Goal: Task Accomplishment & Management: Use online tool/utility

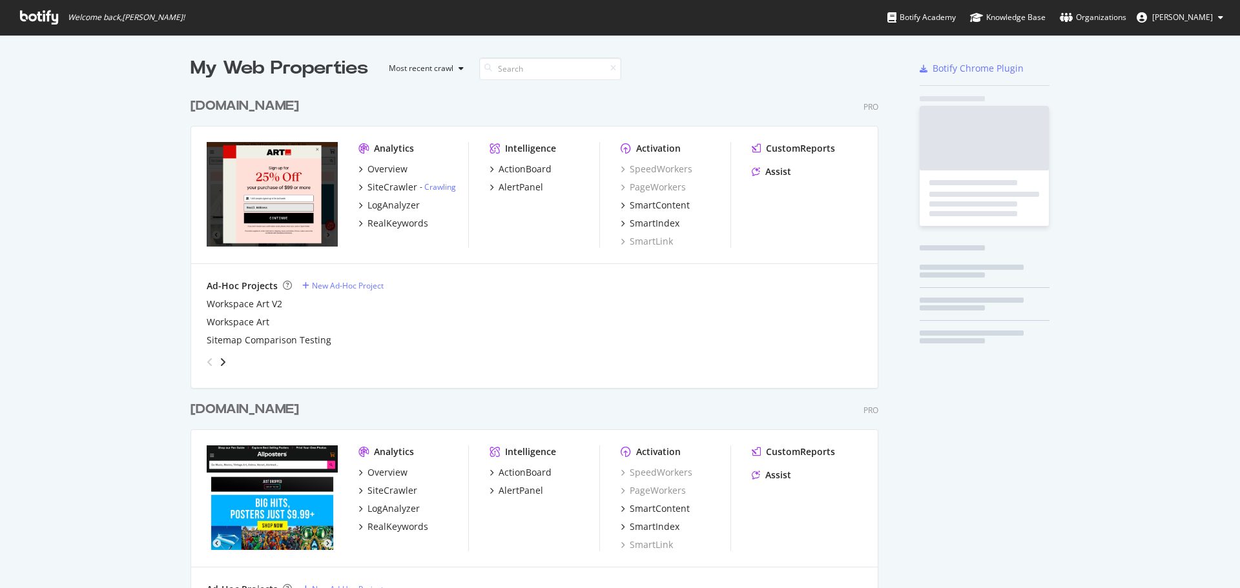
scroll to position [574, 688]
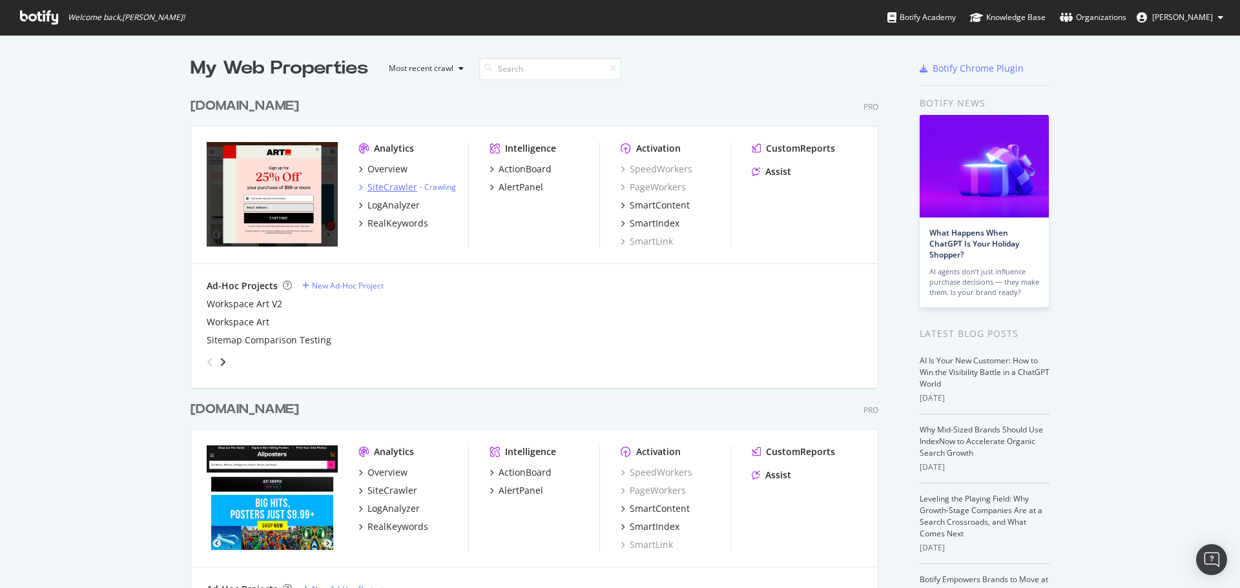
click at [384, 186] on div "SiteCrawler" at bounding box center [392, 187] width 50 height 13
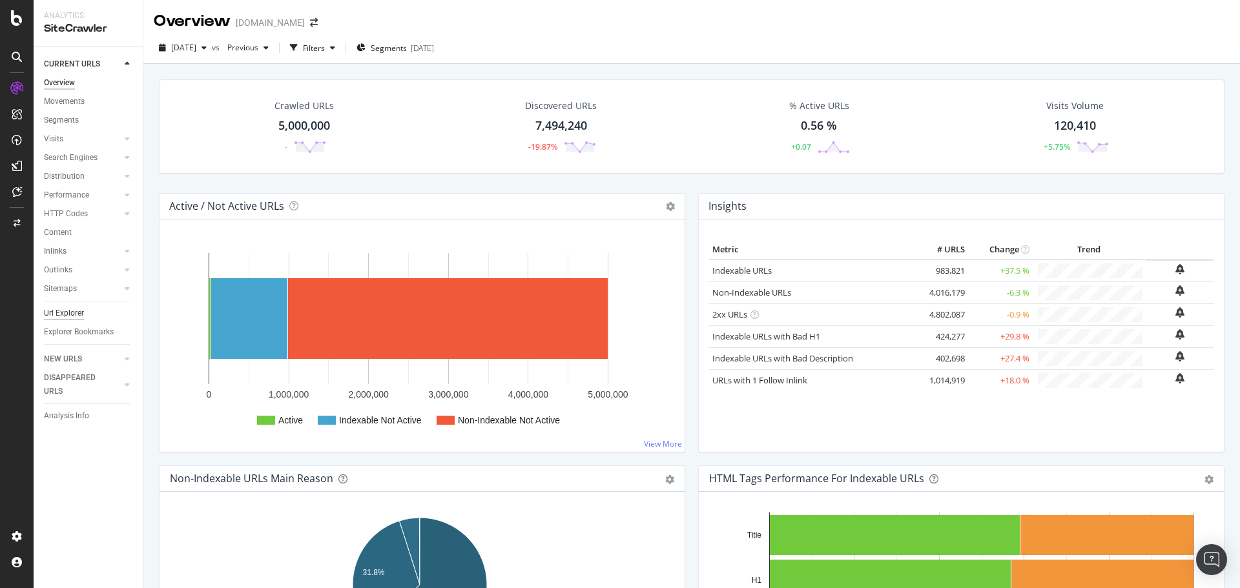
click at [47, 314] on div "Url Explorer" at bounding box center [64, 314] width 40 height 14
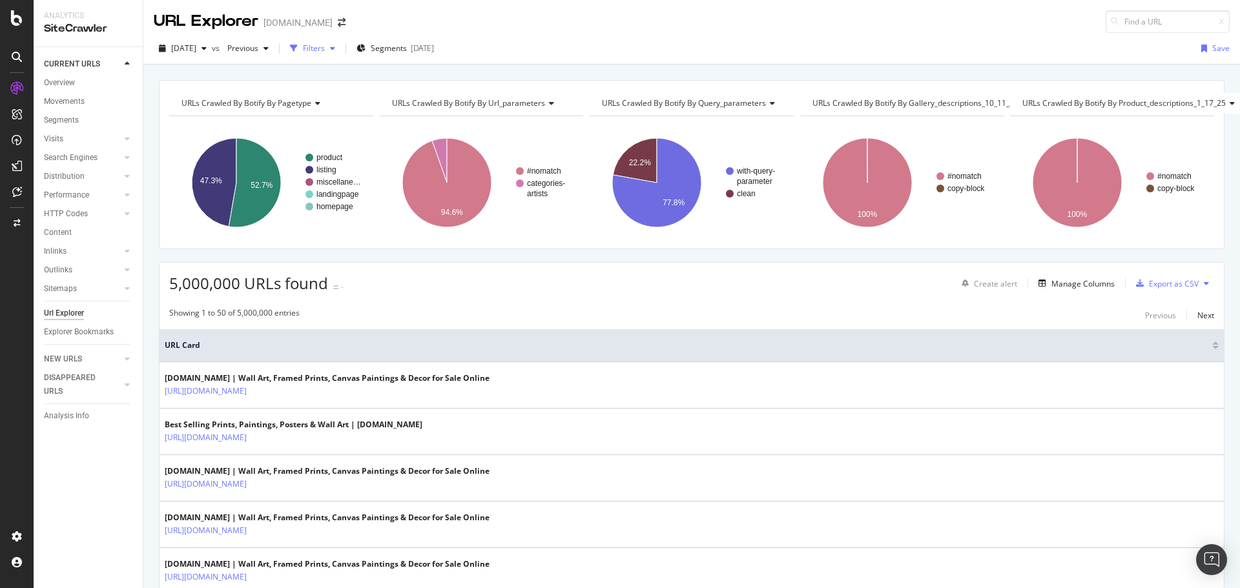
click at [325, 48] on div "Filters" at bounding box center [314, 48] width 22 height 11
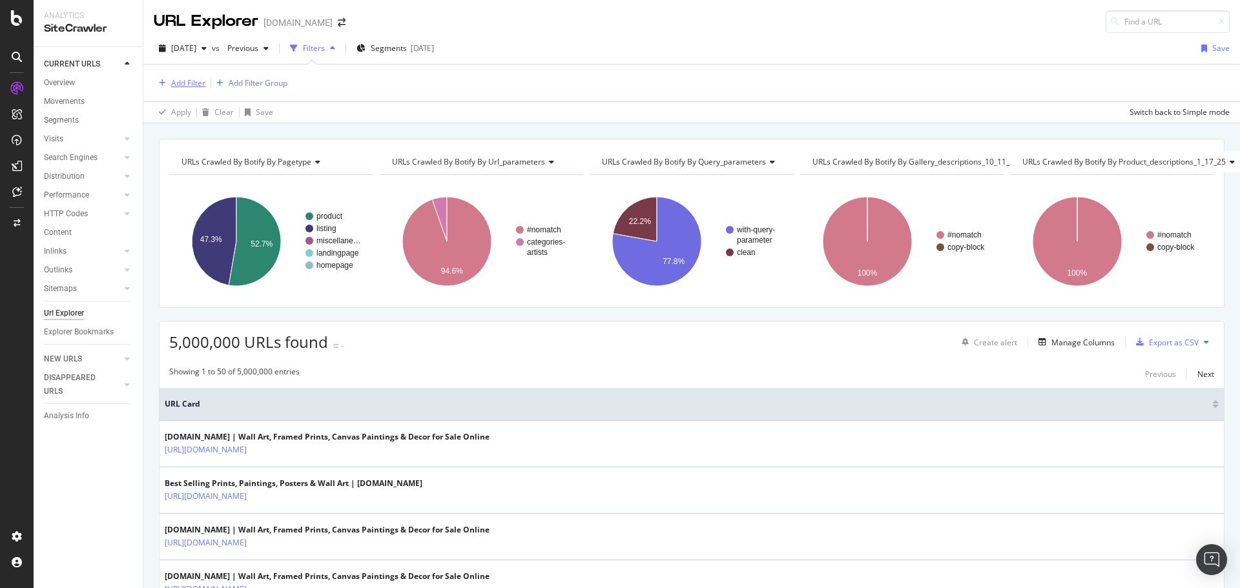
click at [201, 86] on div "Add Filter" at bounding box center [188, 82] width 34 height 11
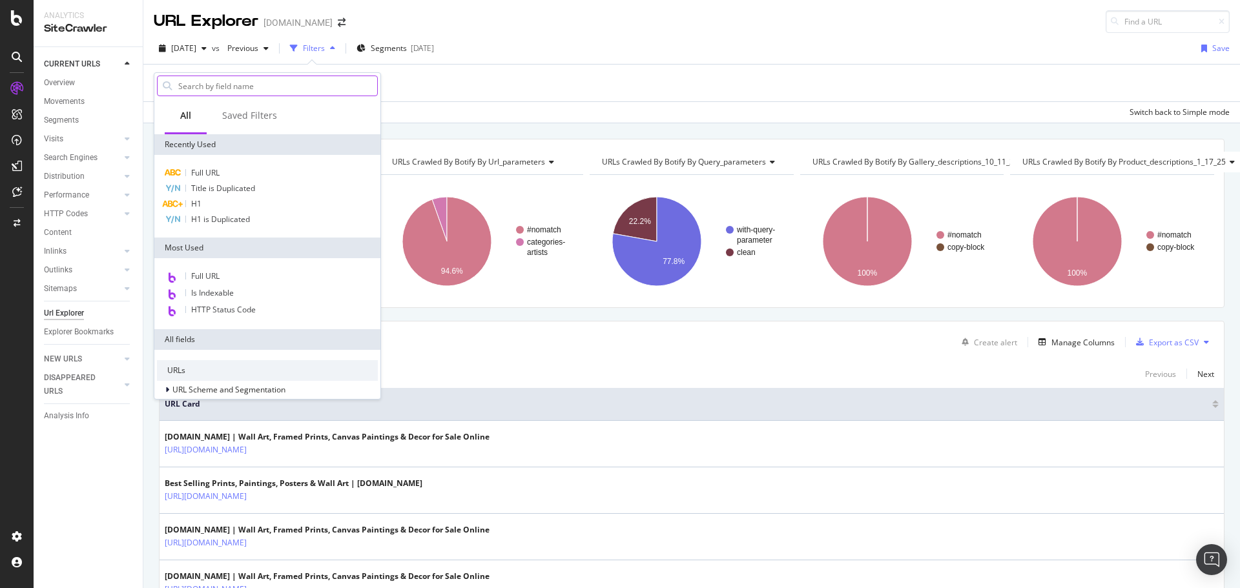
click at [266, 85] on input "text" at bounding box center [277, 85] width 200 height 19
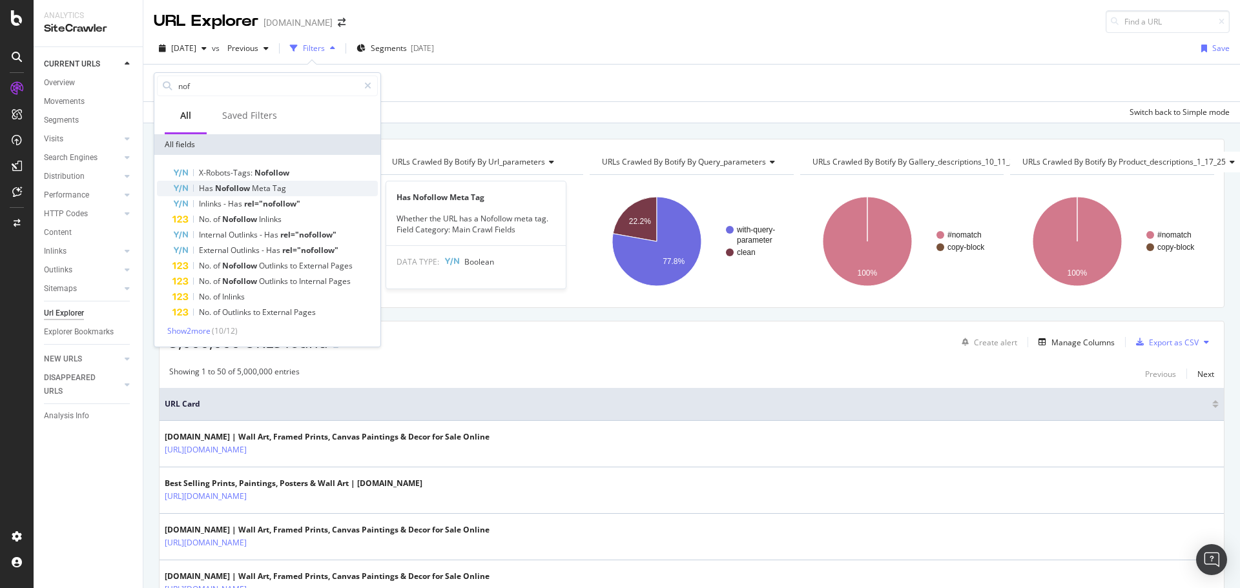
type input "nof"
click at [289, 188] on div "Has Nofollow Meta Tag" at bounding box center [274, 188] width 205 height 15
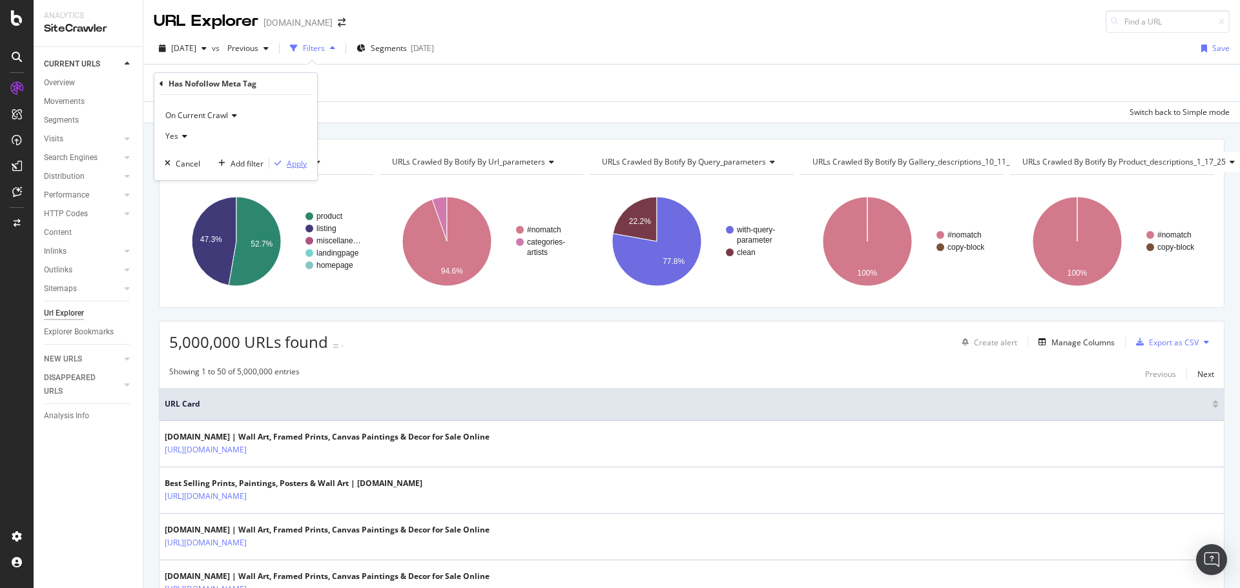
click at [294, 162] on div "Apply" at bounding box center [297, 163] width 20 height 11
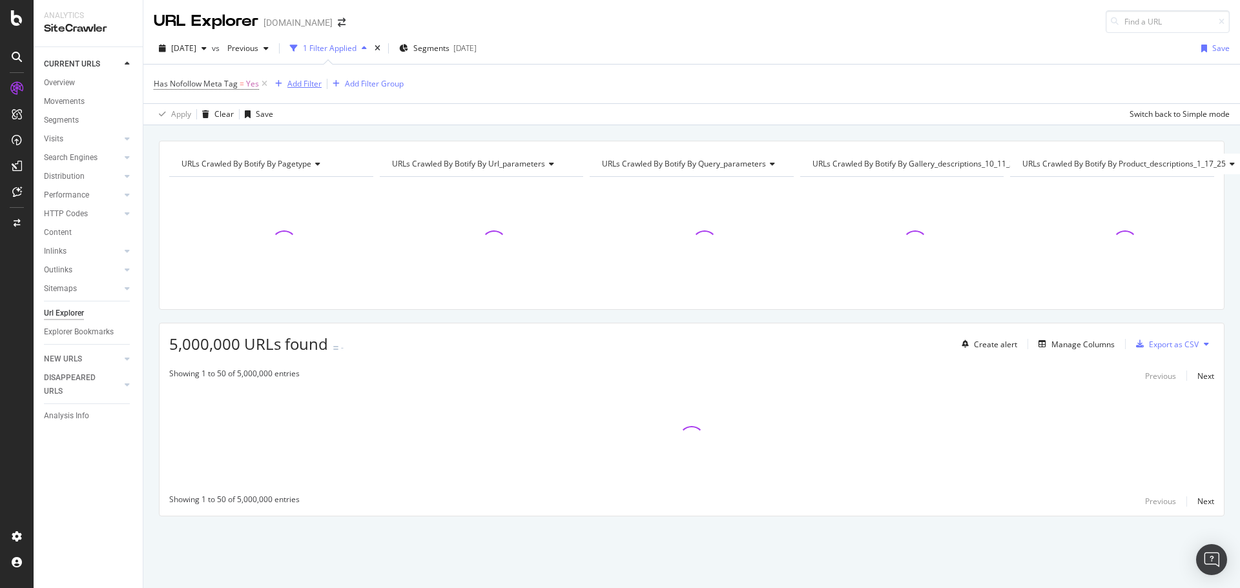
click at [316, 81] on div "Add Filter" at bounding box center [304, 83] width 34 height 11
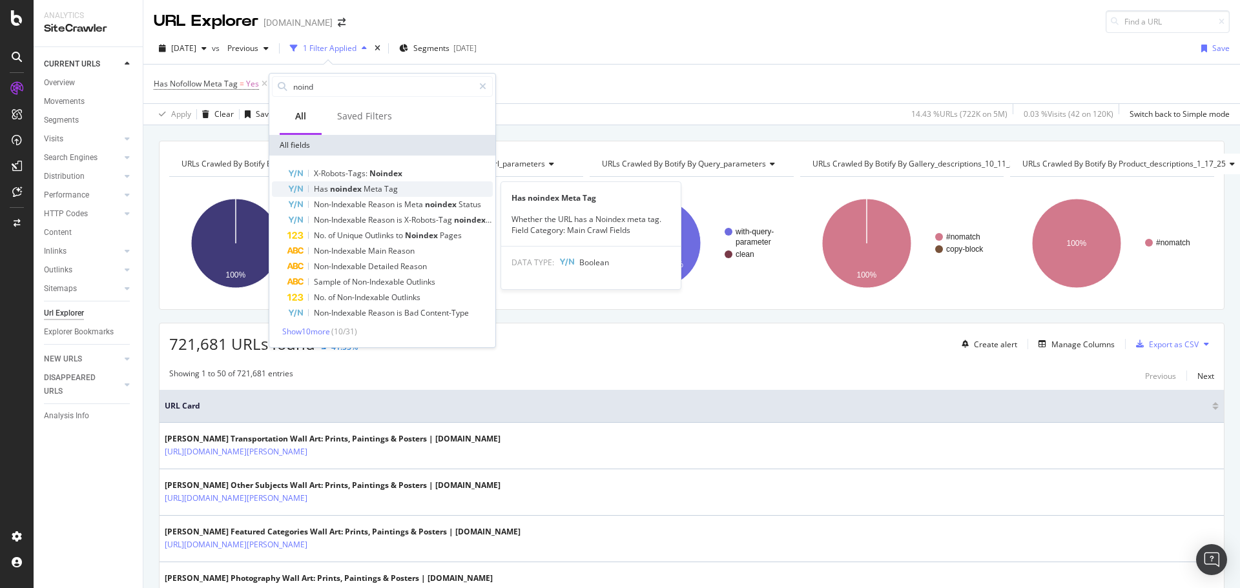
type input "noind"
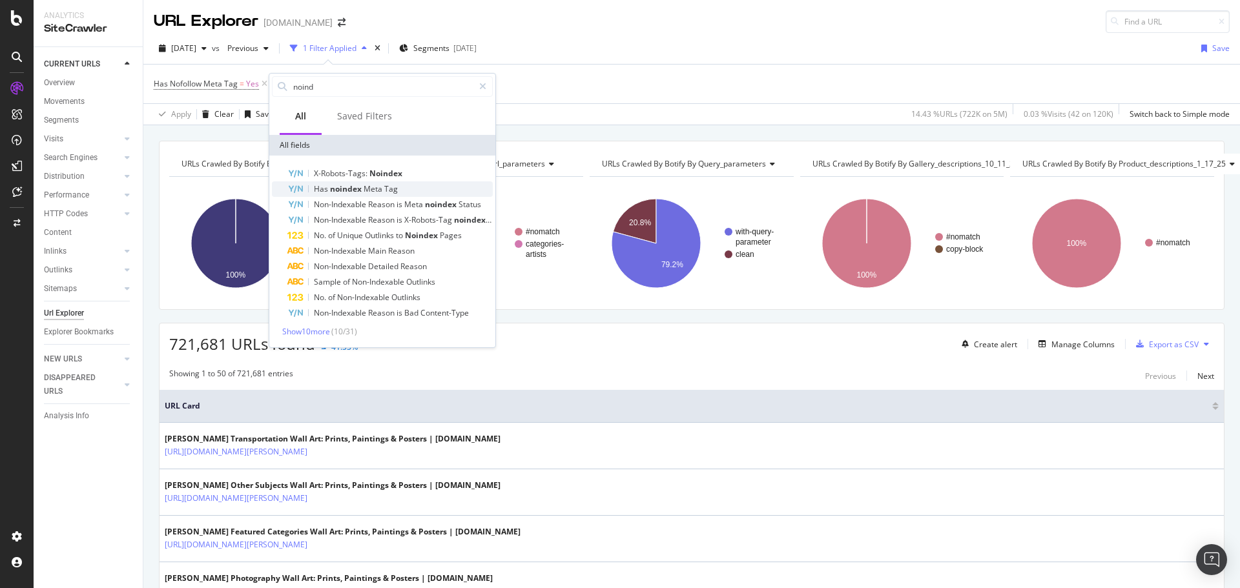
click at [374, 185] on span "Meta" at bounding box center [373, 188] width 21 height 11
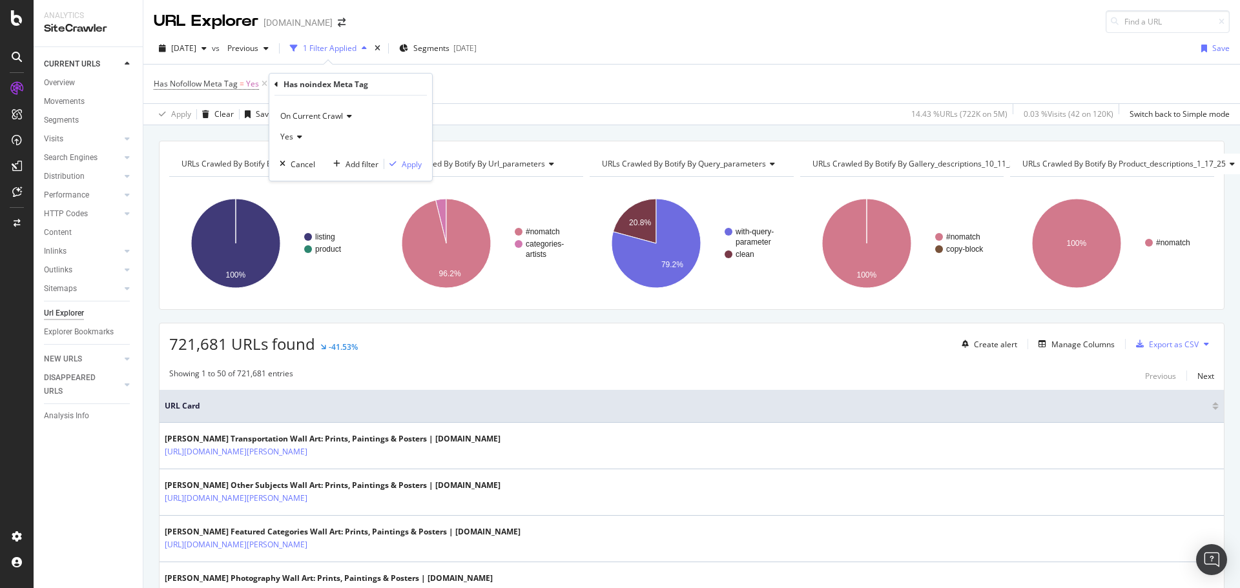
click at [424, 161] on div "On Current Crawl Yes Cancel Add filter Apply" at bounding box center [350, 138] width 163 height 85
click at [420, 161] on div "Apply" at bounding box center [412, 164] width 20 height 11
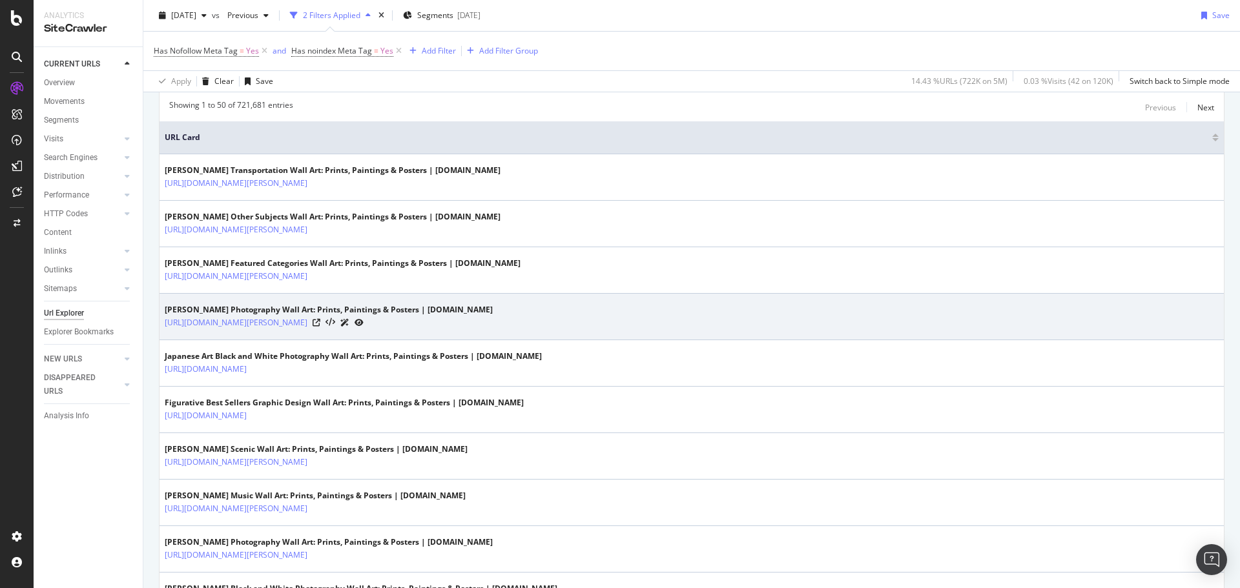
scroll to position [129, 0]
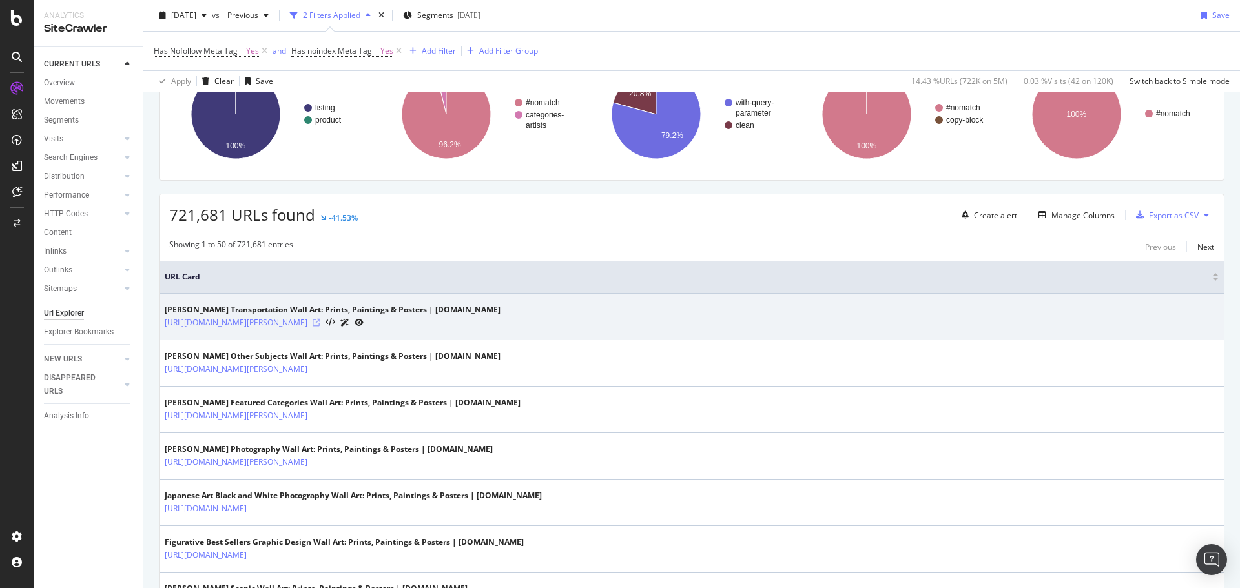
click at [320, 322] on icon at bounding box center [316, 323] width 8 height 8
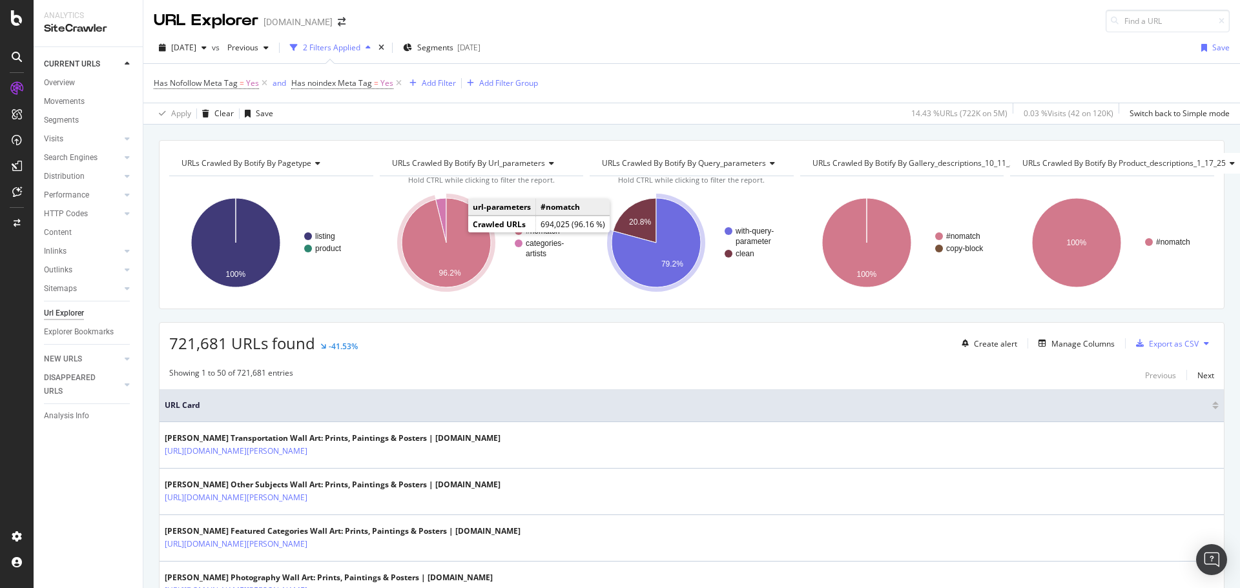
scroll to position [0, 0]
click at [440, 85] on div "Add Filter" at bounding box center [439, 83] width 34 height 11
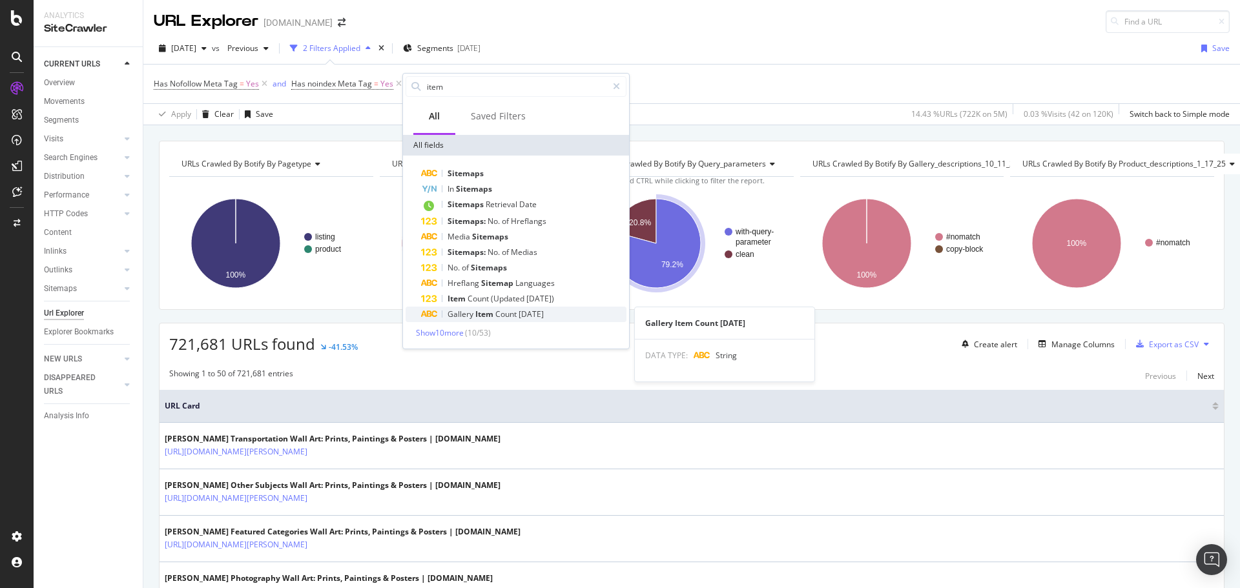
type input "item"
click at [533, 316] on span "[DATE]" at bounding box center [530, 314] width 25 height 11
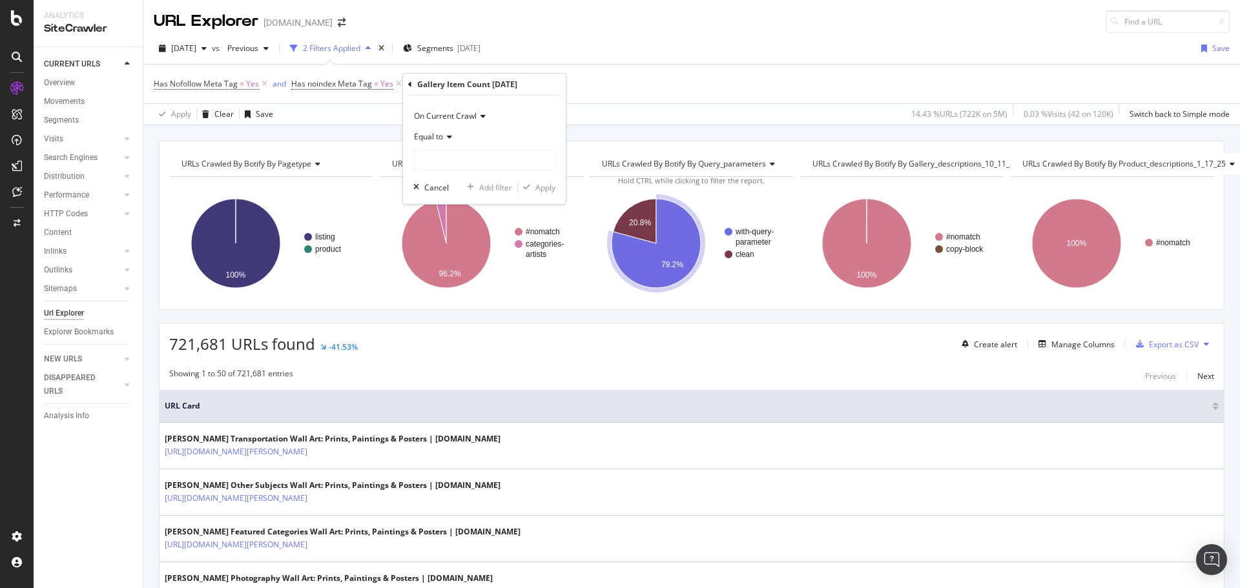
click at [444, 140] on icon at bounding box center [447, 137] width 9 height 8
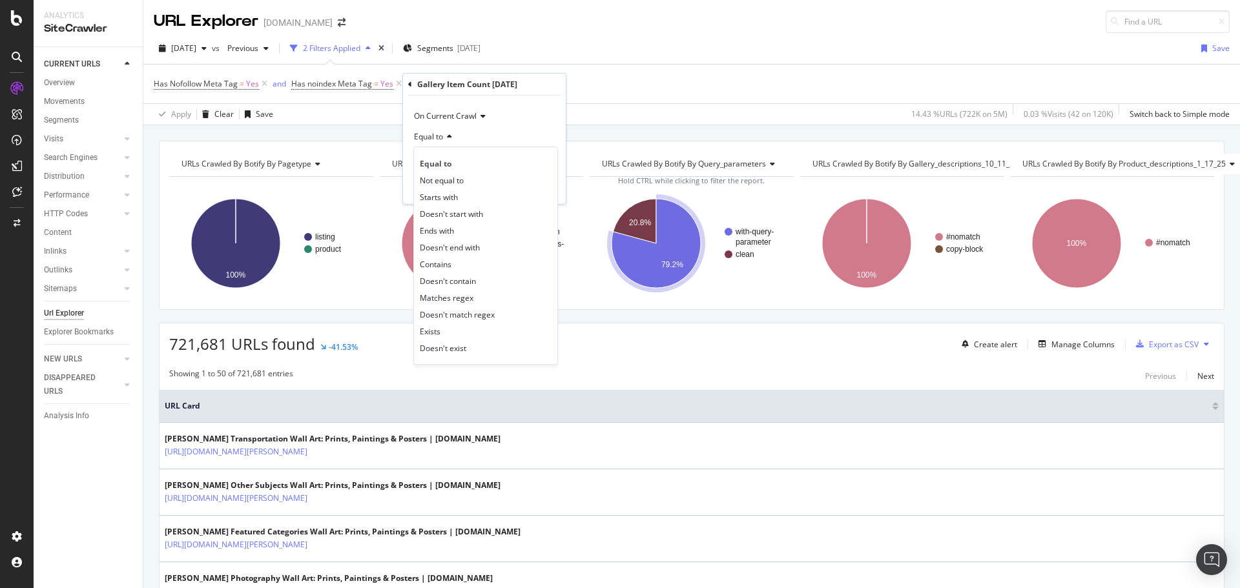
click at [511, 124] on div "On Current Crawl" at bounding box center [484, 116] width 142 height 21
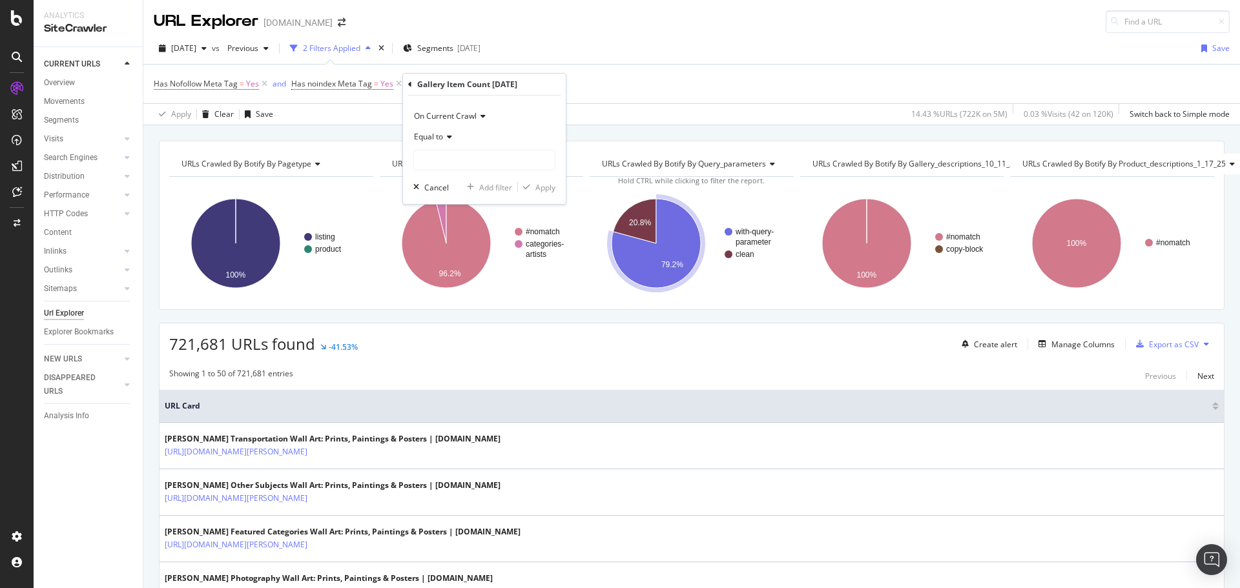
click at [535, 105] on div "On Current Crawl Equal to Cancel Add filter Apply" at bounding box center [484, 150] width 163 height 108
click at [442, 136] on span "Equal to" at bounding box center [428, 136] width 29 height 11
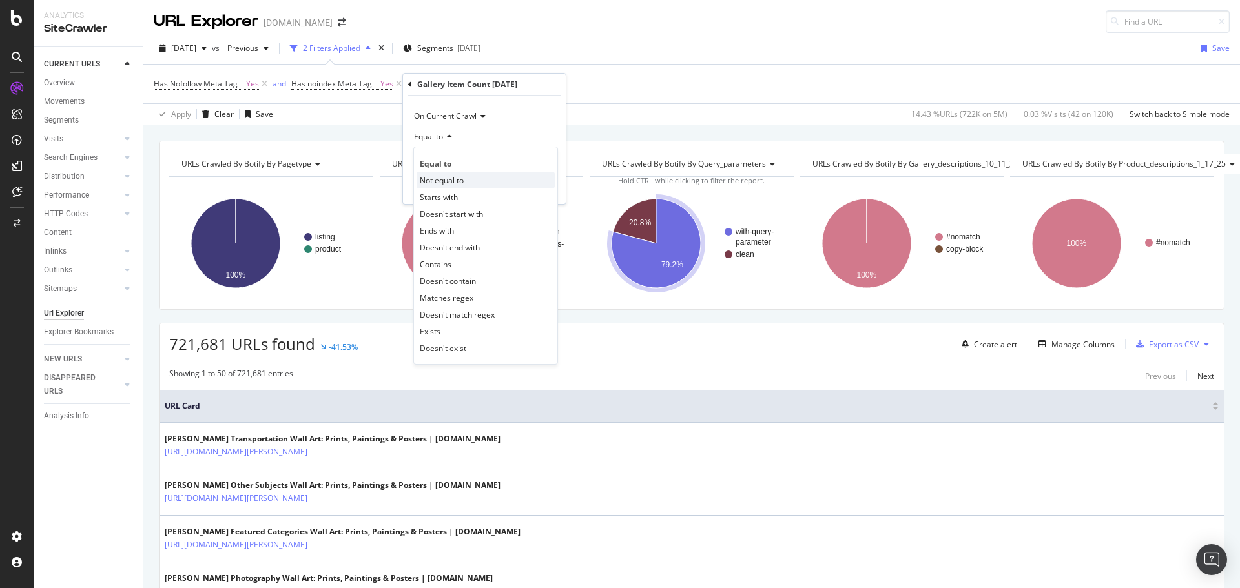
click at [486, 180] on div "Not equal to" at bounding box center [485, 180] width 138 height 17
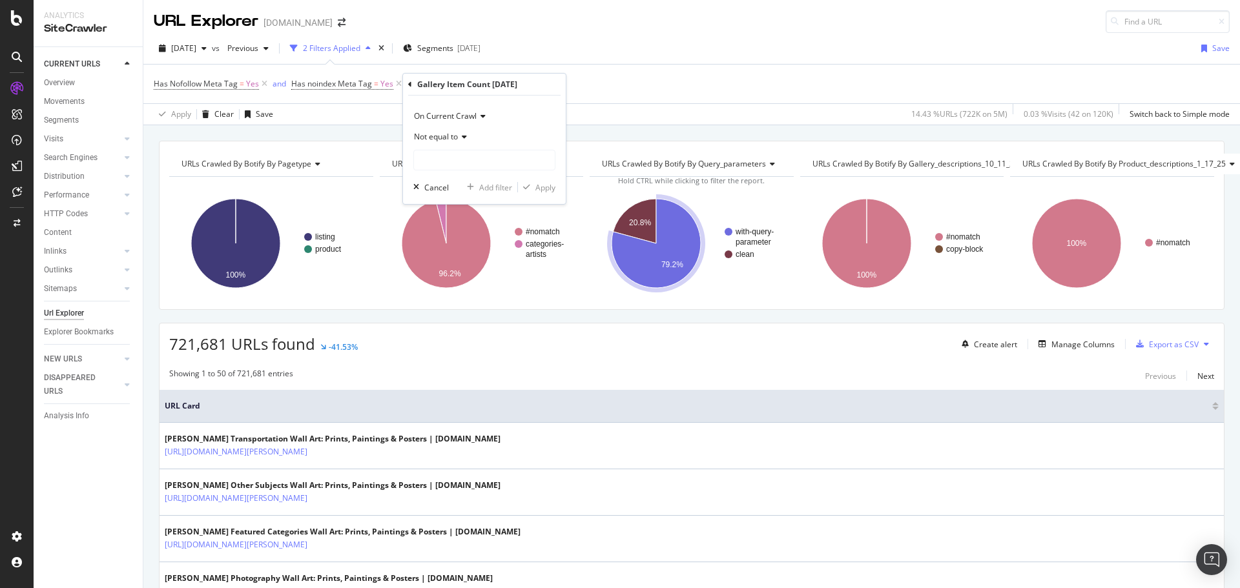
click at [456, 136] on span "Not equal to" at bounding box center [436, 136] width 44 height 11
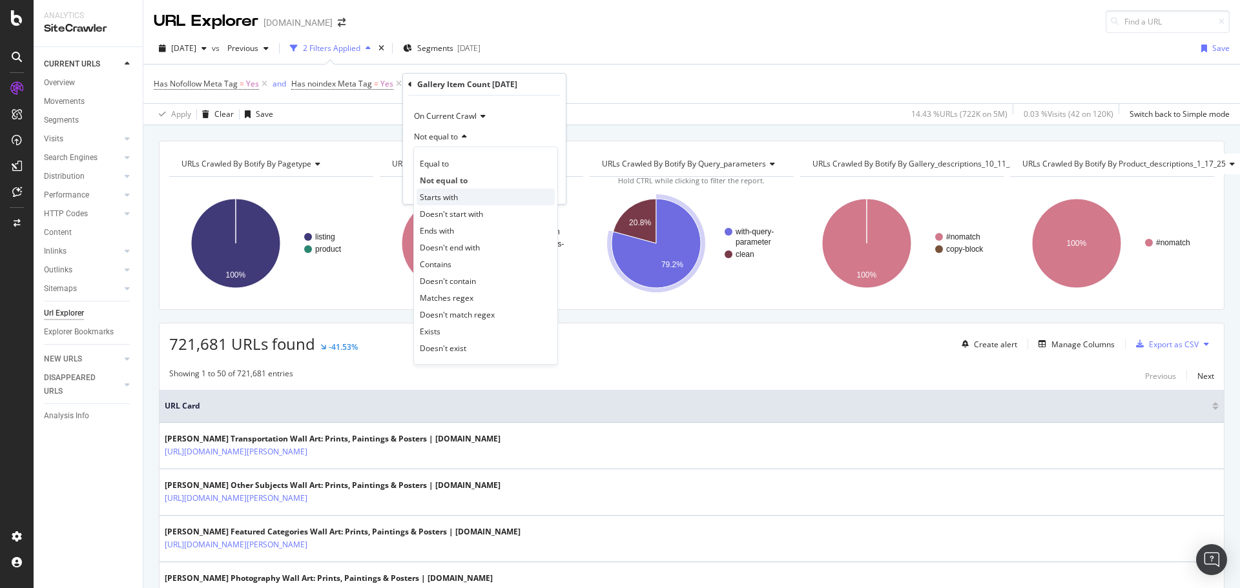
click at [455, 201] on span "Starts with" at bounding box center [439, 197] width 38 height 11
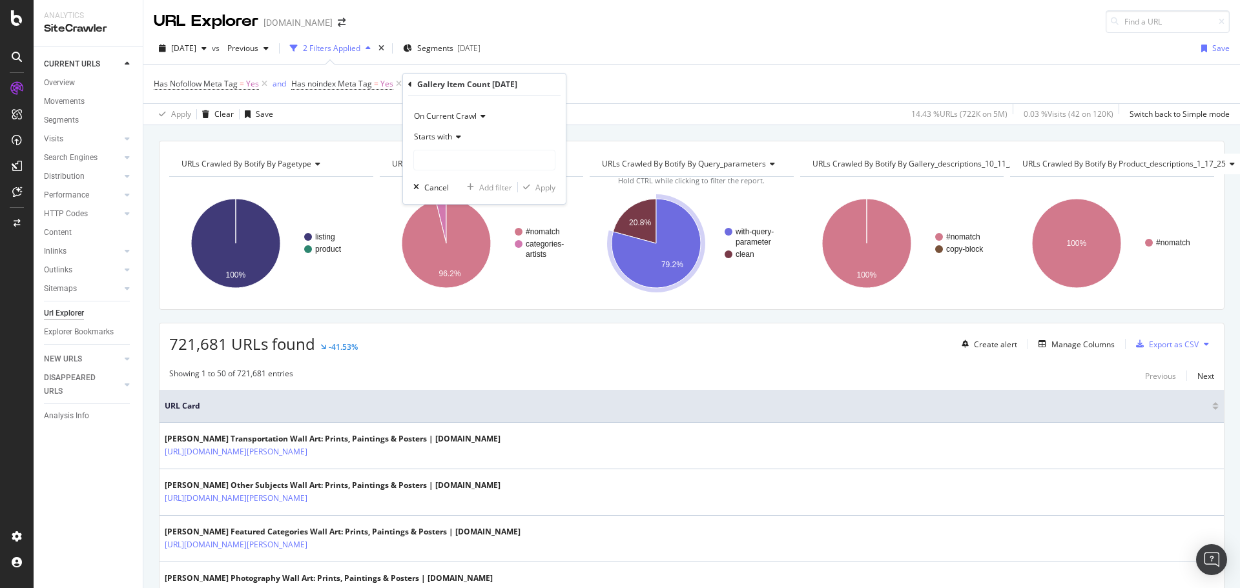
click at [449, 136] on span "Starts with" at bounding box center [433, 136] width 38 height 11
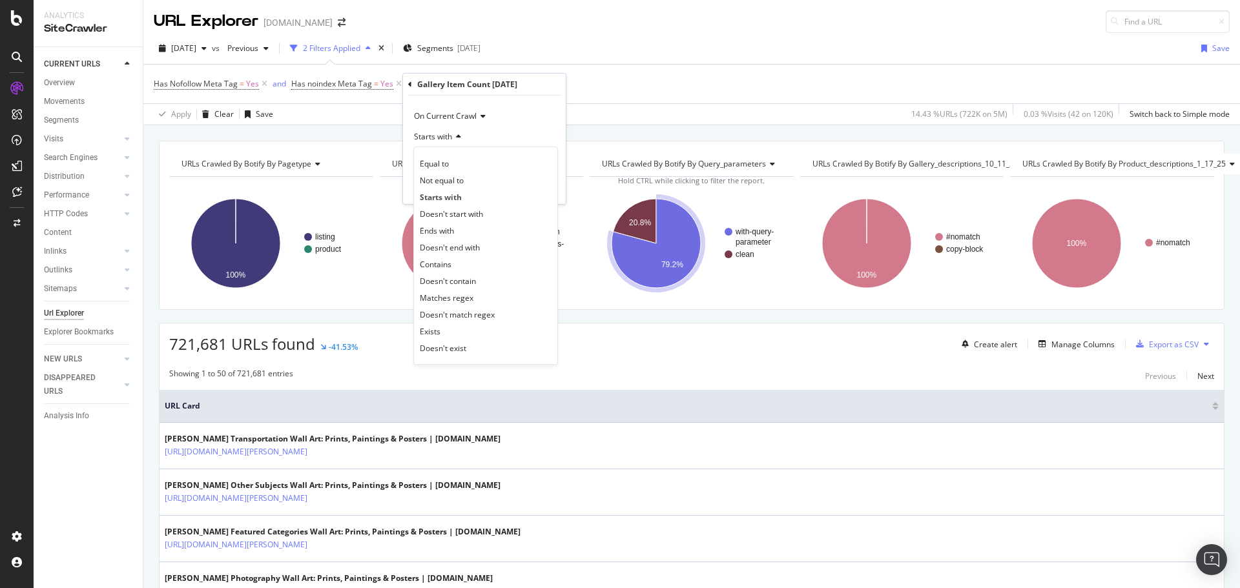
click at [523, 102] on div "On Current Crawl Starts with Equal to Not equal to Starts with Doesn't start wi…" at bounding box center [484, 150] width 163 height 108
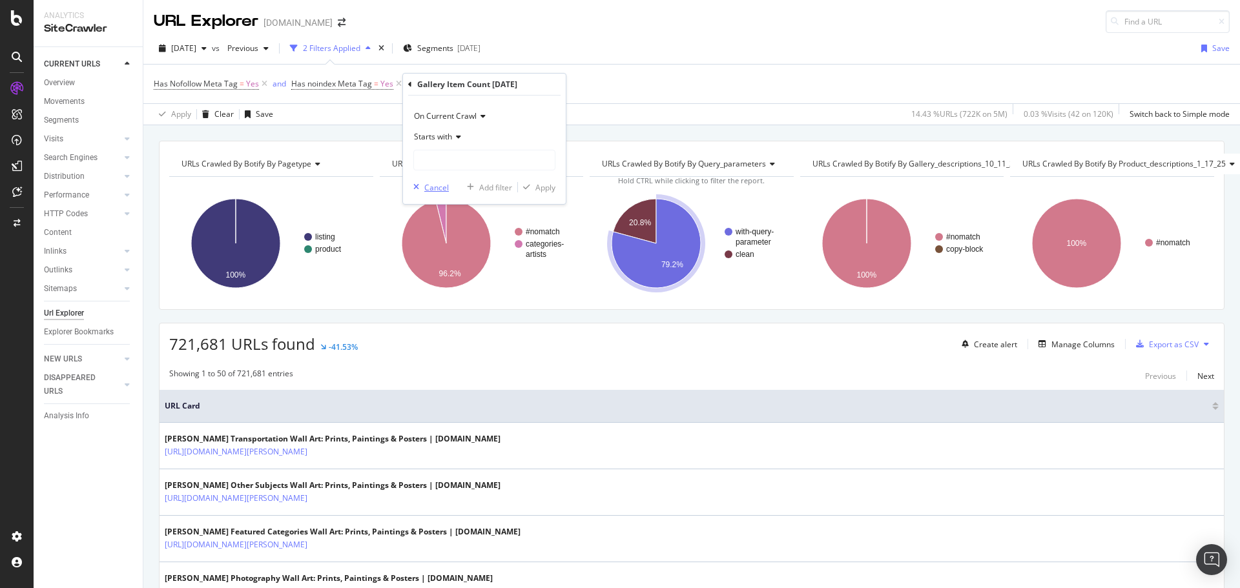
click at [438, 191] on div "Cancel" at bounding box center [436, 187] width 25 height 11
click at [438, 85] on div "Add Filter" at bounding box center [439, 83] width 34 height 11
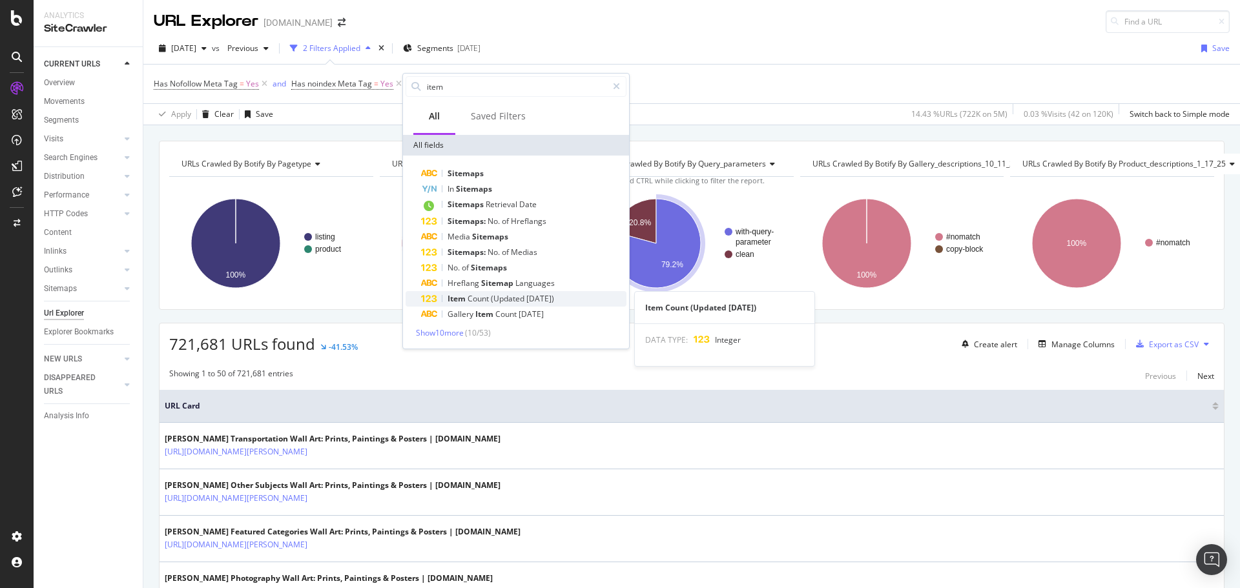
click at [513, 299] on span "(Updated" at bounding box center [509, 298] width 36 height 11
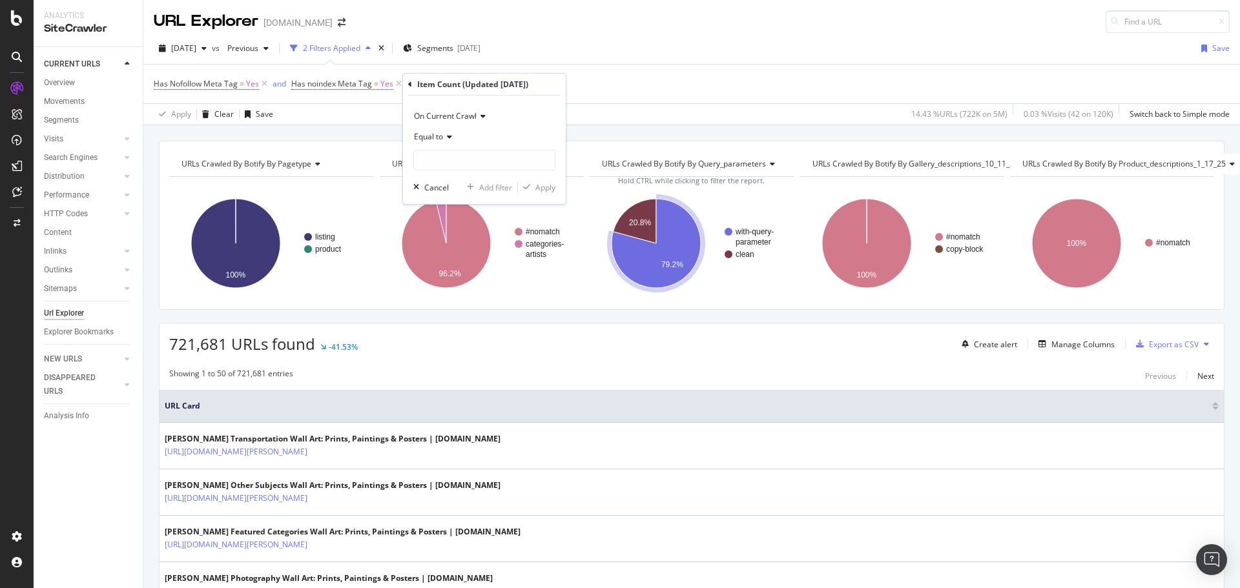
click at [444, 129] on div "Equal to" at bounding box center [484, 137] width 142 height 21
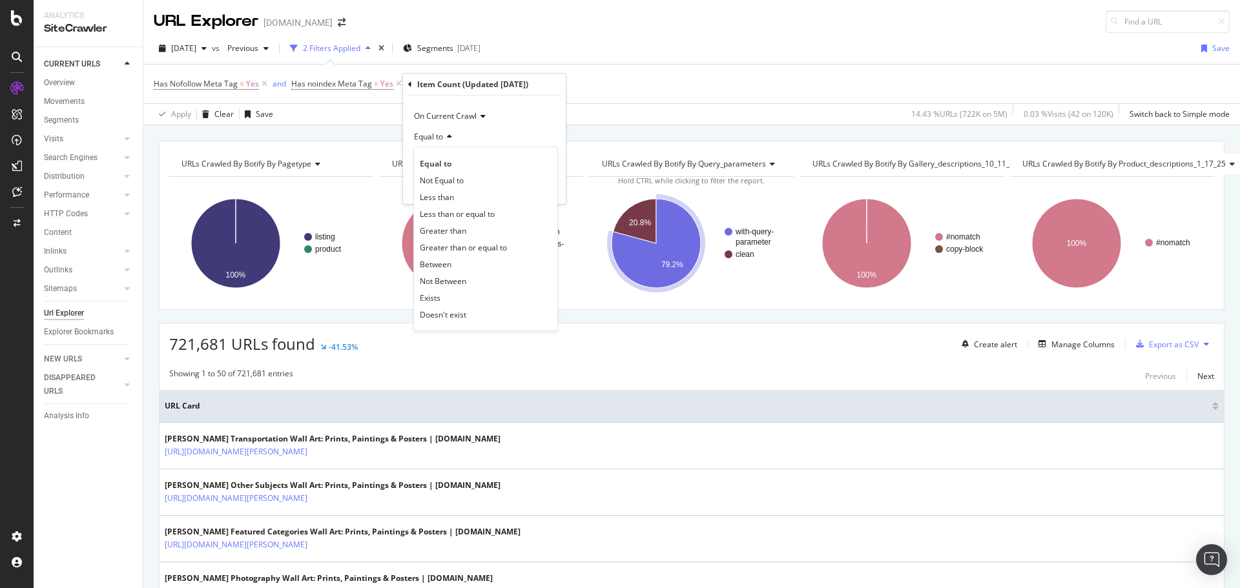
click at [445, 139] on icon at bounding box center [447, 137] width 9 height 8
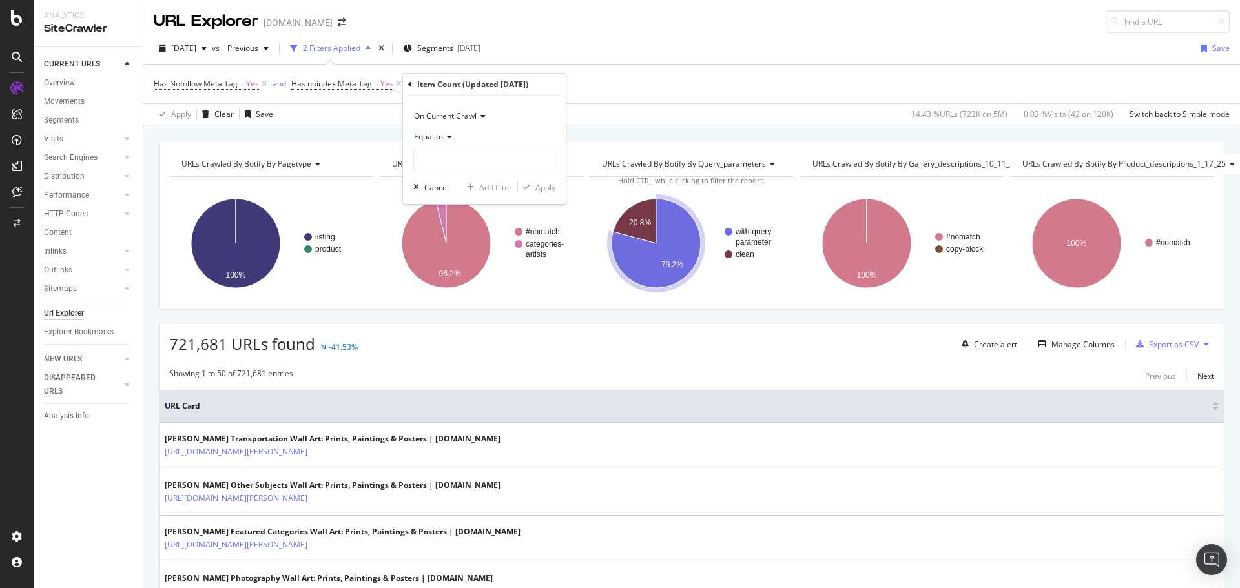
click at [585, 70] on div "Has Nofollow Meta Tag = Yes and Has noindex Meta Tag = Yes Add Filter Add Filte…" at bounding box center [692, 84] width 1076 height 39
drag, startPoint x: 599, startPoint y: 83, endPoint x: 576, endPoint y: 88, distance: 23.7
click at [600, 83] on icon at bounding box center [603, 83] width 11 height 13
click at [443, 81] on div "Add Filter" at bounding box center [439, 83] width 34 height 11
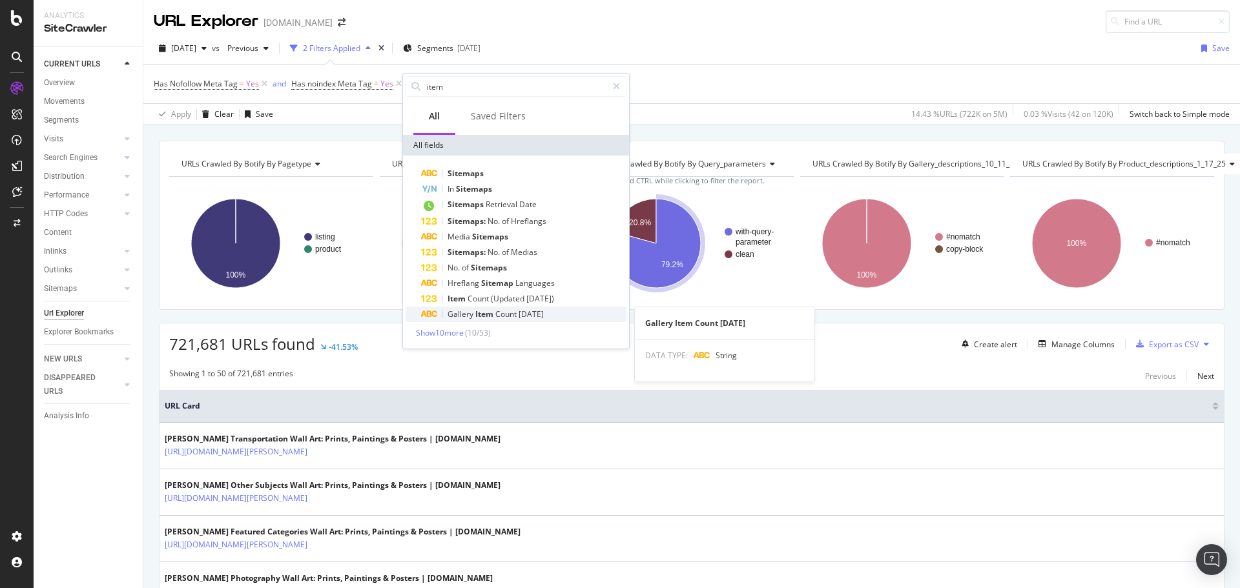
click at [495, 316] on span "Count" at bounding box center [506, 314] width 23 height 11
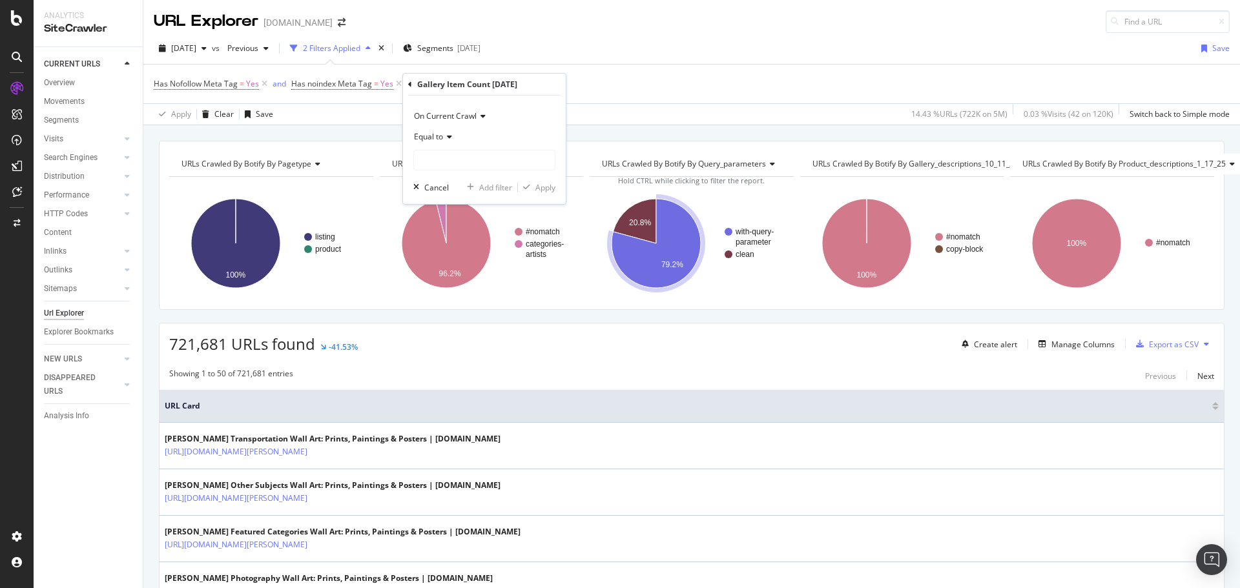
click at [451, 137] on icon at bounding box center [447, 137] width 9 height 8
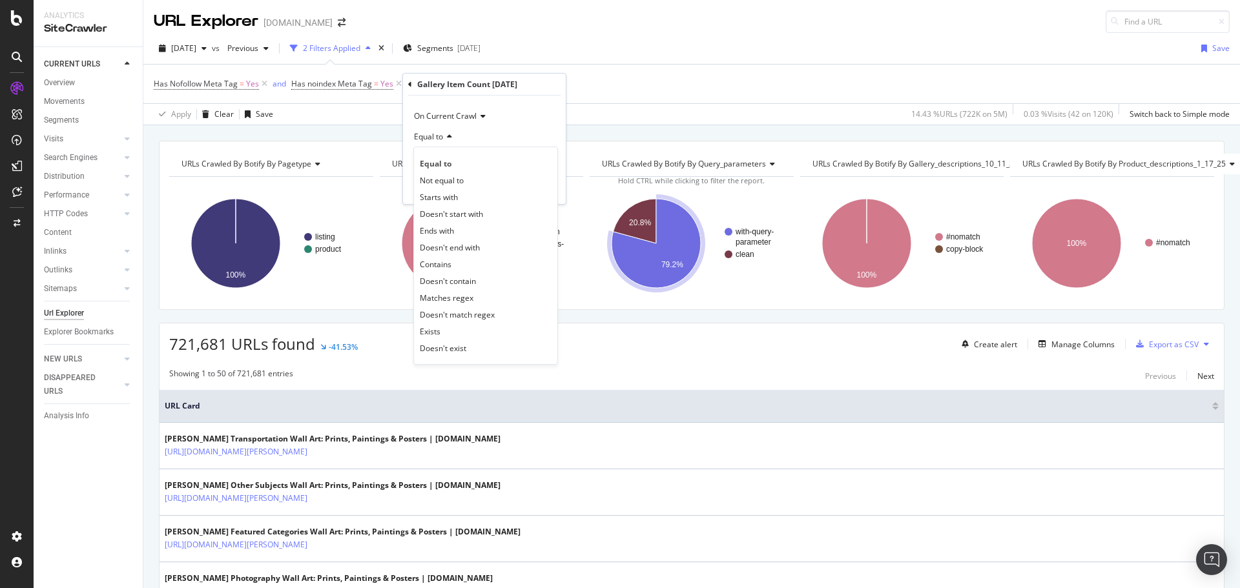
click at [527, 119] on div "On Current Crawl" at bounding box center [484, 116] width 142 height 21
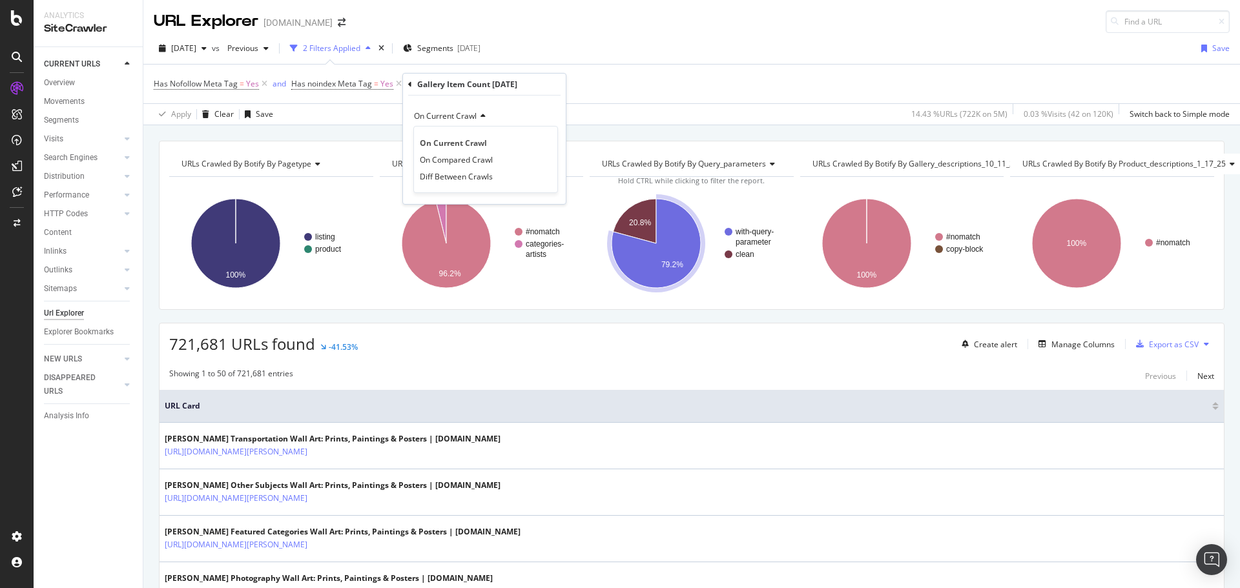
click at [620, 83] on div "Has Nofollow Meta Tag = Yes and Has noindex Meta Tag = Yes Add Filter Add Filte…" at bounding box center [692, 84] width 1076 height 39
click at [599, 84] on icon at bounding box center [593, 83] width 11 height 13
click at [444, 81] on div "Add Filter" at bounding box center [439, 83] width 34 height 11
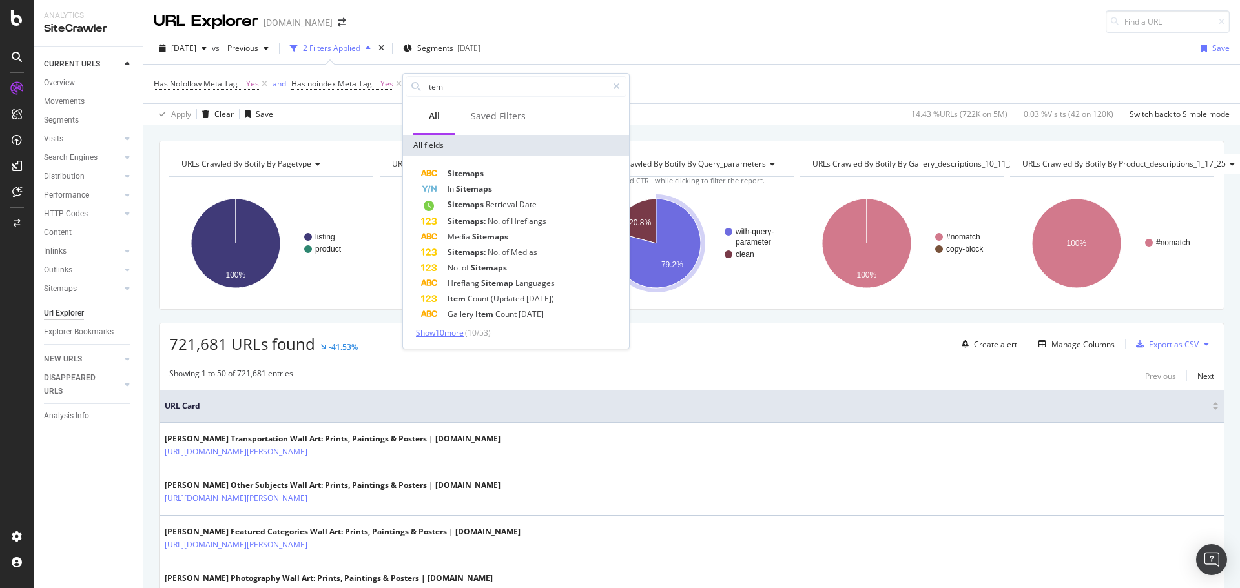
click at [464, 334] on span "Show 10 more" at bounding box center [440, 332] width 48 height 11
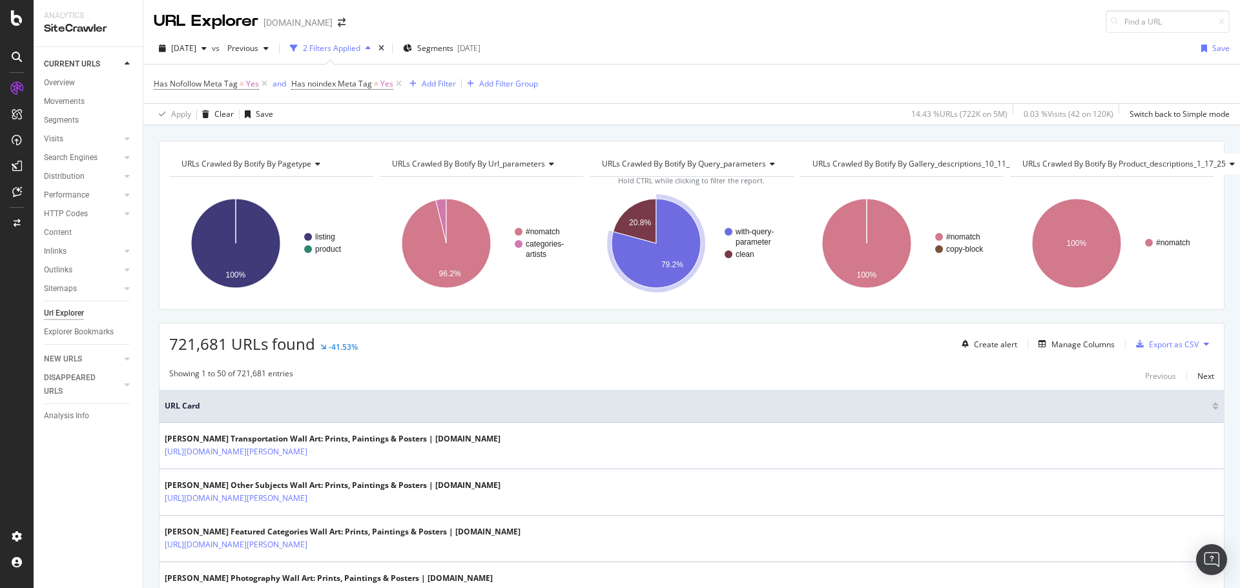
click at [690, 79] on div "Has Nofollow Meta Tag = Yes and Has noindex Meta Tag = Yes Add Filter Add Filte…" at bounding box center [692, 84] width 1076 height 39
click at [1218, 555] on img "Open Intercom Messenger" at bounding box center [1211, 559] width 17 height 17
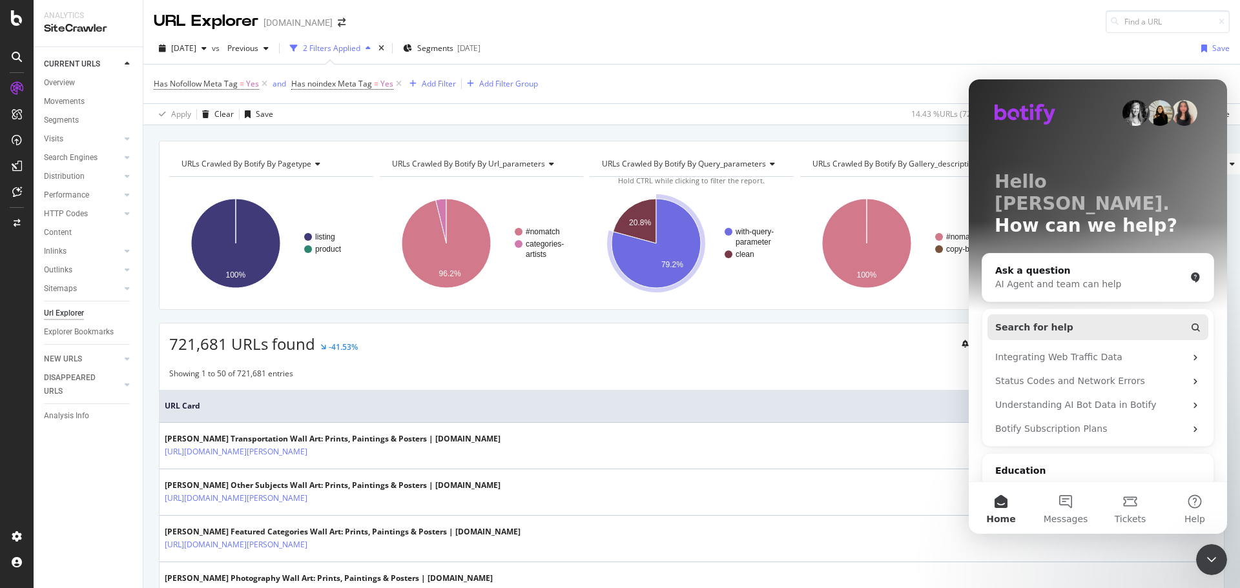
click at [1086, 314] on button "Search for help" at bounding box center [1097, 327] width 221 height 26
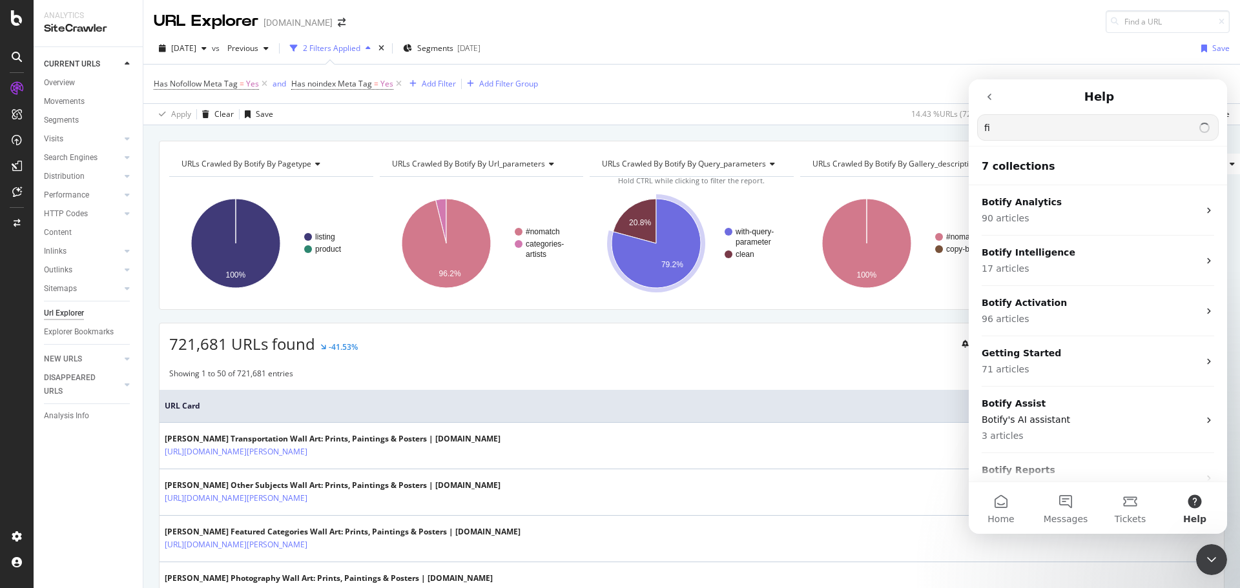
type input "f"
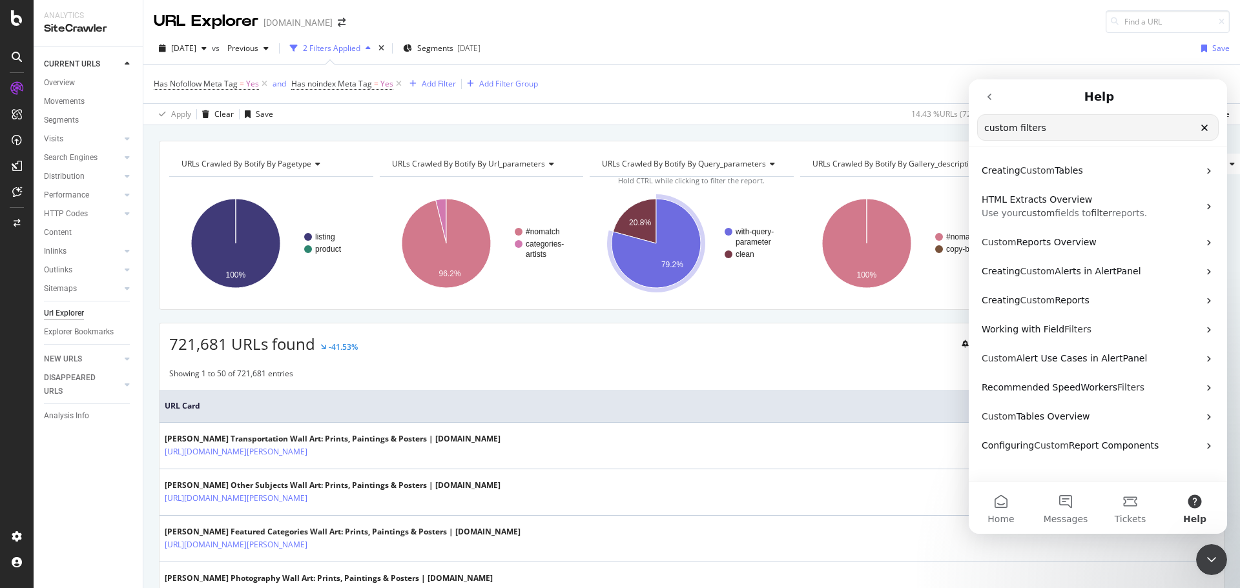
drag, startPoint x: 1018, startPoint y: 130, endPoint x: 939, endPoint y: 133, distance: 78.2
click html "Help custom filters Search for help Creating Custom Tables HTML Extracts Overvi…"
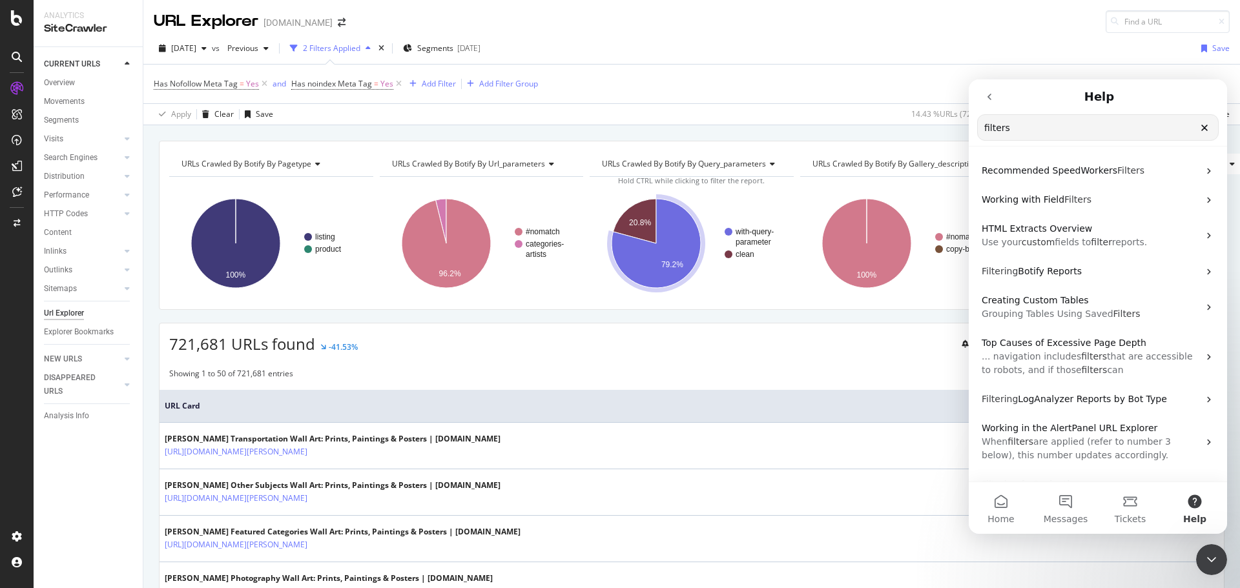
type input "filters"
click at [761, 61] on div "2025 Jul. 30th vs Previous 2 Filters Applied Segments 2025-08-14 Save" at bounding box center [691, 51] width 1096 height 26
click at [636, 49] on div "2025 Jul. 30th vs Previous 2 Filters Applied Segments 2025-08-14 Save" at bounding box center [691, 51] width 1096 height 26
click at [990, 95] on icon "go back" at bounding box center [989, 97] width 4 height 6
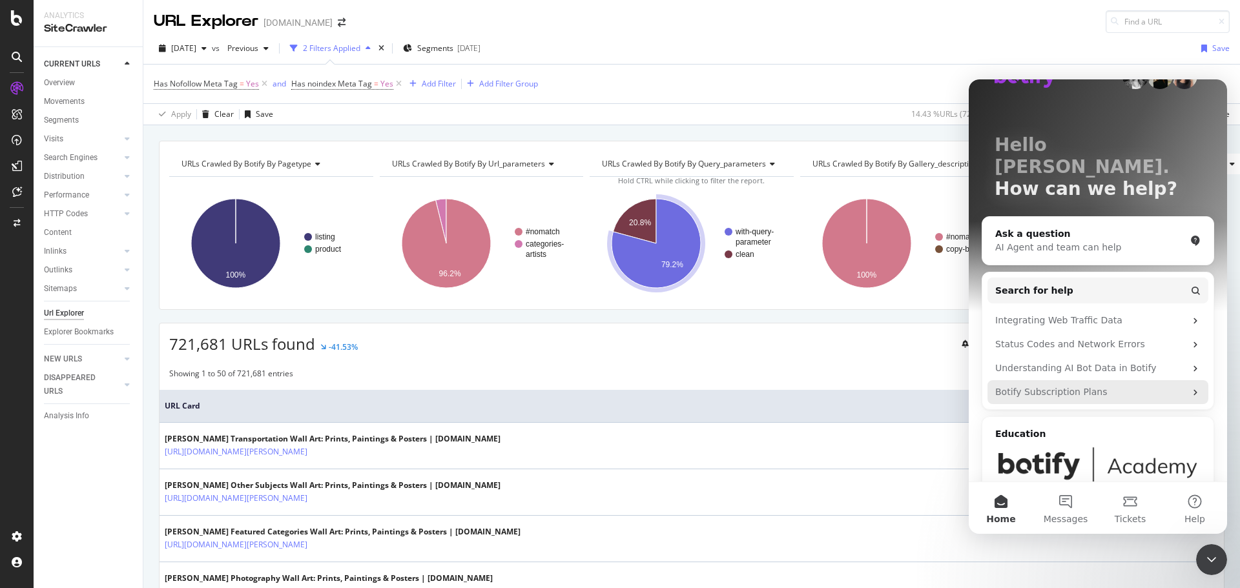
scroll to position [70, 0]
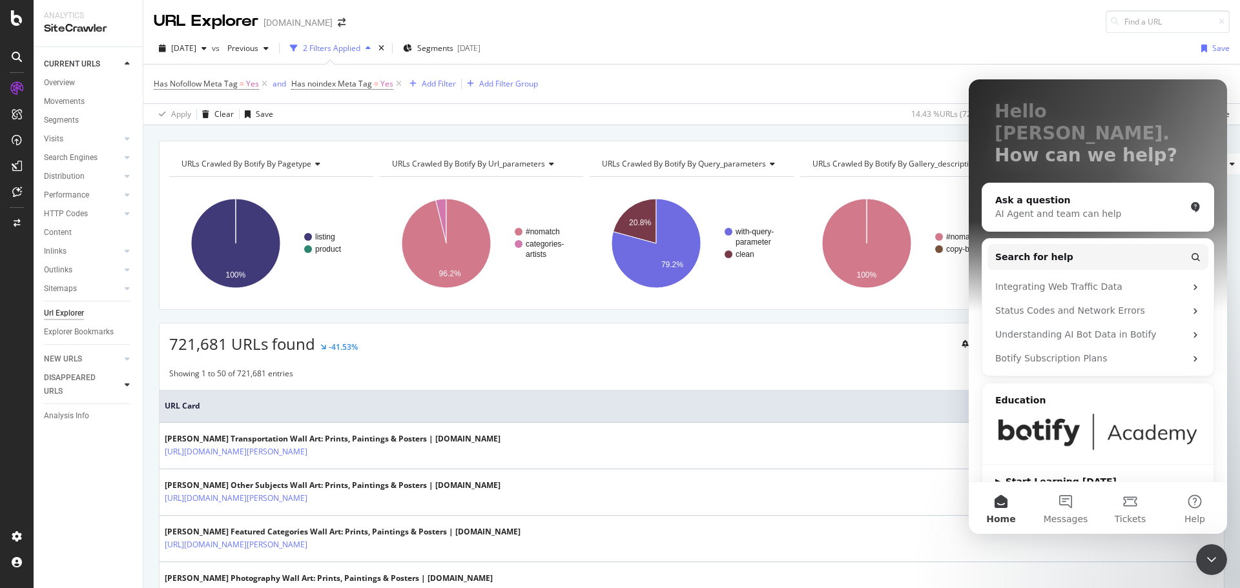
click at [124, 384] on div at bounding box center [127, 384] width 13 height 13
click at [127, 110] on icon at bounding box center [127, 109] width 5 height 8
click at [441, 83] on div "Add Filter" at bounding box center [439, 83] width 34 height 11
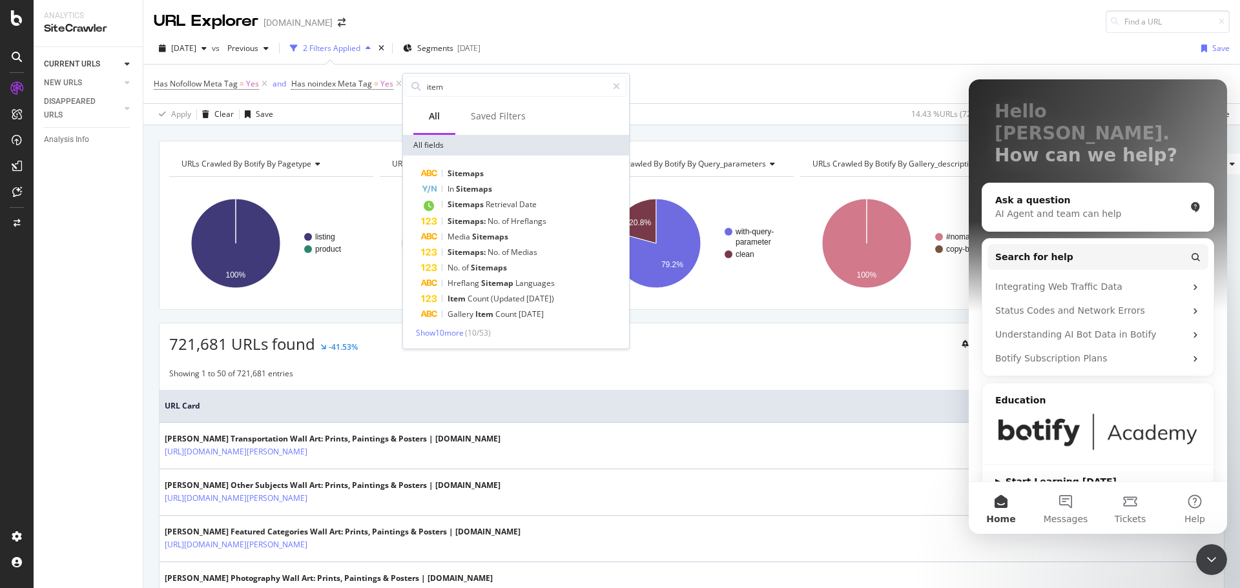
click at [428, 312] on icon at bounding box center [428, 315] width 17 height 8
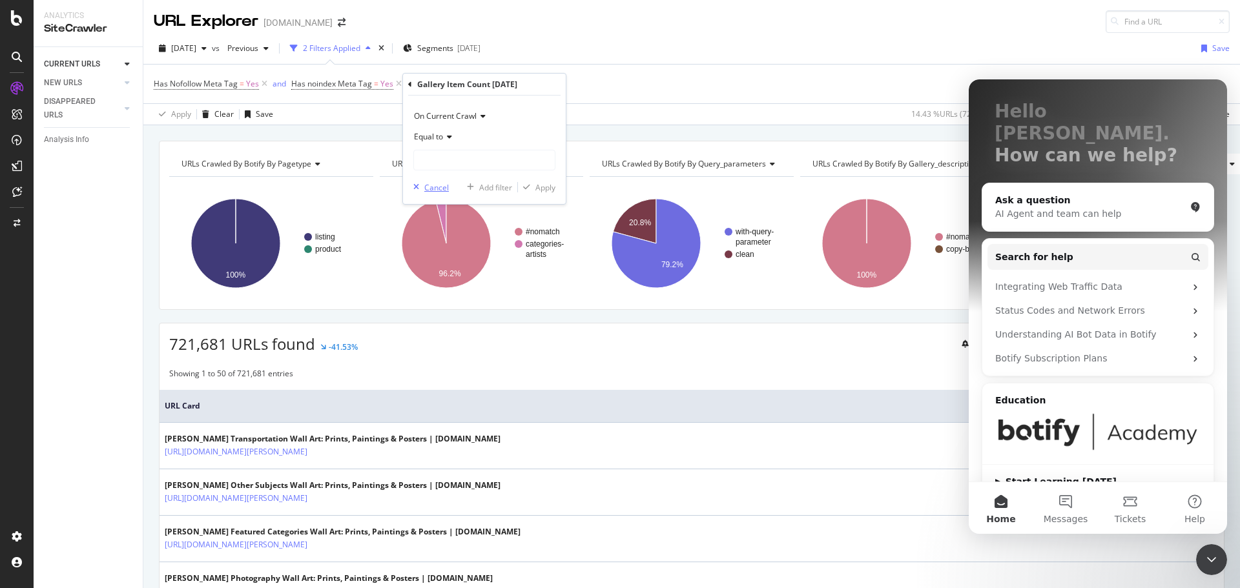
click at [428, 188] on div "Cancel" at bounding box center [436, 187] width 25 height 11
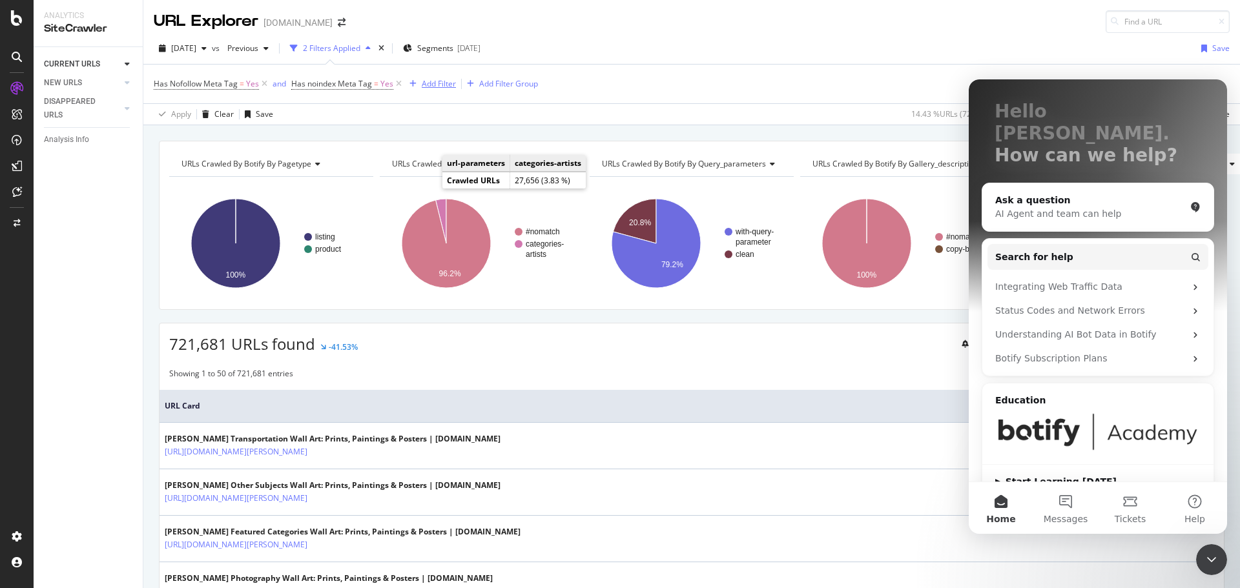
click at [432, 85] on div "Add Filter" at bounding box center [439, 83] width 34 height 11
click at [347, 49] on div "2 Filters Applied" at bounding box center [331, 48] width 57 height 11
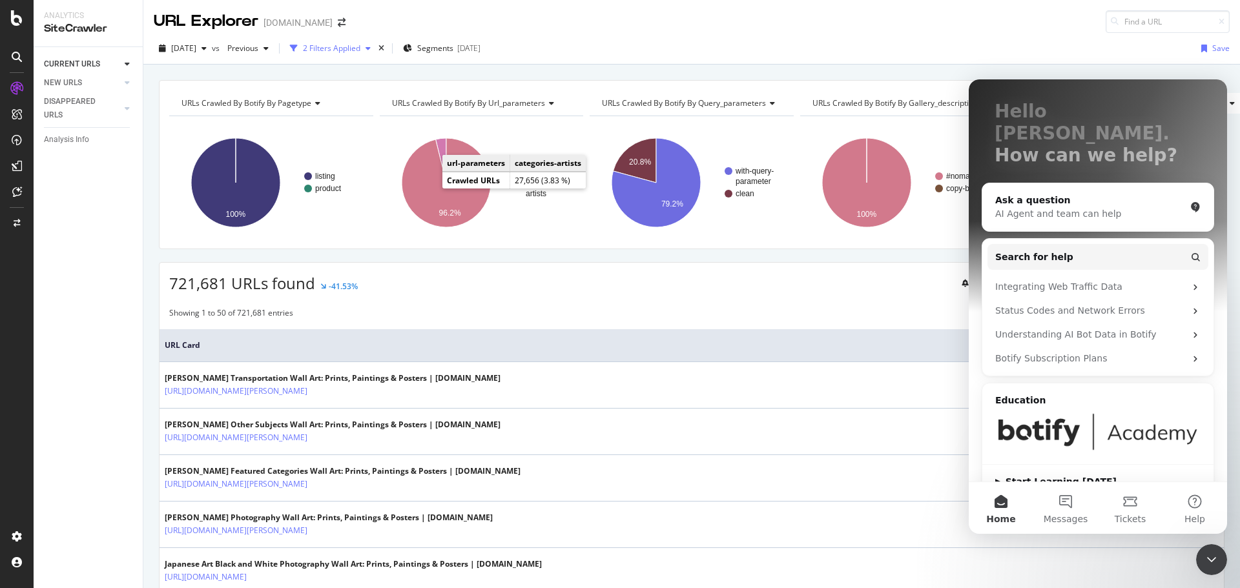
click at [347, 49] on div "2 Filters Applied" at bounding box center [331, 48] width 57 height 11
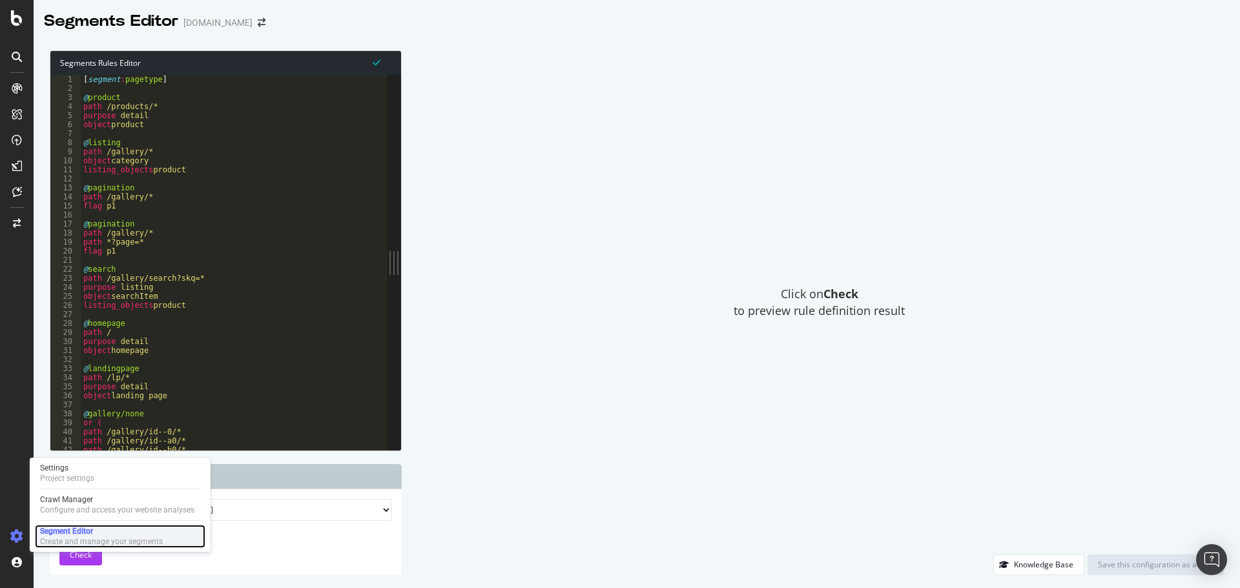
click at [99, 536] on div "Segment Editor" at bounding box center [101, 531] width 123 height 10
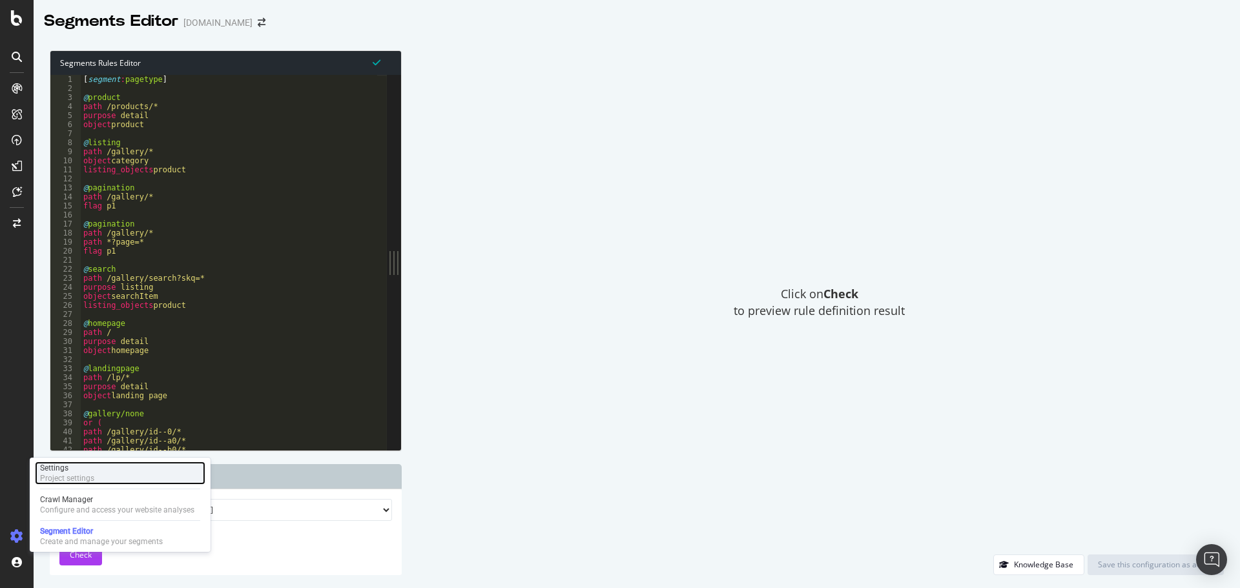
click at [94, 476] on div "Settings Project settings" at bounding box center [120, 473] width 170 height 23
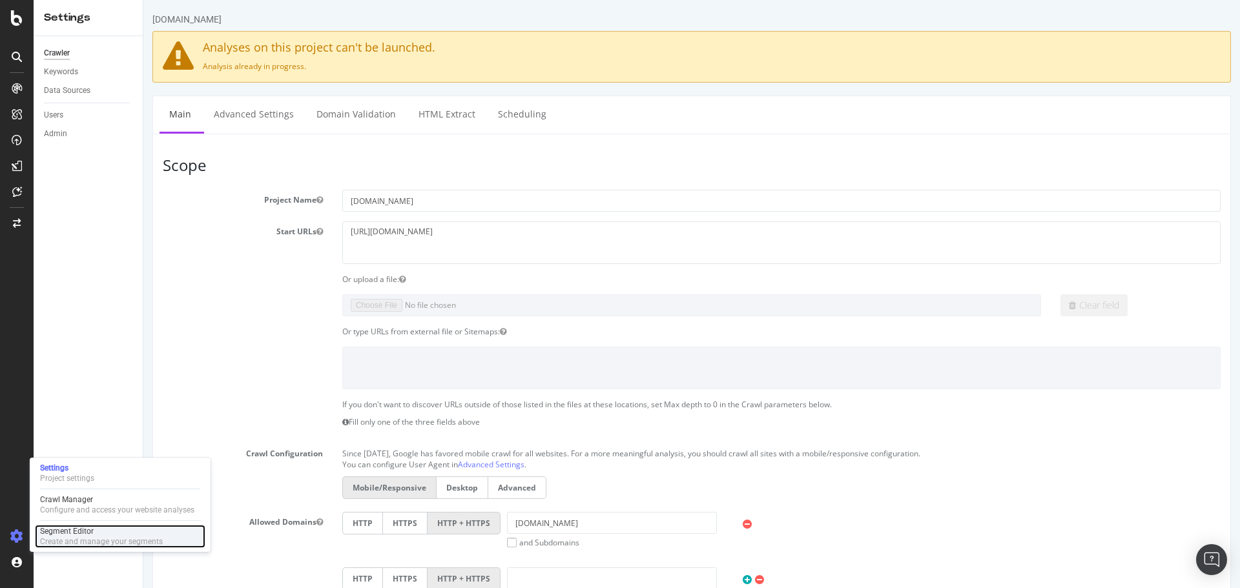
click at [54, 535] on div "Segment Editor" at bounding box center [101, 531] width 123 height 10
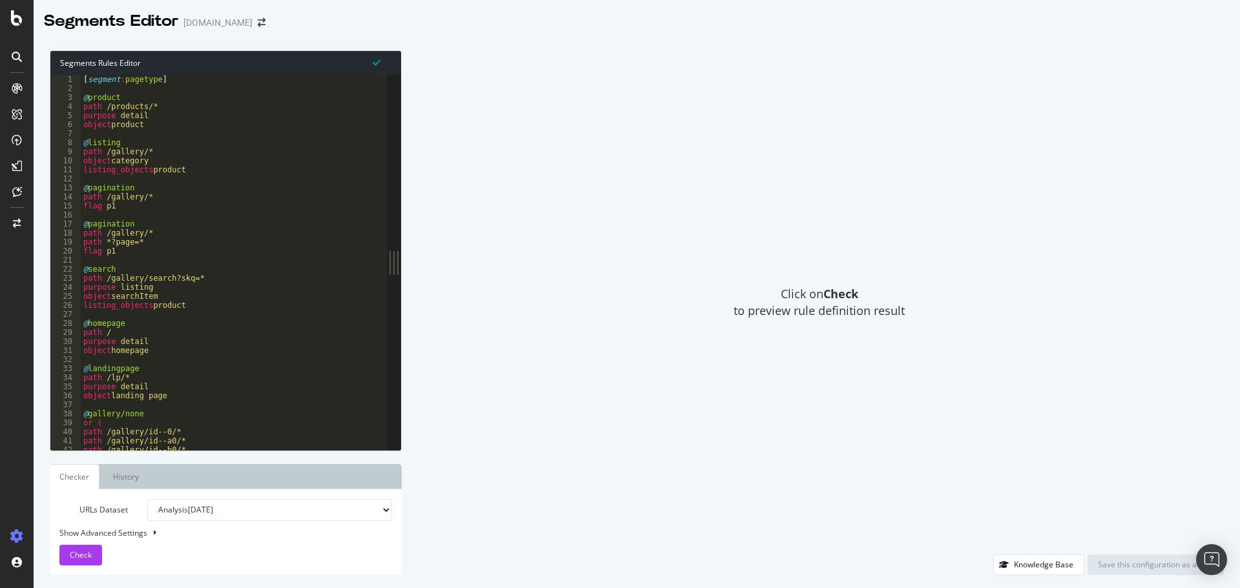
click at [770, 156] on div "Click on Check to preview rule definition result" at bounding box center [818, 302] width 809 height 504
click at [132, 478] on link "History" at bounding box center [126, 476] width 46 height 25
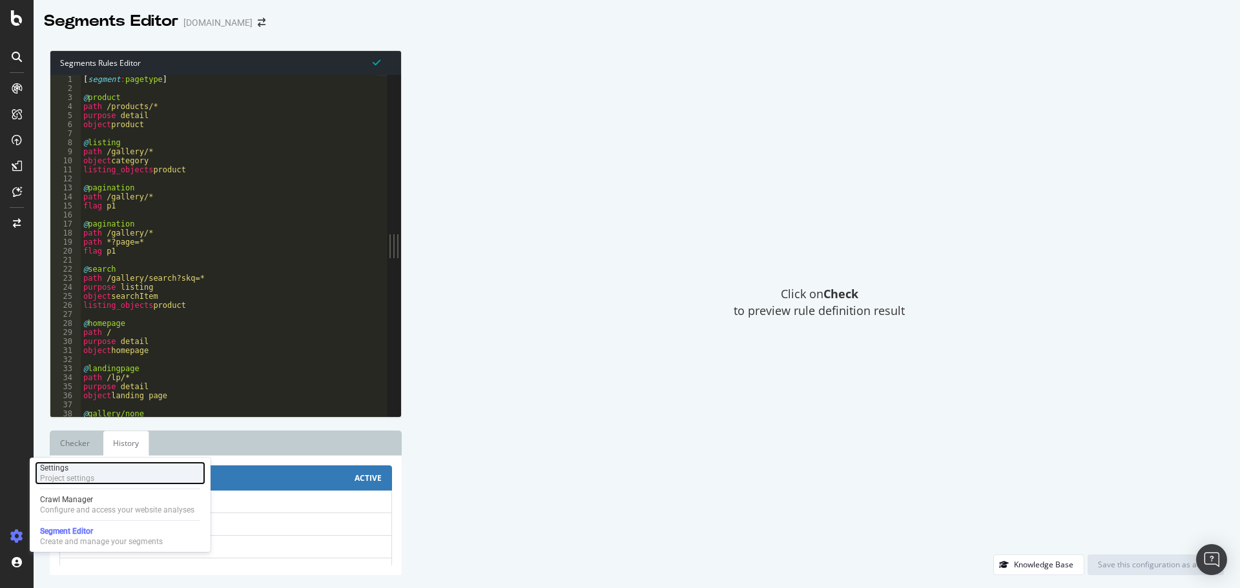
click at [86, 476] on div "Project settings" at bounding box center [67, 478] width 54 height 10
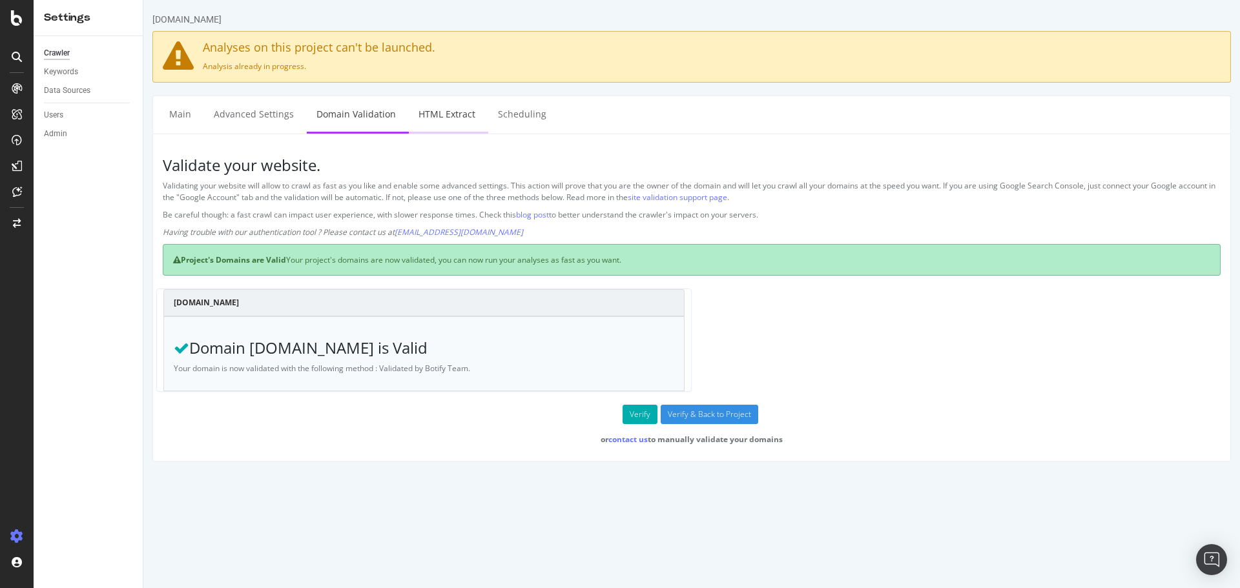
click at [422, 119] on link "HTML Extract" at bounding box center [447, 114] width 76 height 36
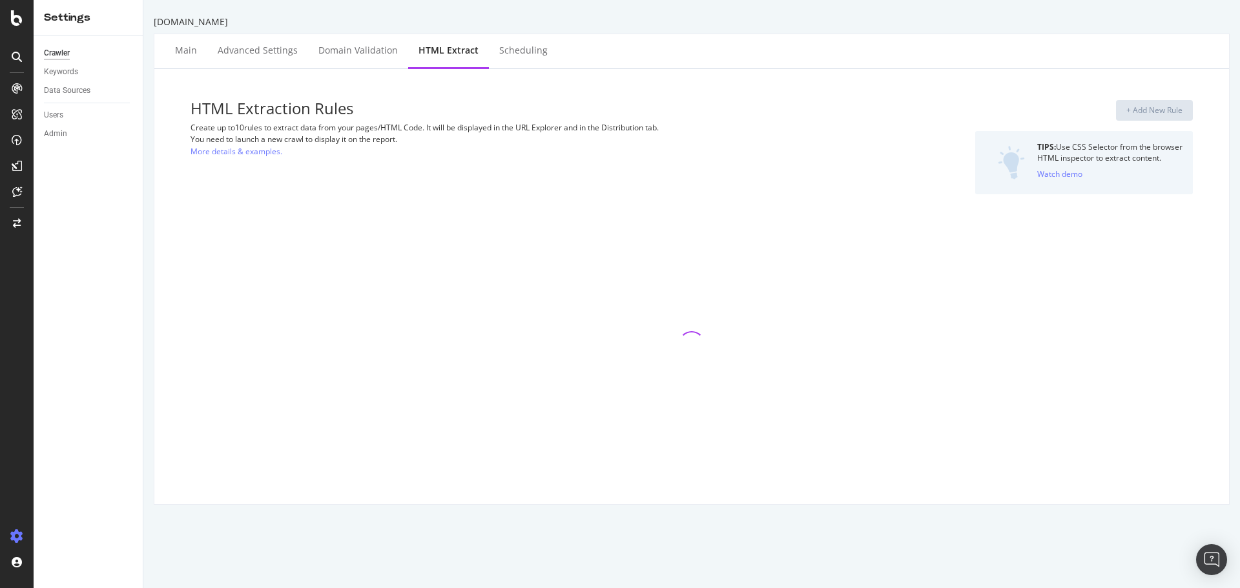
select select "i"
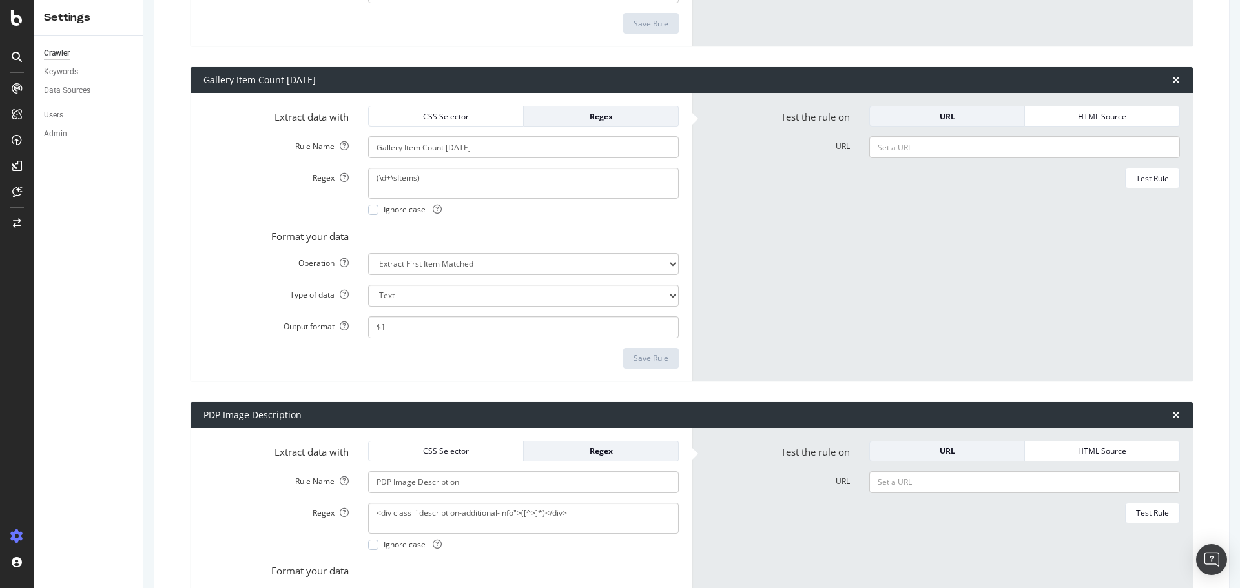
scroll to position [323, 0]
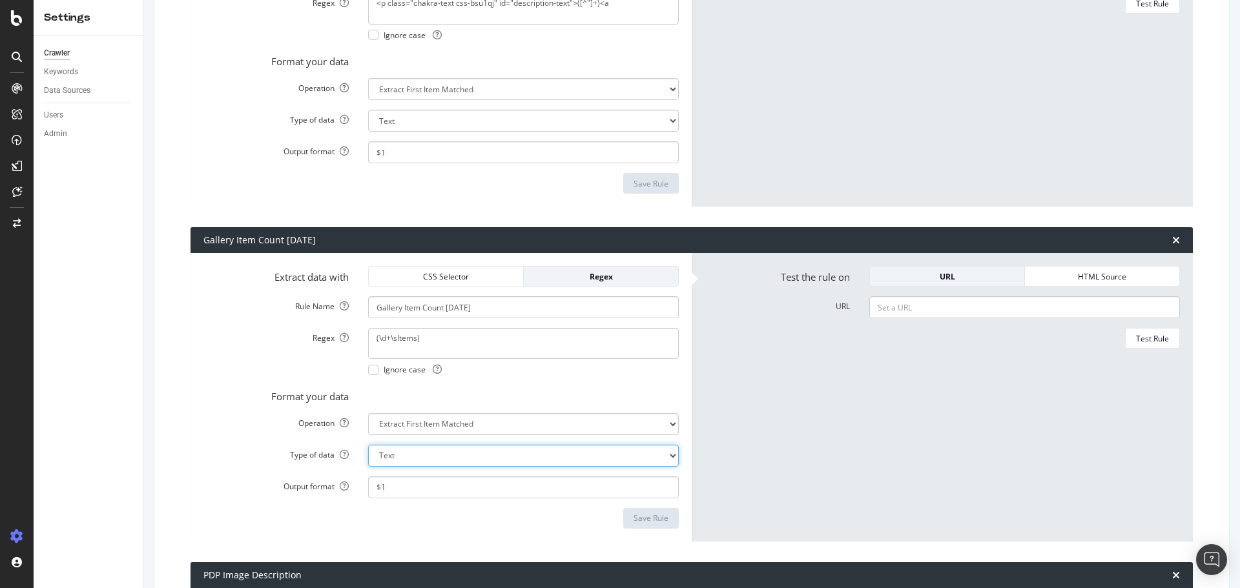
click at [647, 132] on select "Text Integer number Floating point number Date" at bounding box center [523, 121] width 311 height 22
select select "i"
click at [368, 132] on select "Text Integer number Floating point number Date" at bounding box center [523, 121] width 311 height 22
click at [631, 132] on select "Text Integer number Floating point number Date" at bounding box center [523, 121] width 311 height 22
click at [368, 132] on select "Text Integer number Floating point number Date" at bounding box center [523, 121] width 311 height 22
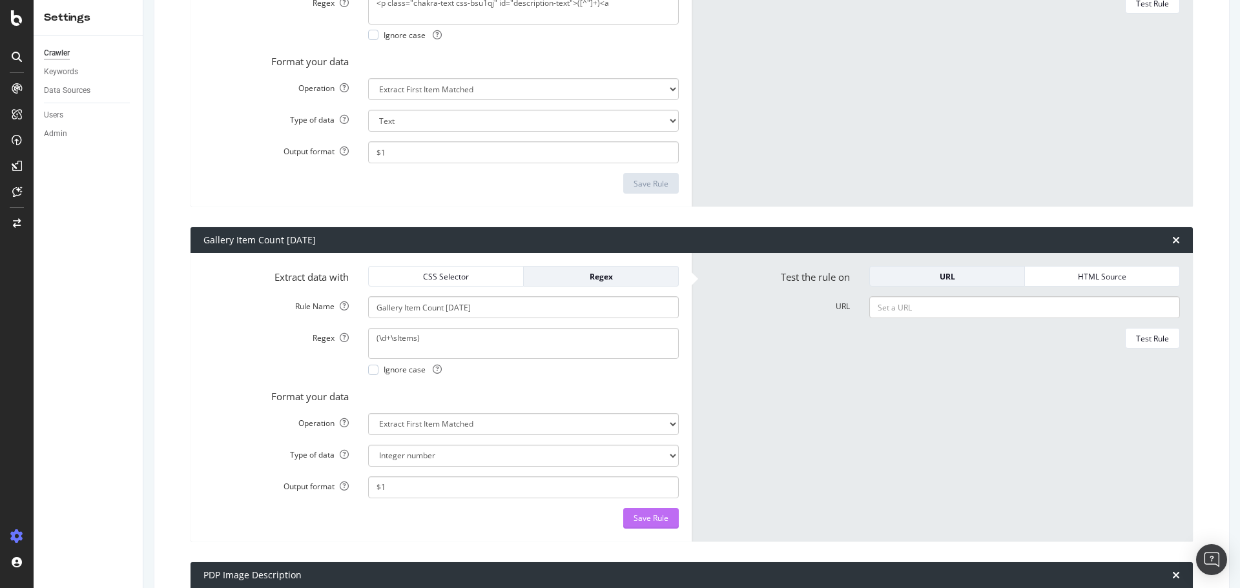
click at [646, 522] on div "Save Rule" at bounding box center [650, 518] width 35 height 11
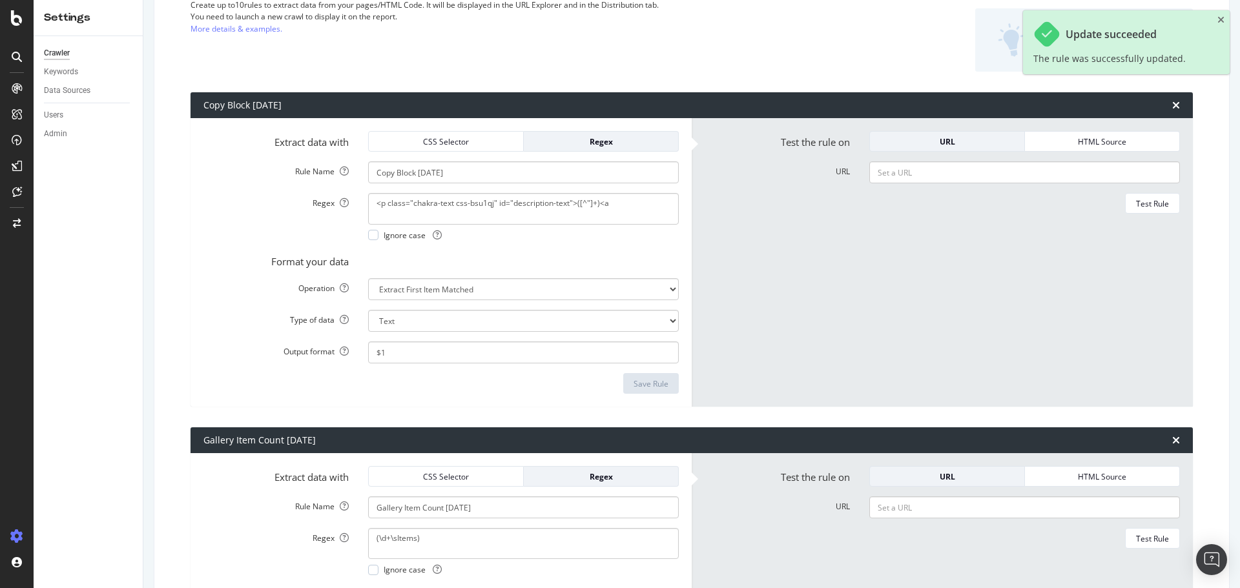
scroll to position [0, 0]
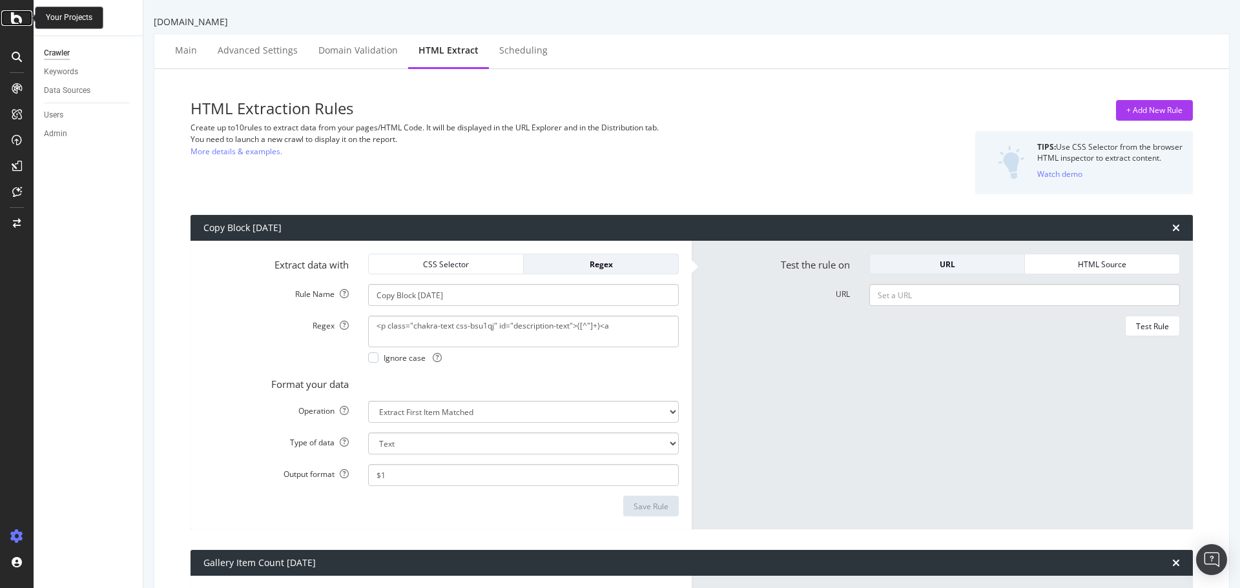
click at [15, 15] on icon at bounding box center [17, 17] width 12 height 15
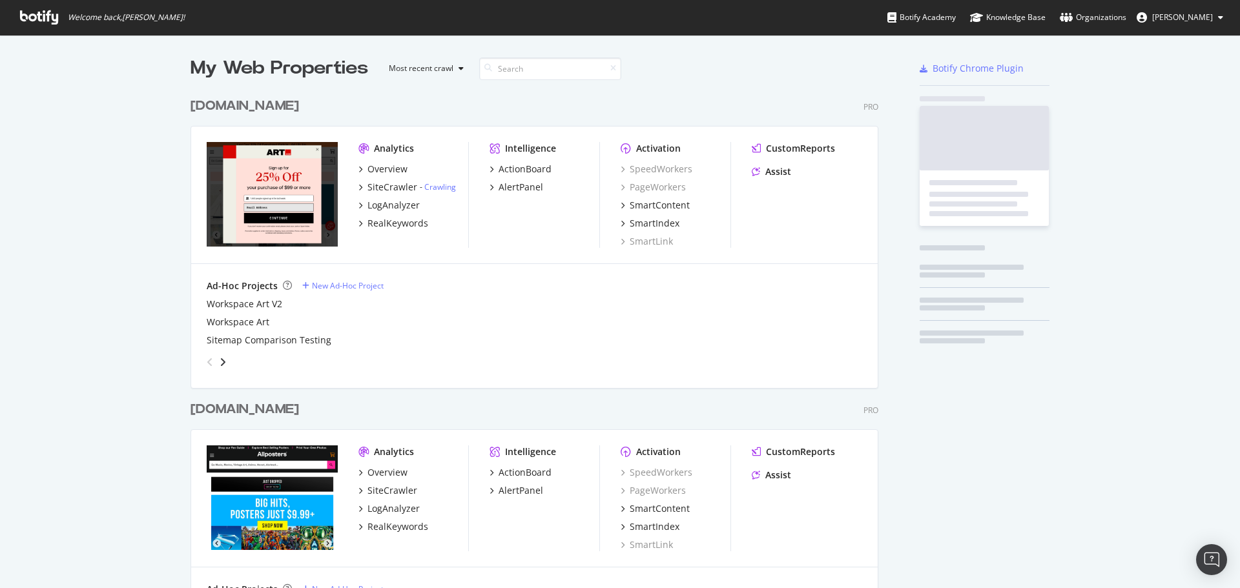
scroll to position [578, 1220]
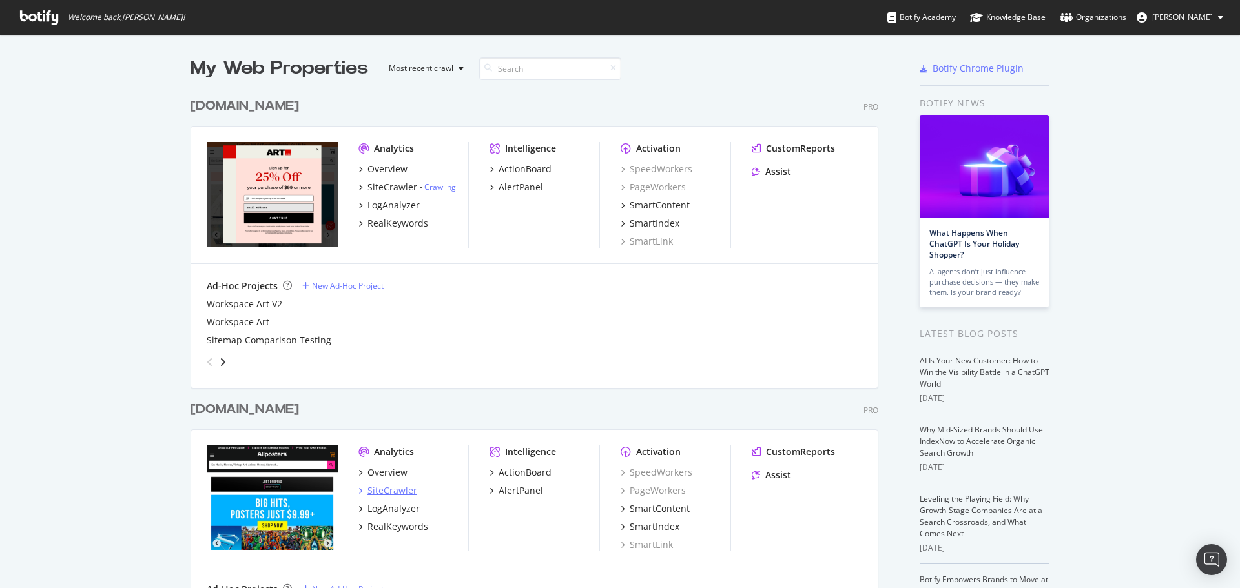
click at [384, 491] on div "SiteCrawler" at bounding box center [392, 490] width 50 height 13
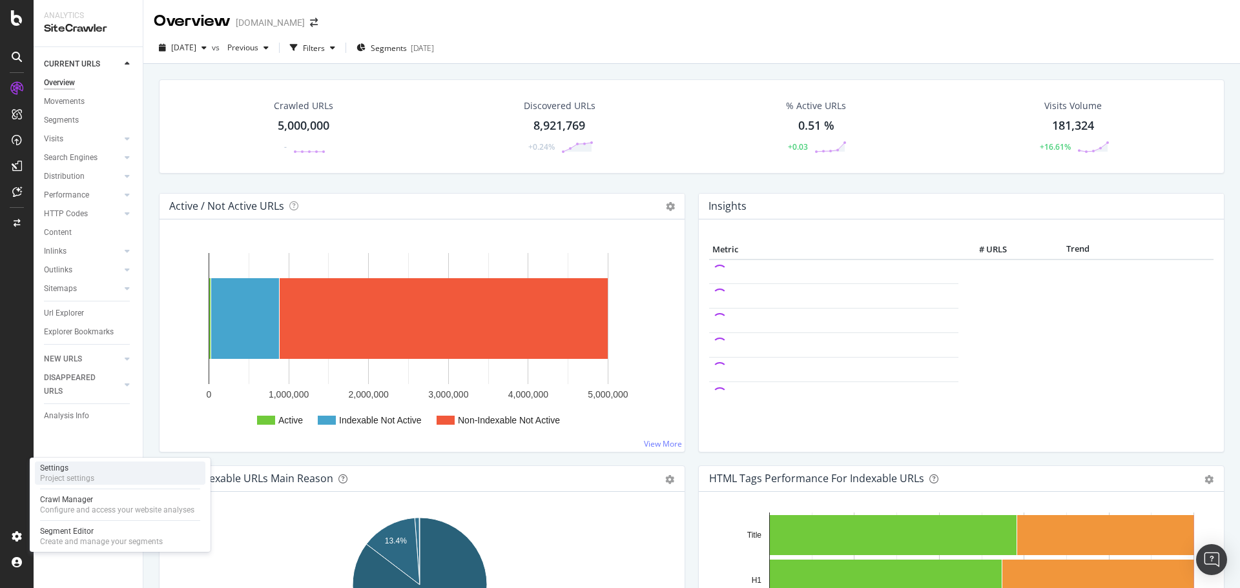
click at [72, 471] on div "Settings" at bounding box center [67, 468] width 54 height 10
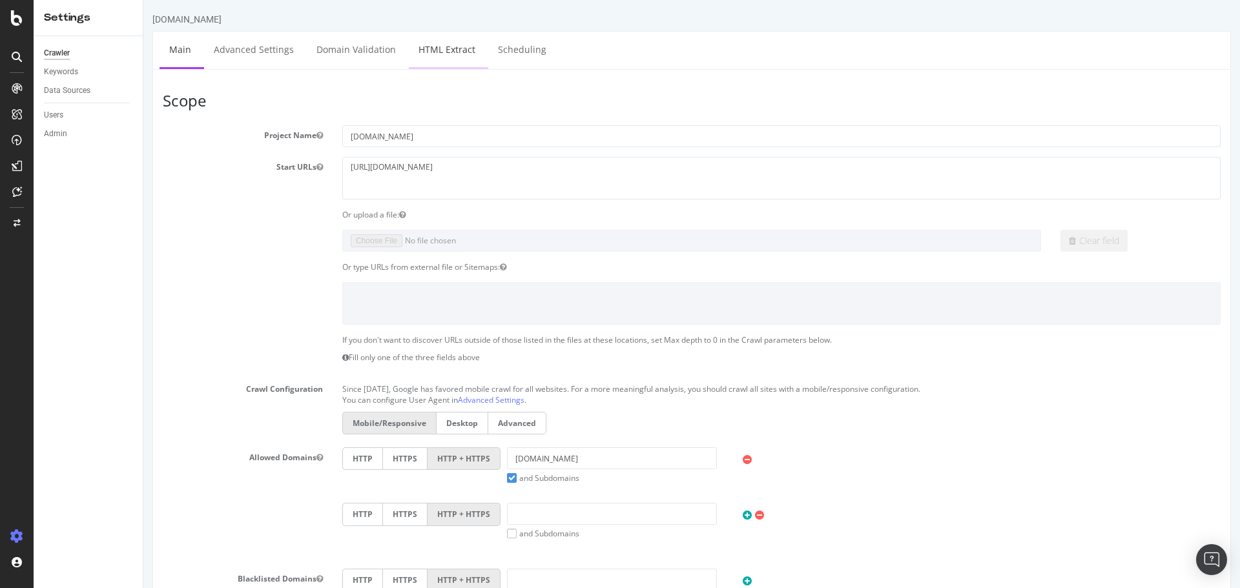
click at [452, 56] on link "HTML Extract" at bounding box center [447, 50] width 76 height 36
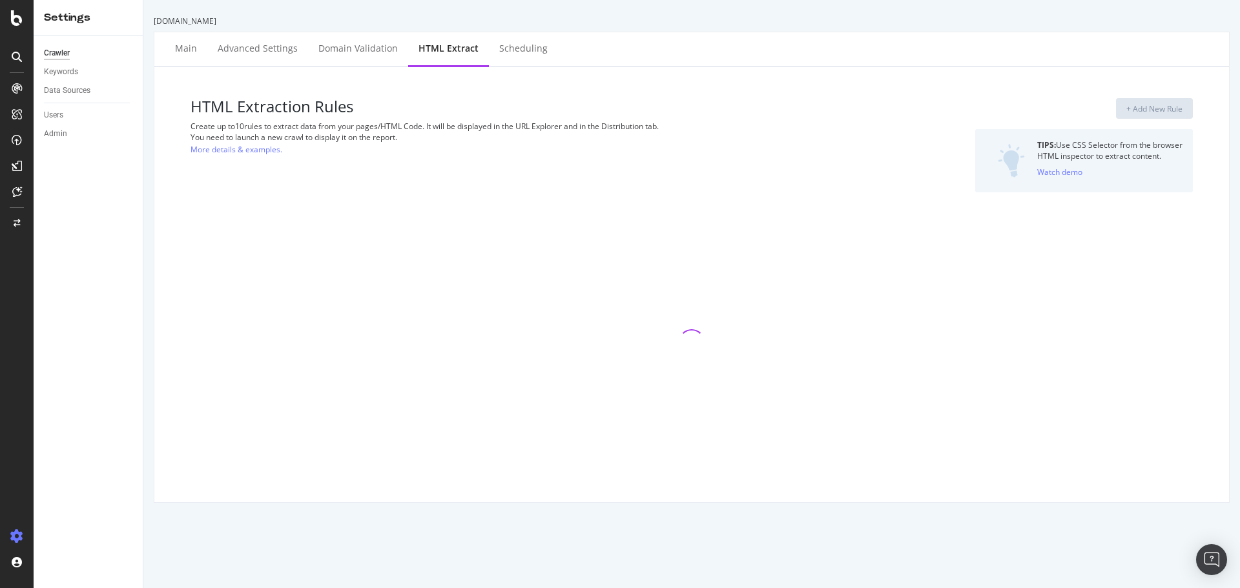
select select "count"
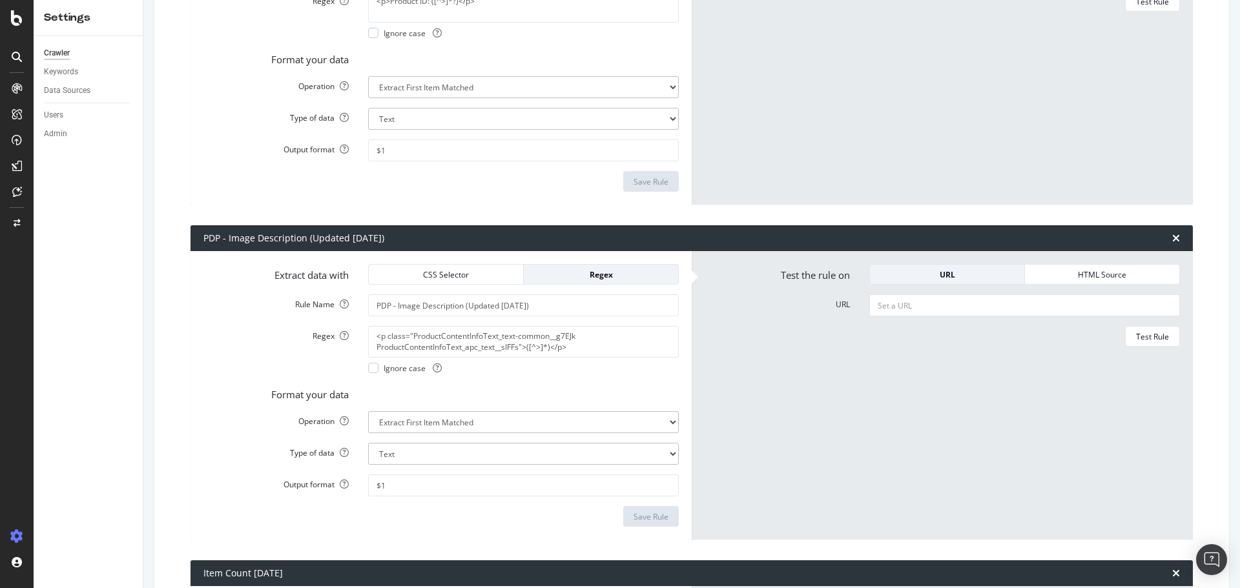
scroll to position [65, 0]
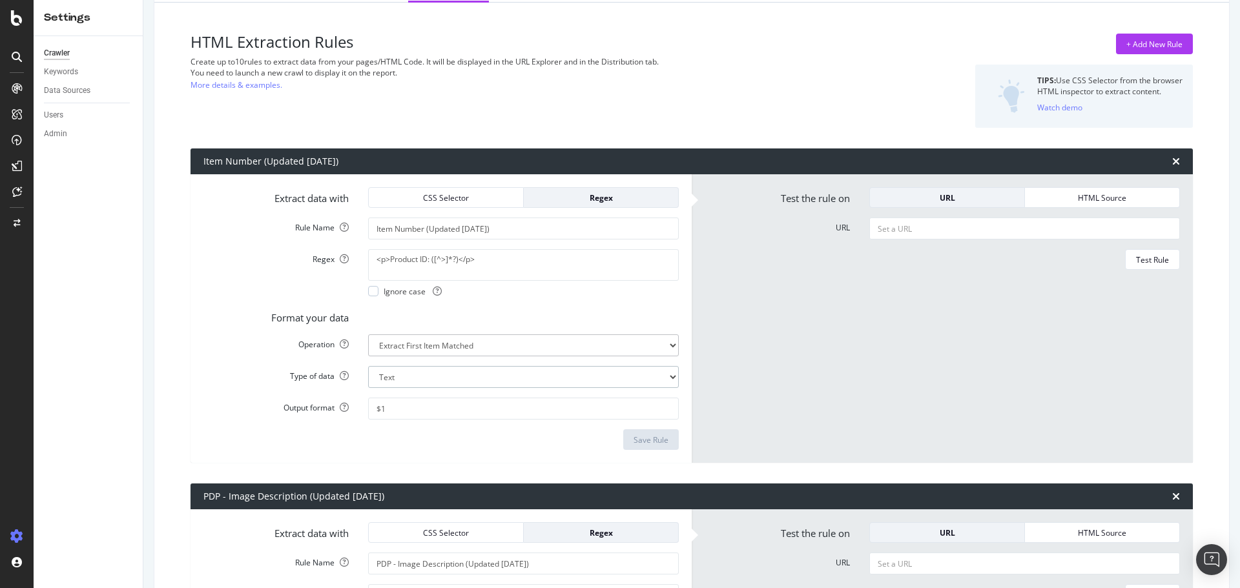
click at [576, 374] on select "Text Integer number Floating point number Date" at bounding box center [523, 377] width 311 height 22
click at [368, 366] on select "Text Integer number Floating point number Date" at bounding box center [523, 377] width 311 height 22
click at [636, 438] on div "Save Rule" at bounding box center [650, 440] width 35 height 11
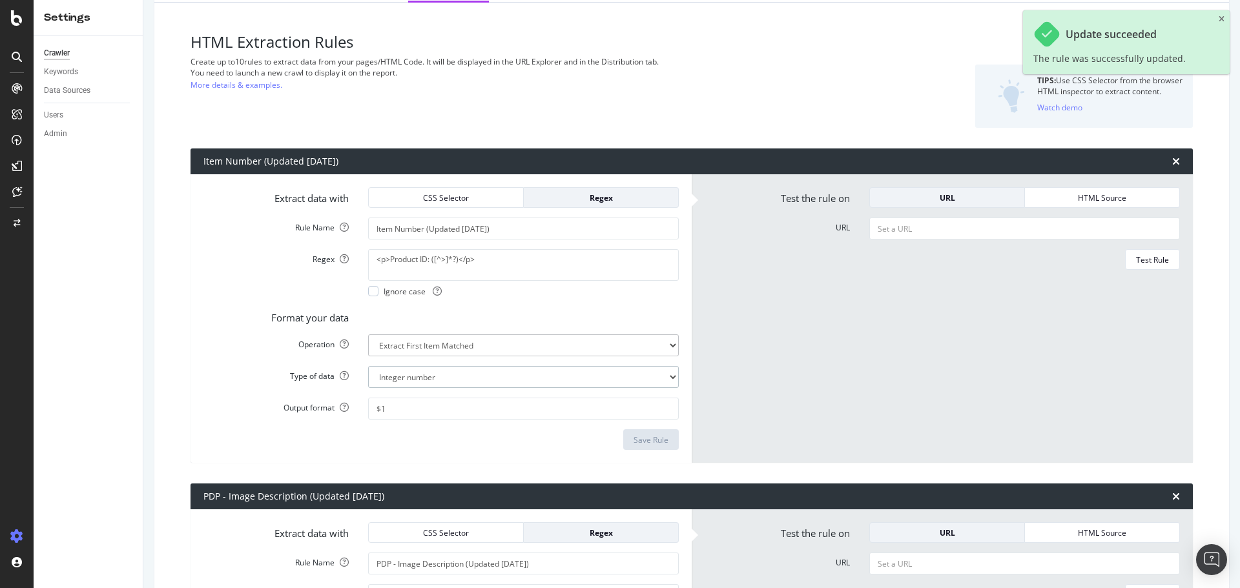
click at [606, 376] on select "Text Integer number Floating point number Date" at bounding box center [523, 377] width 311 height 22
select select "s"
click at [368, 366] on select "Text Integer number Floating point number Date" at bounding box center [523, 377] width 311 height 22
click at [669, 435] on button "Save Rule" at bounding box center [651, 439] width 56 height 21
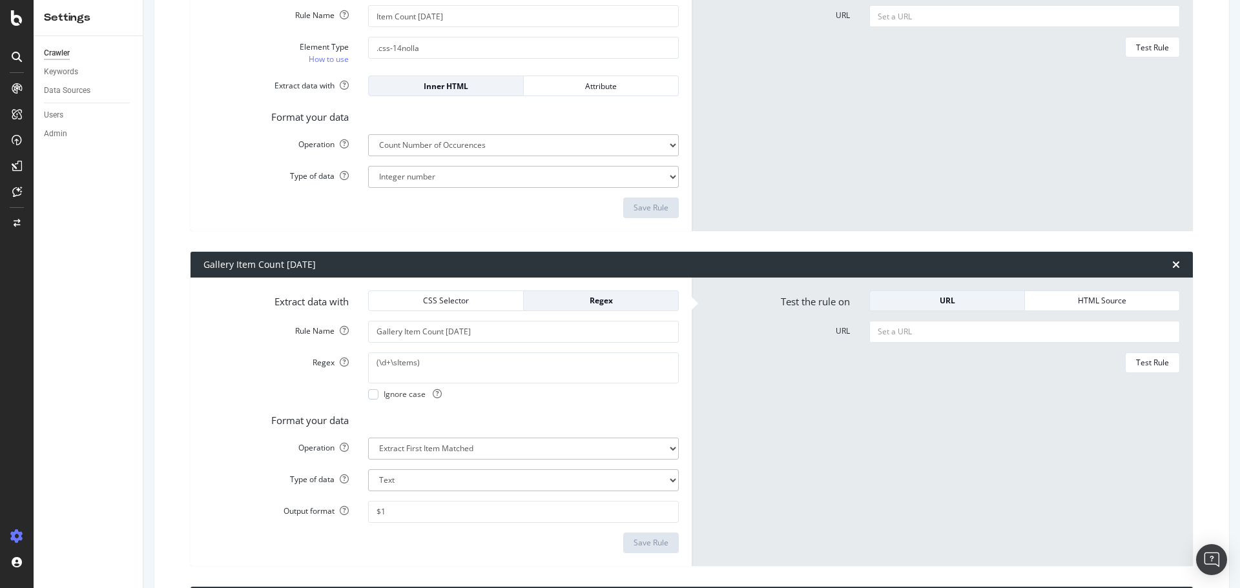
scroll to position [968, 0]
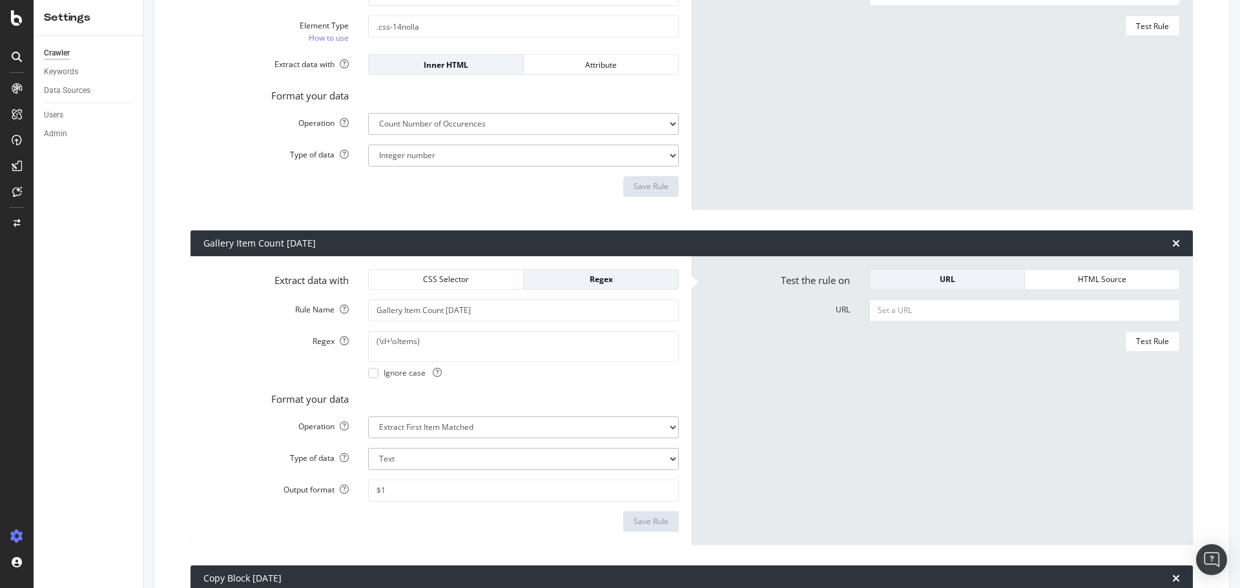
select select "count"
select select "i"
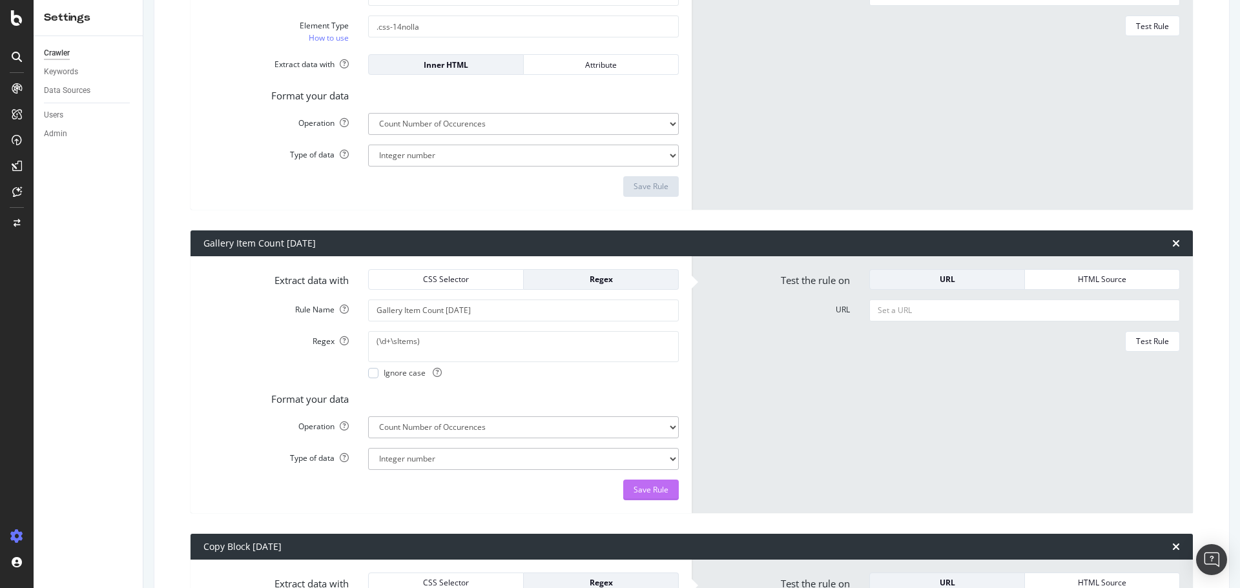
click at [651, 491] on div "Save Rule" at bounding box center [650, 489] width 35 height 11
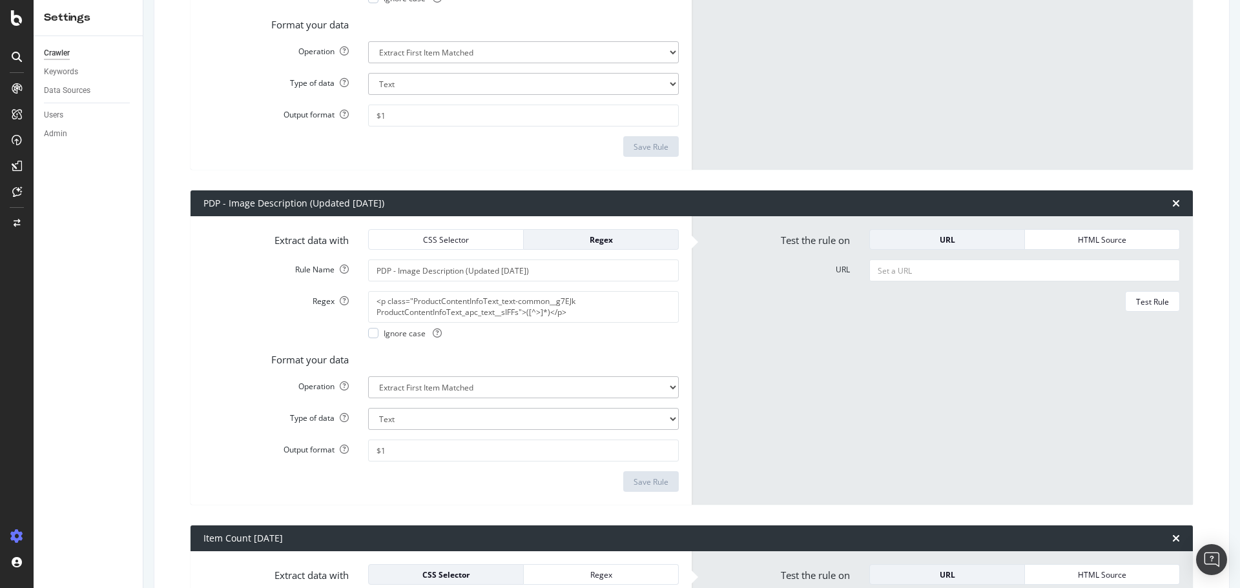
scroll to position [0, 0]
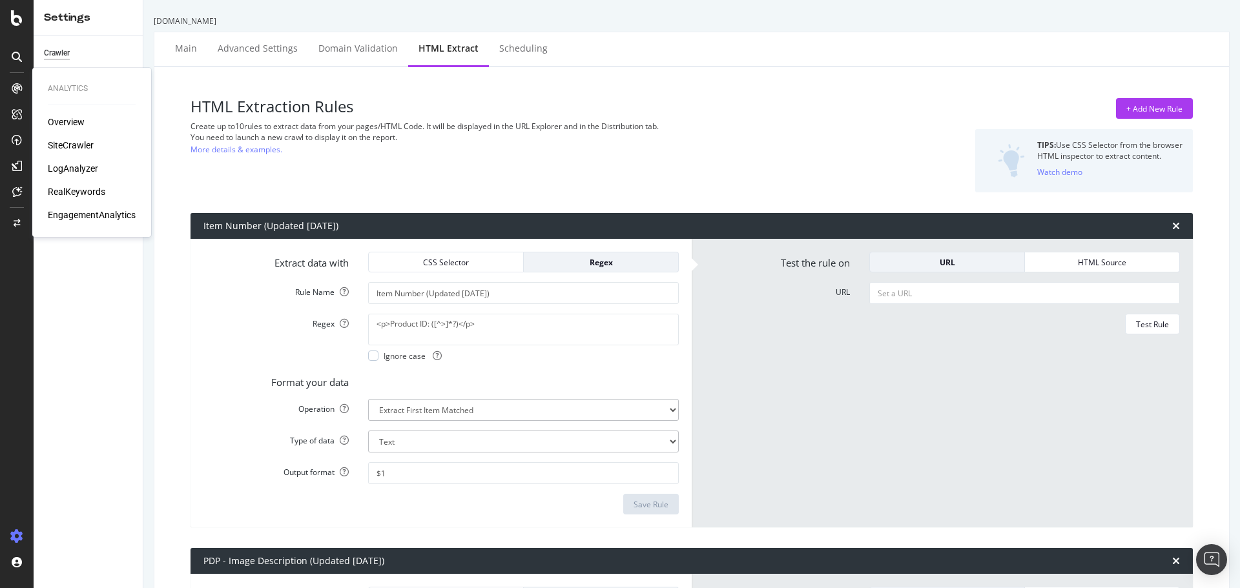
click at [76, 141] on div "SiteCrawler" at bounding box center [71, 145] width 46 height 13
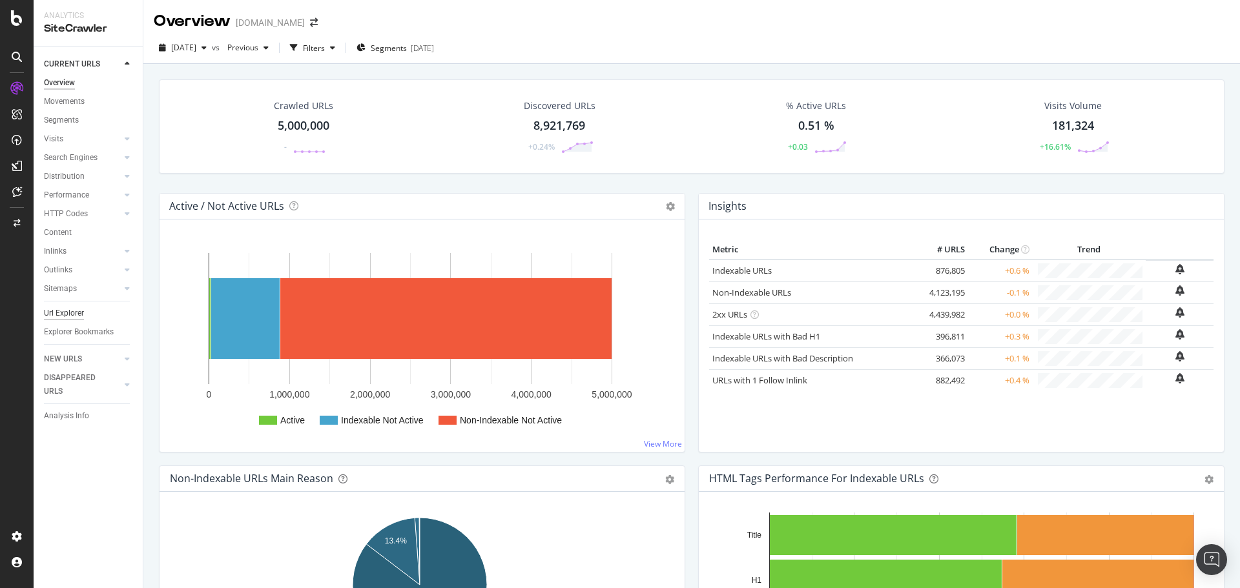
click at [72, 307] on div "Url Explorer" at bounding box center [64, 314] width 40 height 14
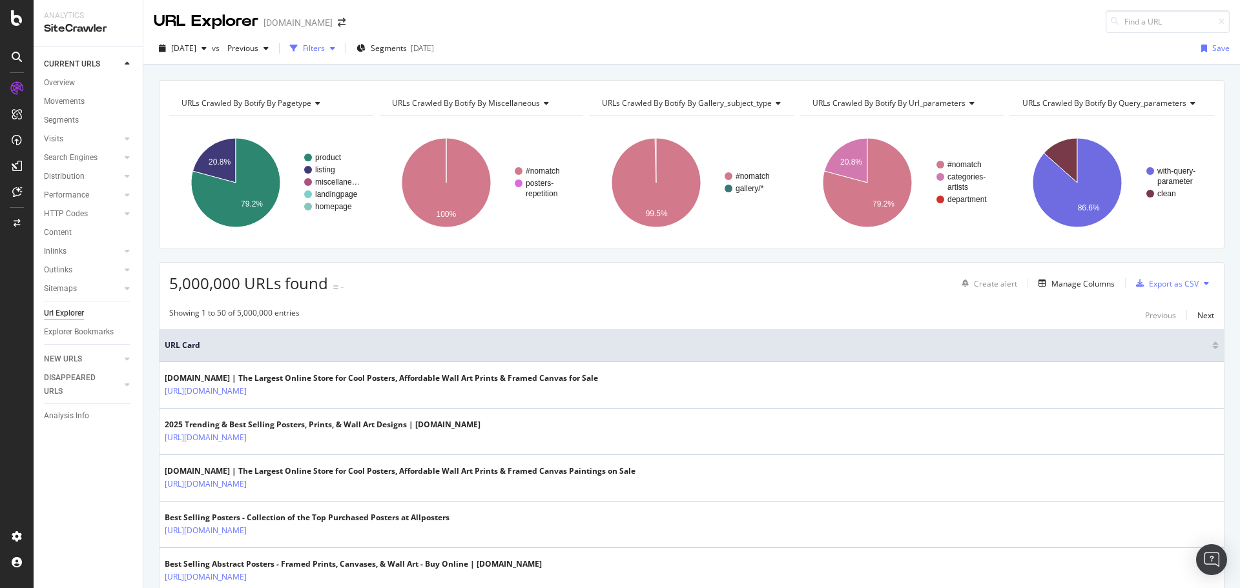
click at [325, 49] on div "Filters" at bounding box center [314, 48] width 22 height 11
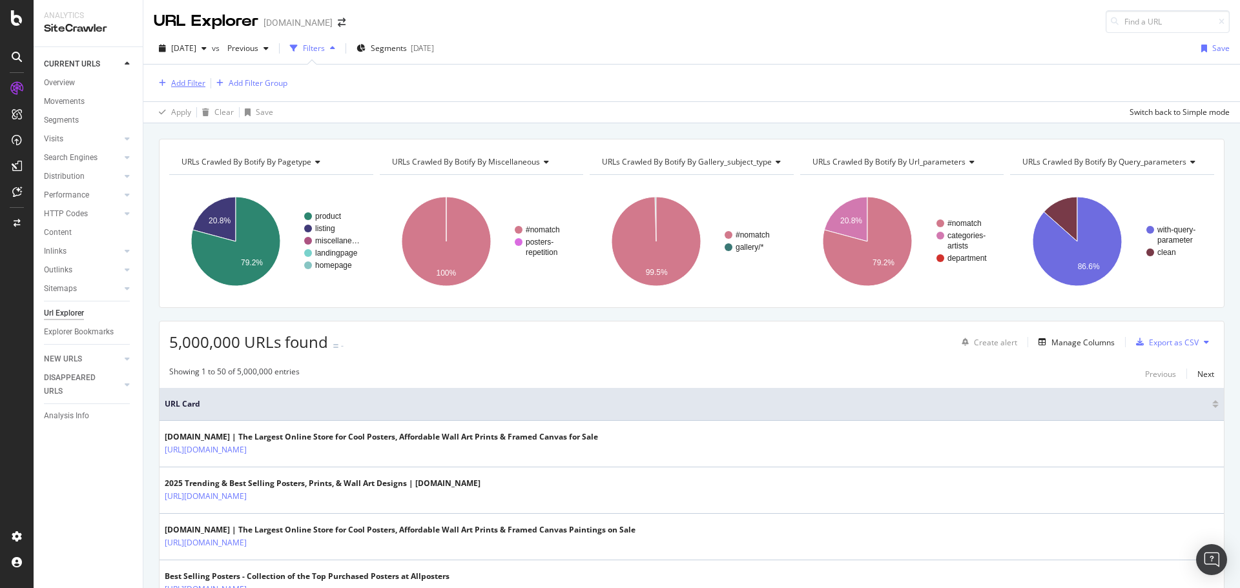
click at [190, 85] on div "Add Filter" at bounding box center [188, 82] width 34 height 11
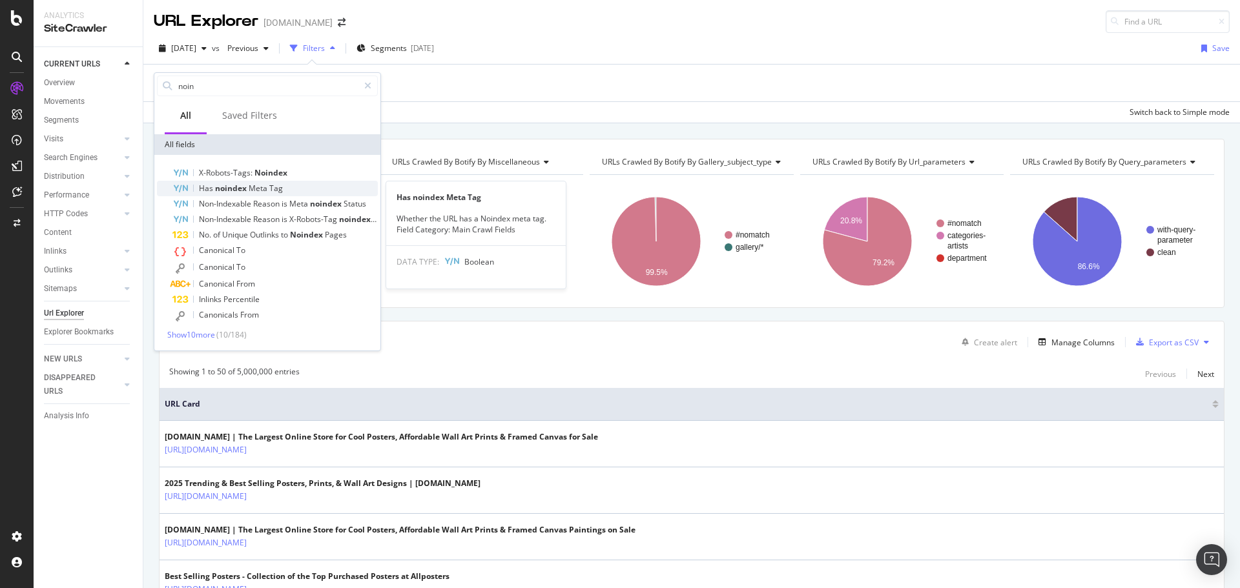
type input "noin"
click at [244, 188] on span "noindex" at bounding box center [232, 188] width 34 height 11
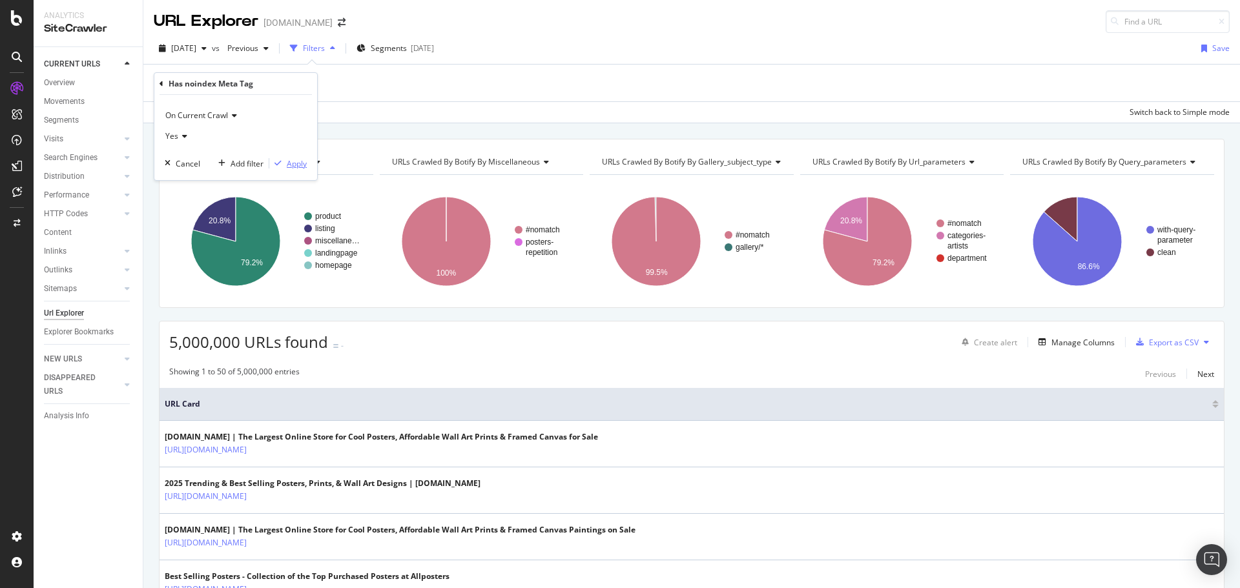
click at [299, 163] on div "Apply" at bounding box center [297, 163] width 20 height 11
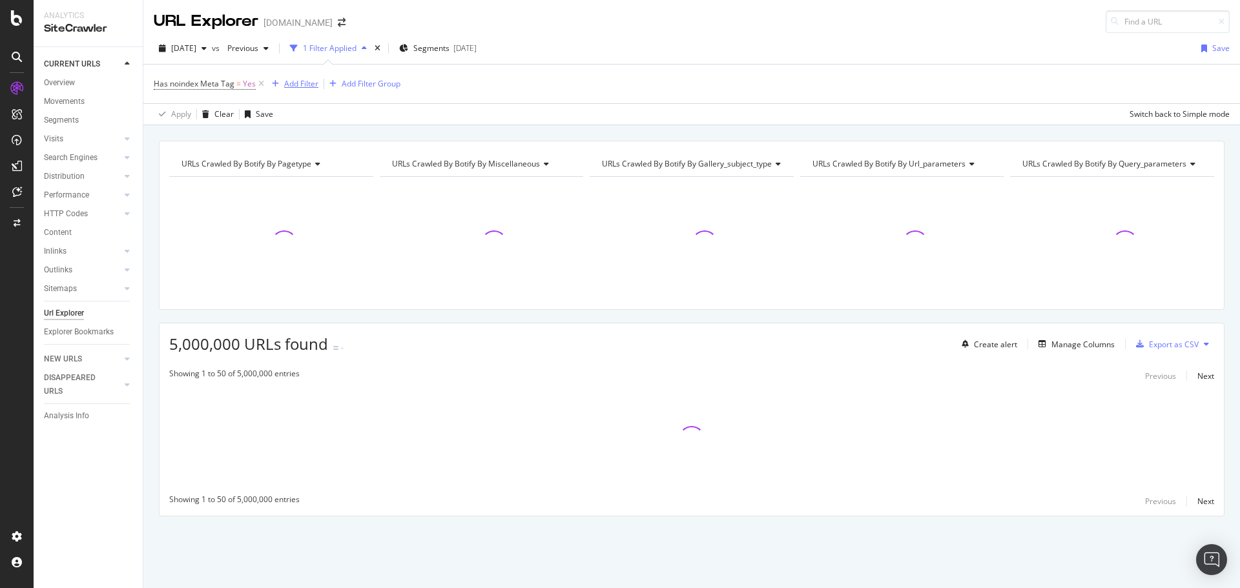
click at [296, 87] on div "Add Filter" at bounding box center [301, 83] width 34 height 11
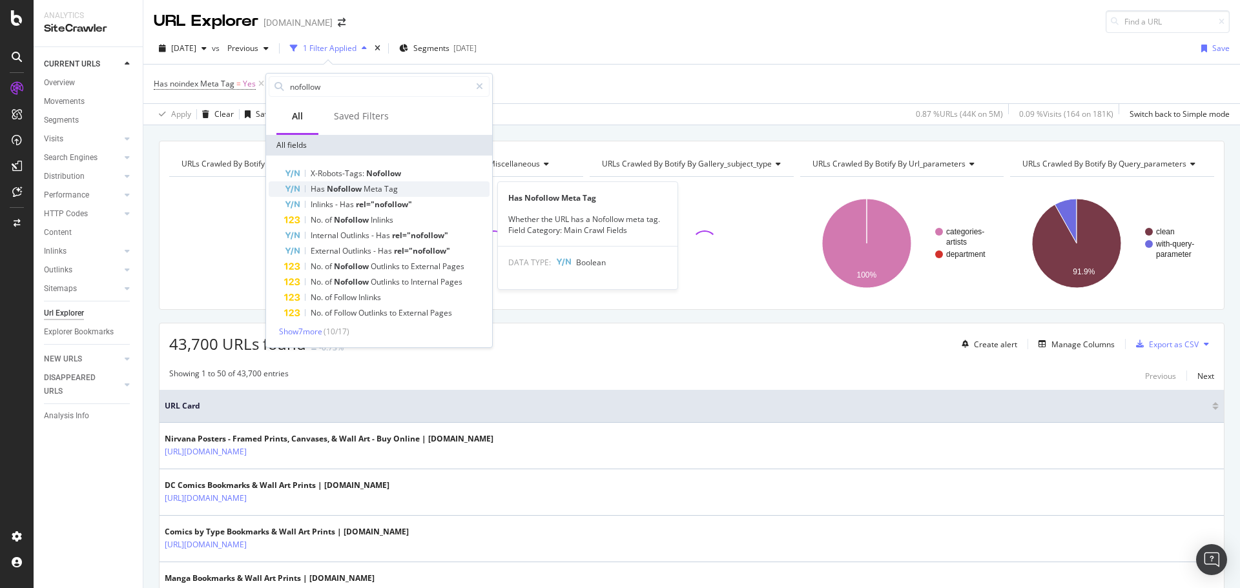
type input "nofollow"
click at [382, 192] on span "Meta" at bounding box center [373, 188] width 21 height 11
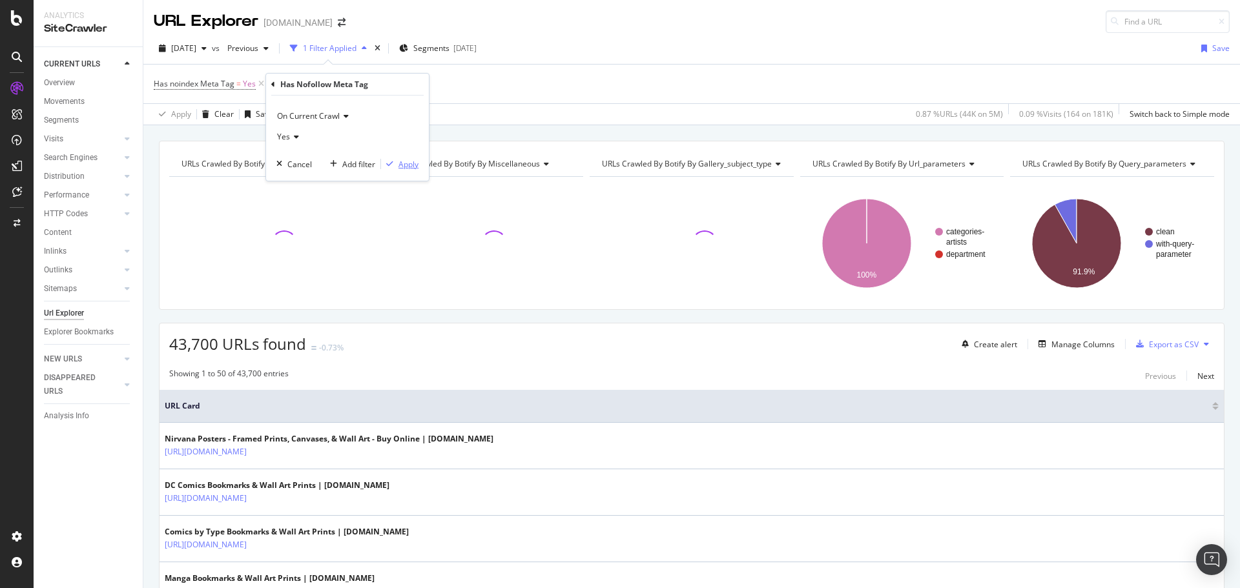
click at [407, 167] on div "Apply" at bounding box center [408, 164] width 20 height 11
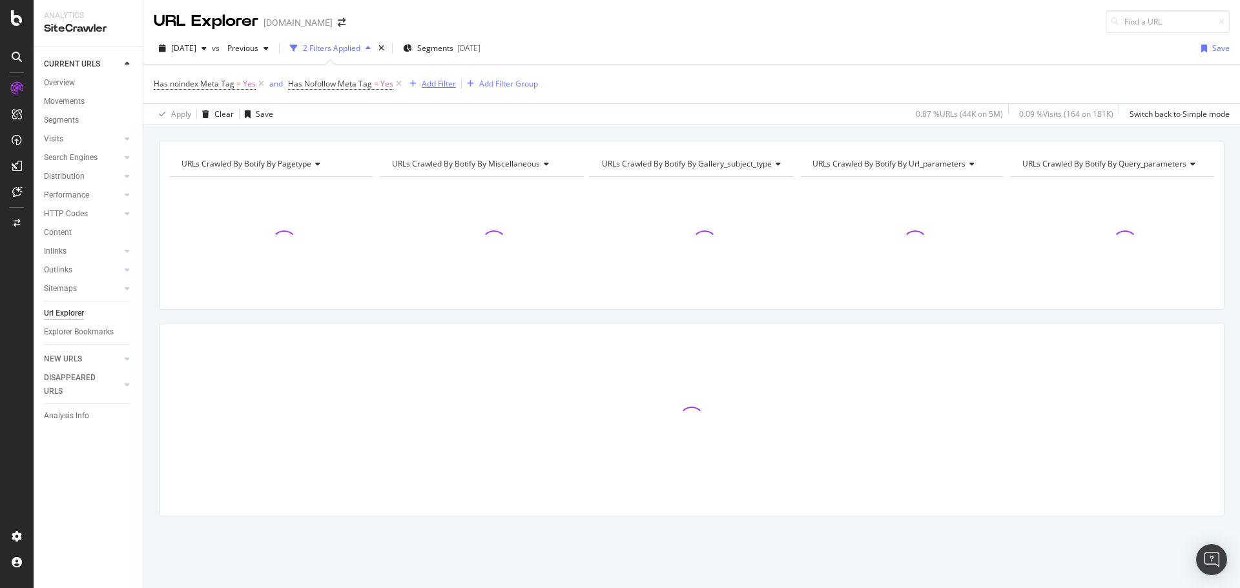
click at [444, 88] on div "Add Filter" at bounding box center [439, 83] width 34 height 11
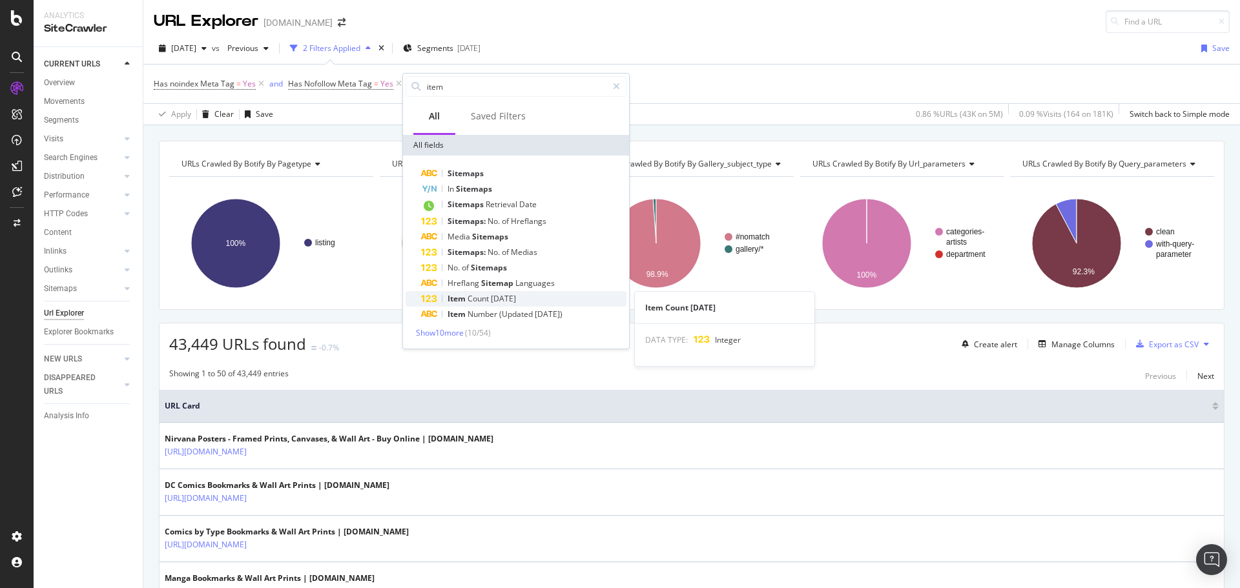
type input "item"
click at [508, 301] on span "08.16.24" at bounding box center [503, 298] width 25 height 11
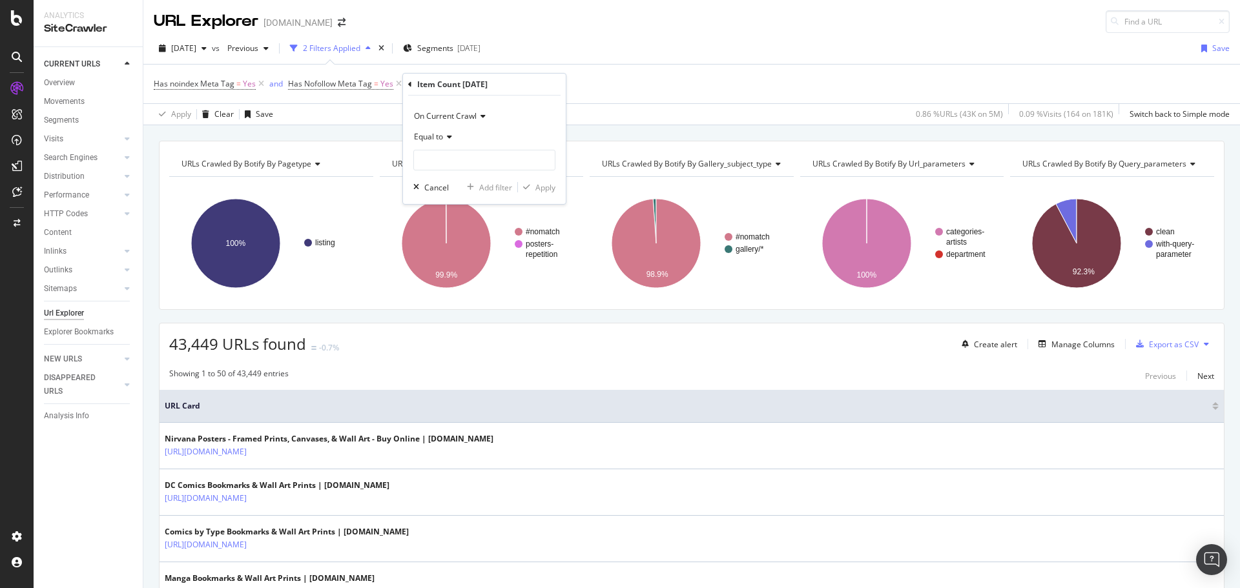
click at [449, 141] on icon at bounding box center [447, 137] width 9 height 8
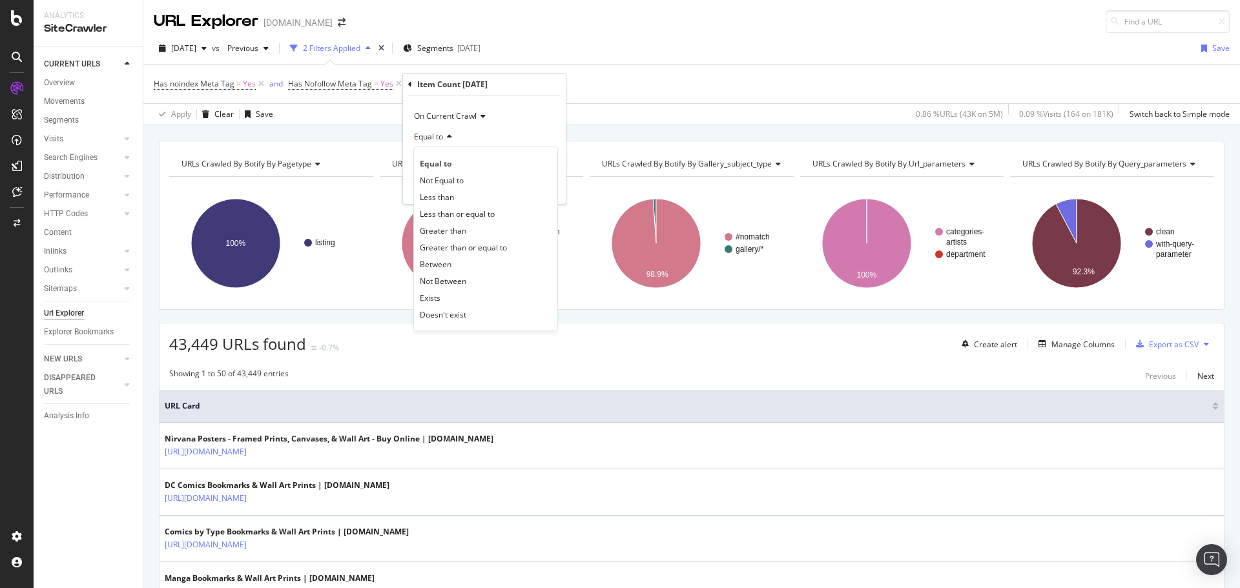
click at [481, 135] on div "Equal to" at bounding box center [484, 137] width 142 height 21
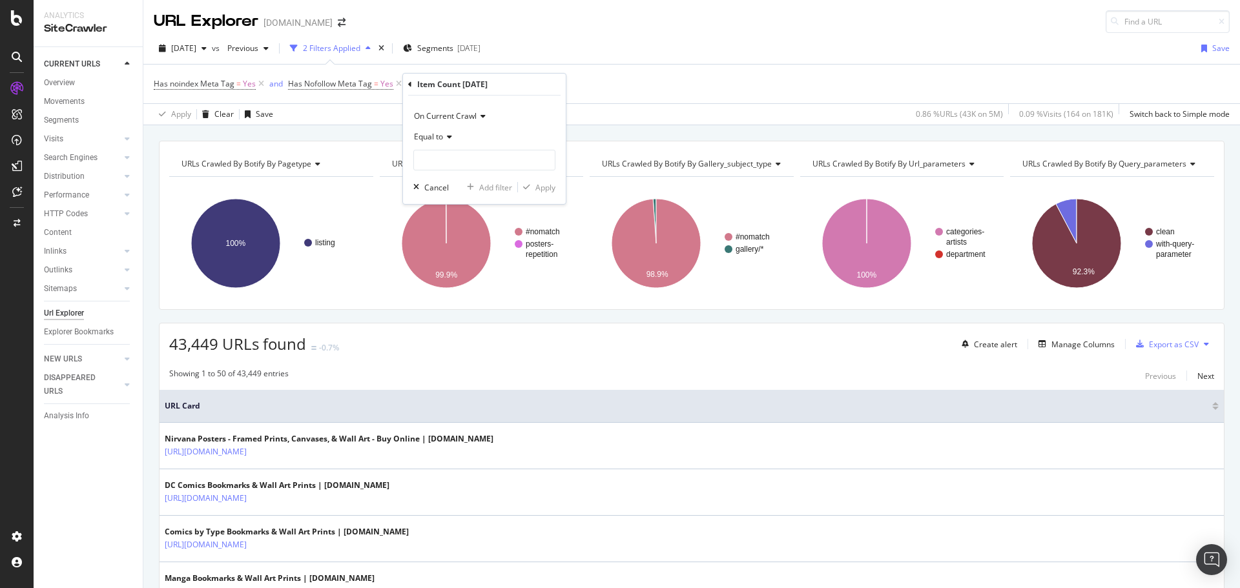
click at [439, 135] on span "Equal to" at bounding box center [428, 136] width 29 height 11
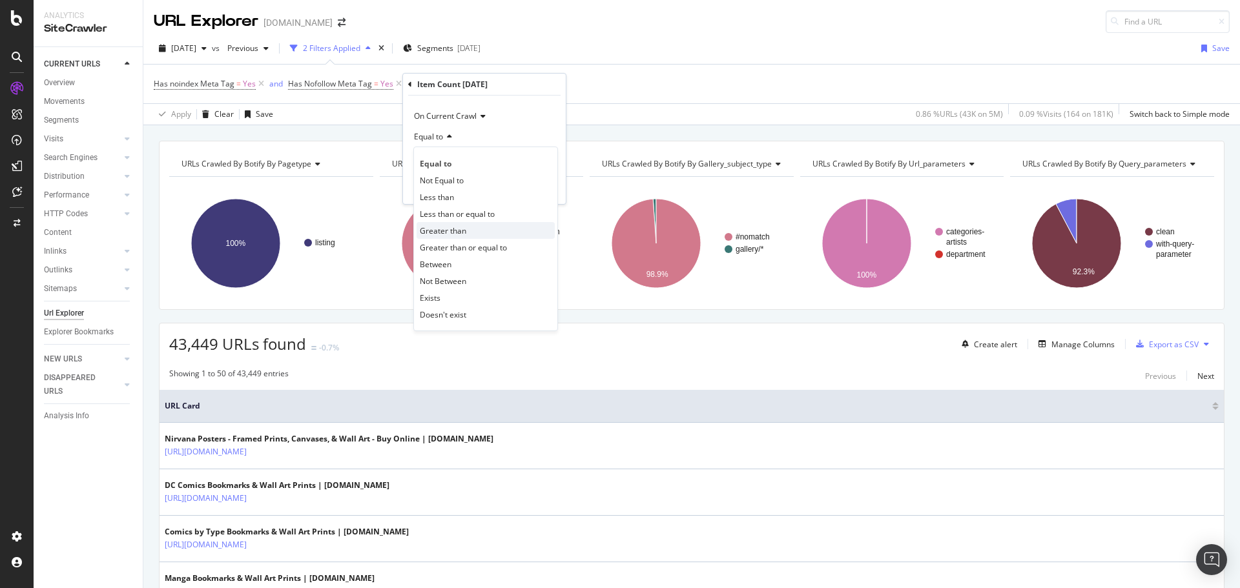
click at [452, 227] on span "Greater than" at bounding box center [443, 230] width 46 height 11
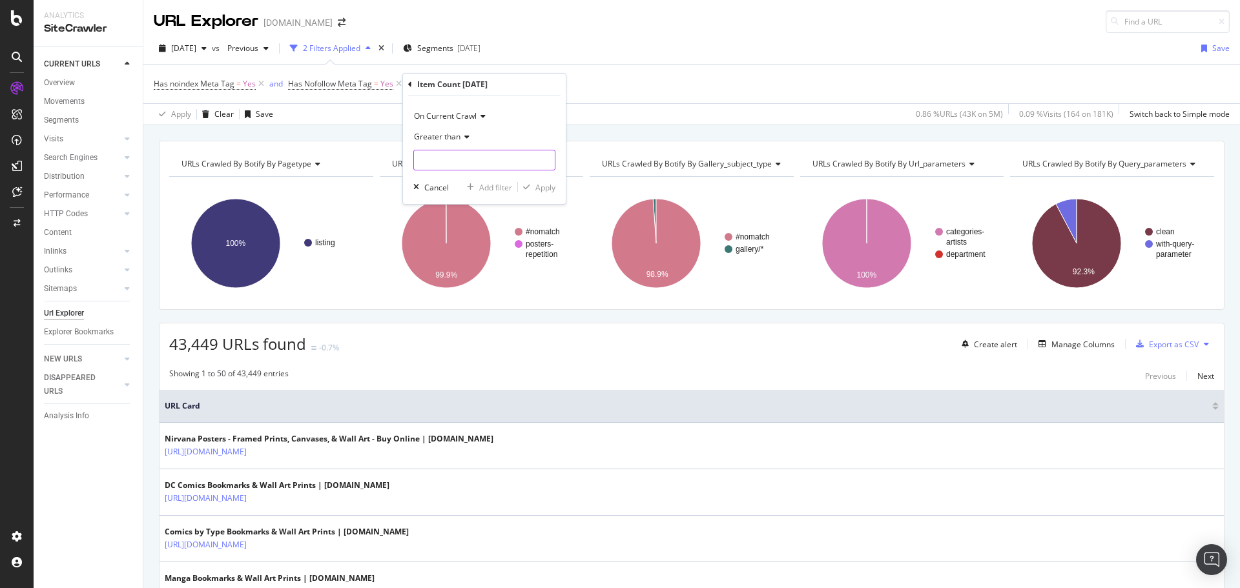
click at [452, 164] on input "number" at bounding box center [484, 160] width 142 height 21
type input "1"
click at [549, 190] on div "Apply" at bounding box center [545, 187] width 20 height 11
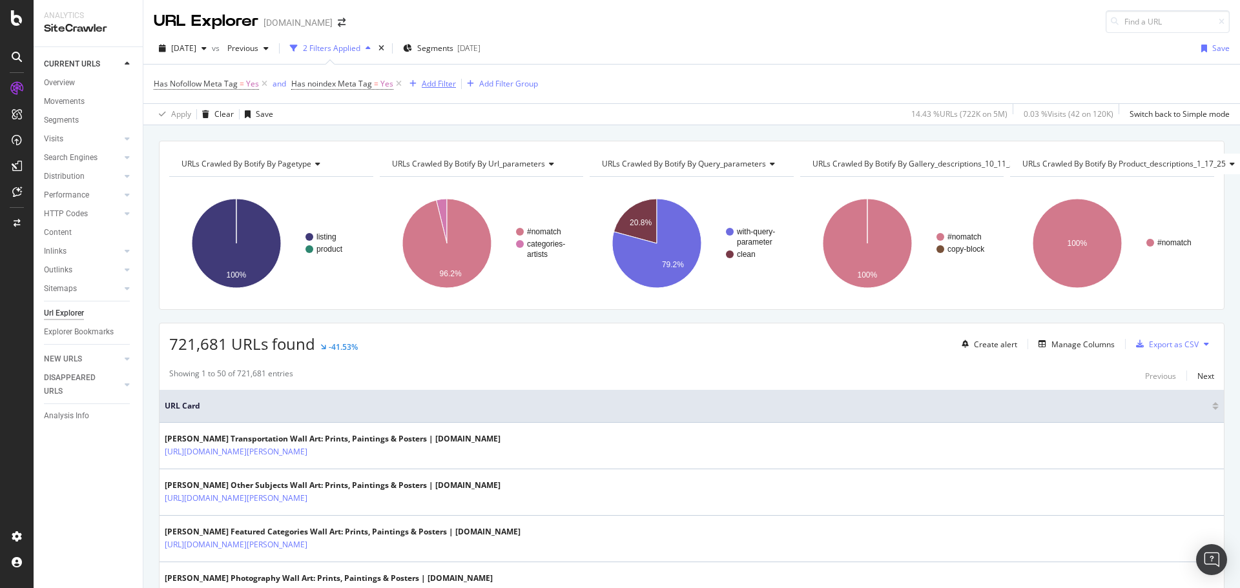
click at [442, 80] on div "Add Filter" at bounding box center [439, 83] width 34 height 11
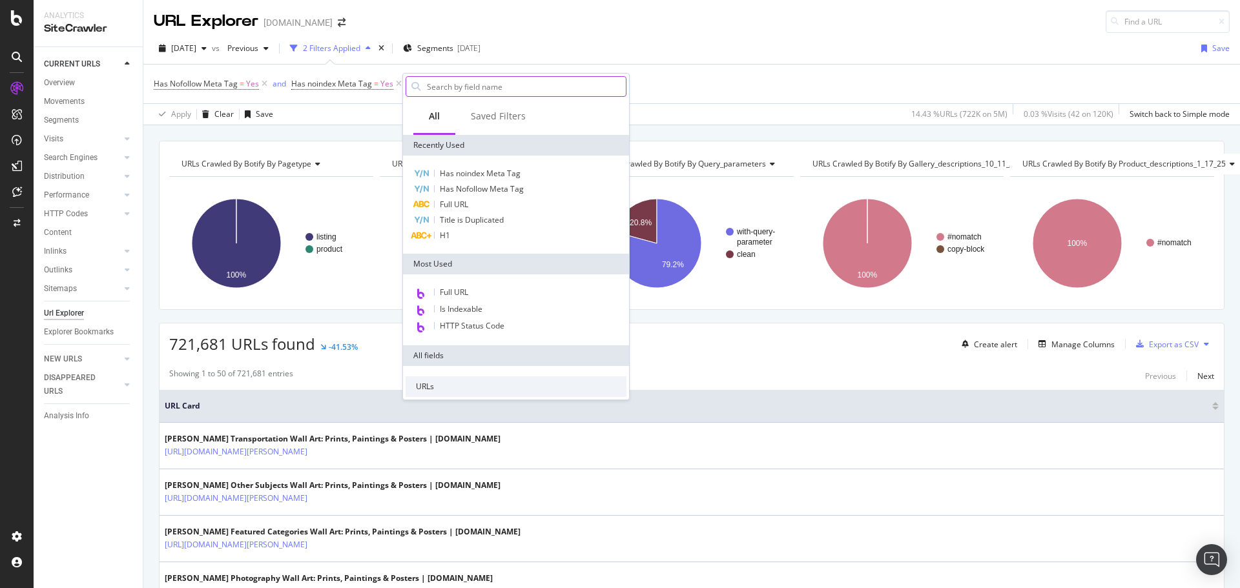
click at [480, 89] on input "text" at bounding box center [525, 86] width 200 height 19
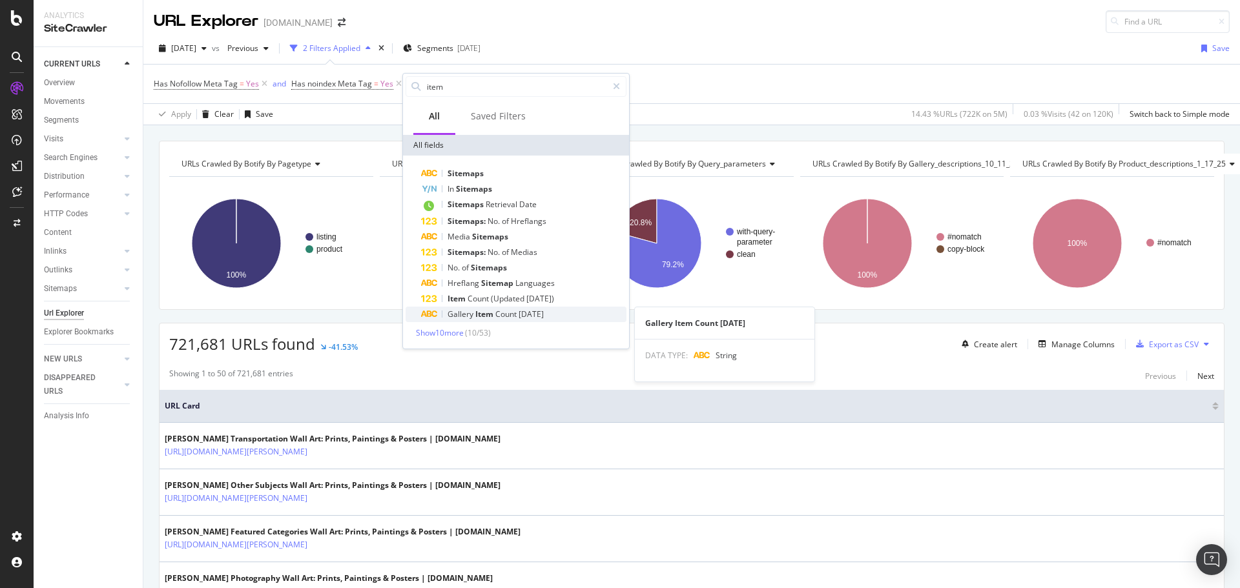
type input "item"
drag, startPoint x: 497, startPoint y: 318, endPoint x: 498, endPoint y: 275, distance: 42.6
click at [497, 317] on span "Count" at bounding box center [506, 314] width 23 height 11
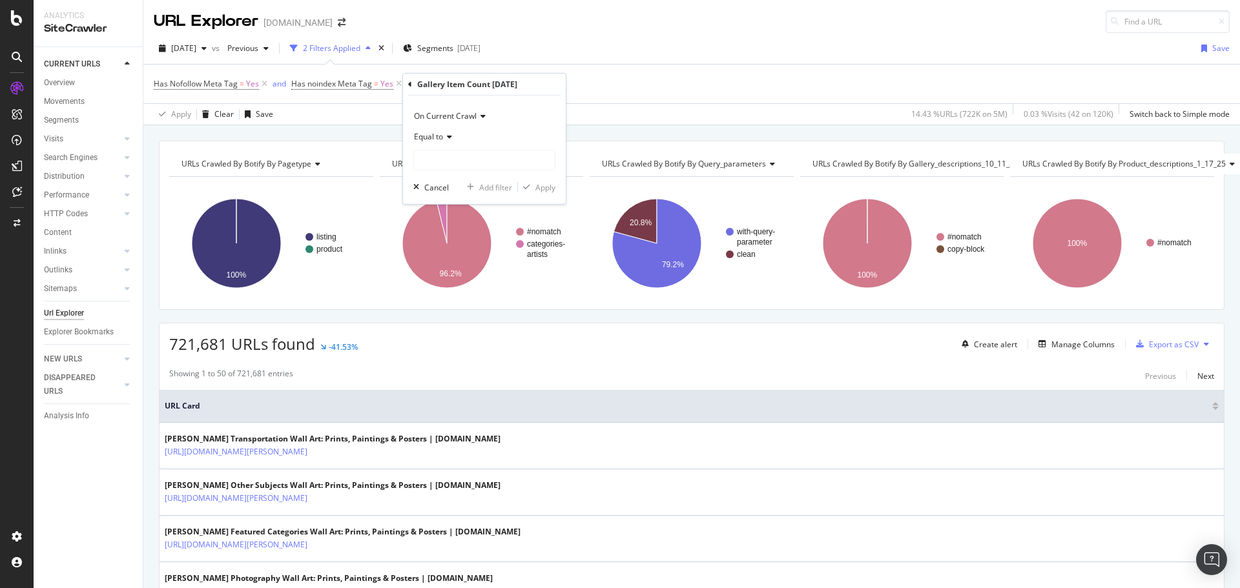
click at [440, 136] on span "Equal to" at bounding box center [428, 136] width 29 height 11
click at [847, 19] on div "URL Explorer [DOMAIN_NAME]" at bounding box center [691, 16] width 1096 height 33
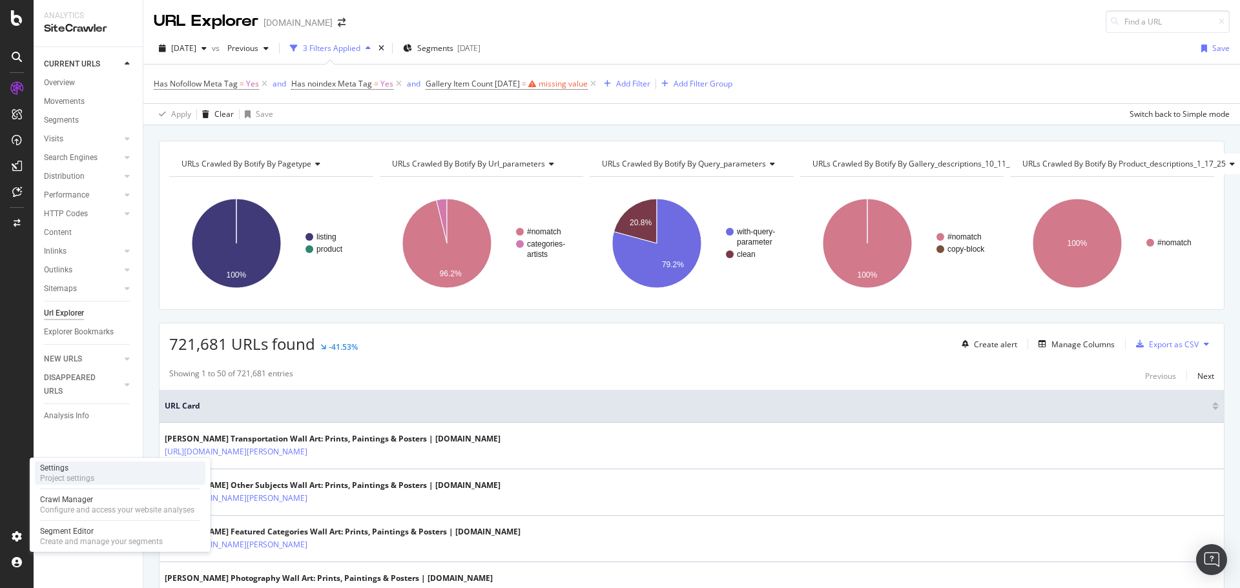
click at [76, 476] on div "Project settings" at bounding box center [67, 478] width 54 height 10
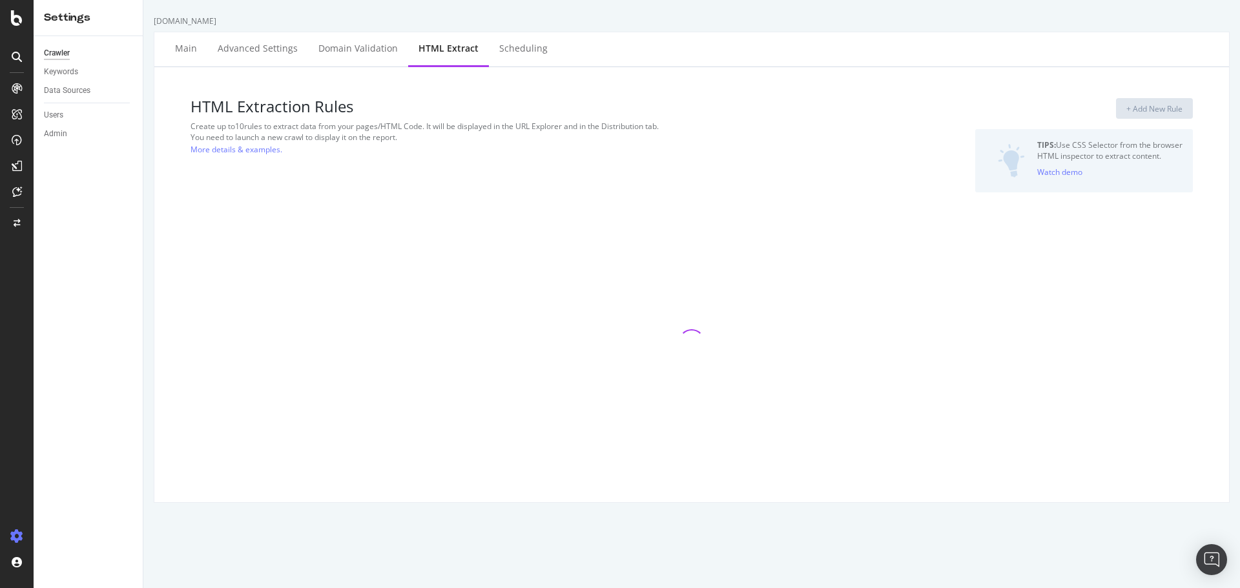
select select "i"
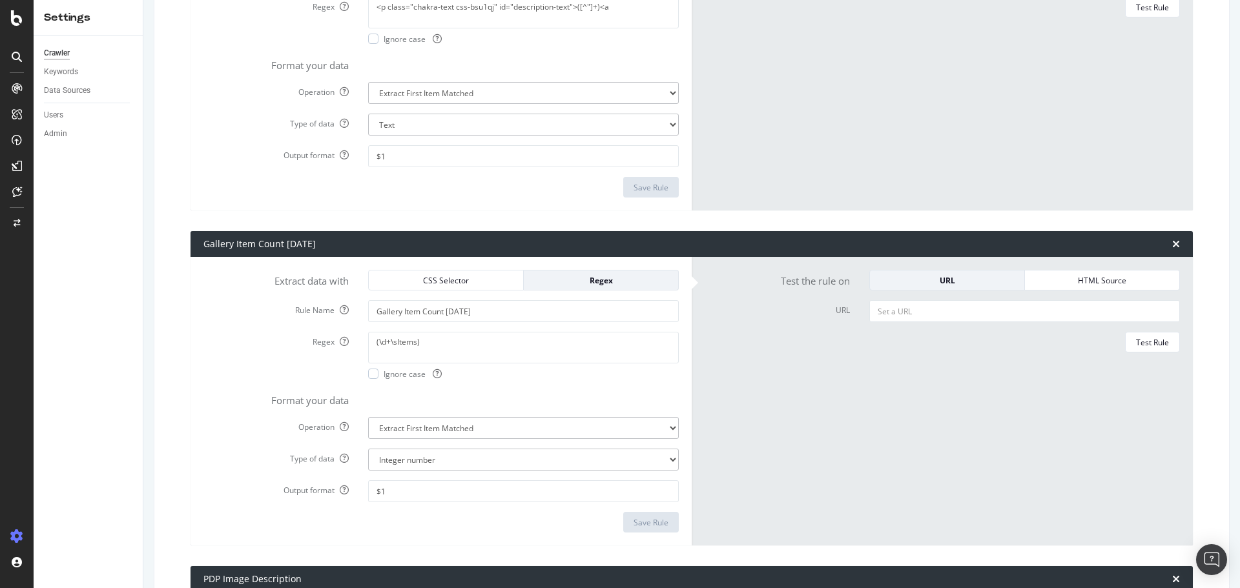
scroll to position [323, 0]
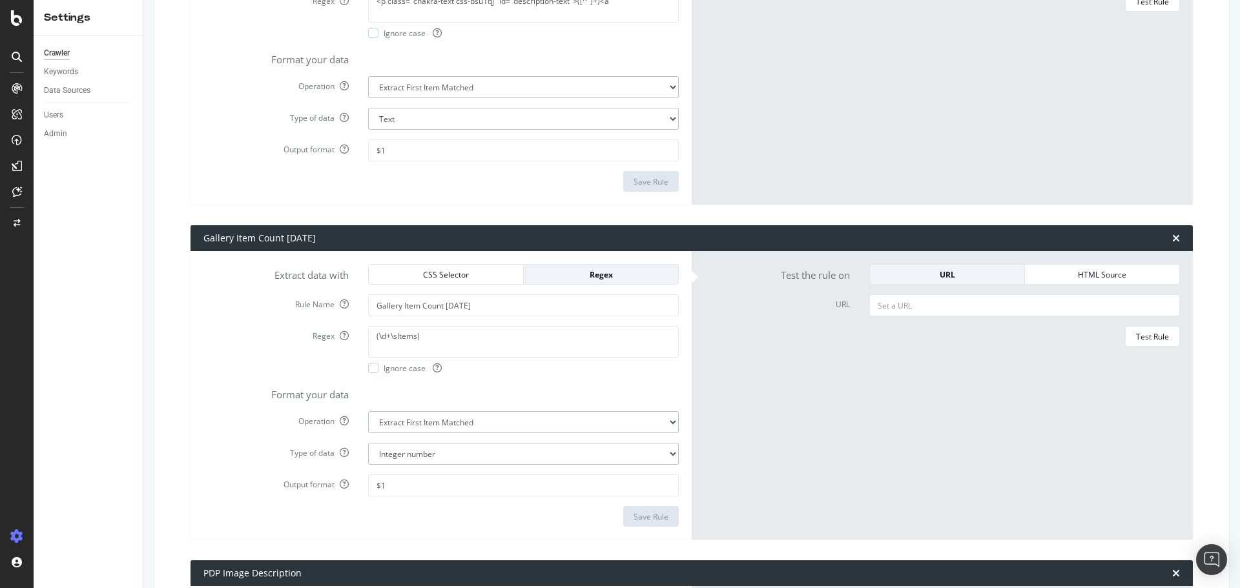
click at [568, 98] on select "Extract First Item Matched Extract First 3 Items Matched Count Number of Occure…" at bounding box center [523, 87] width 311 height 22
select select "count"
click at [368, 98] on select "Extract First Item Matched Extract First 3 Items Matched Count Number of Occure…" at bounding box center [523, 87] width 311 height 22
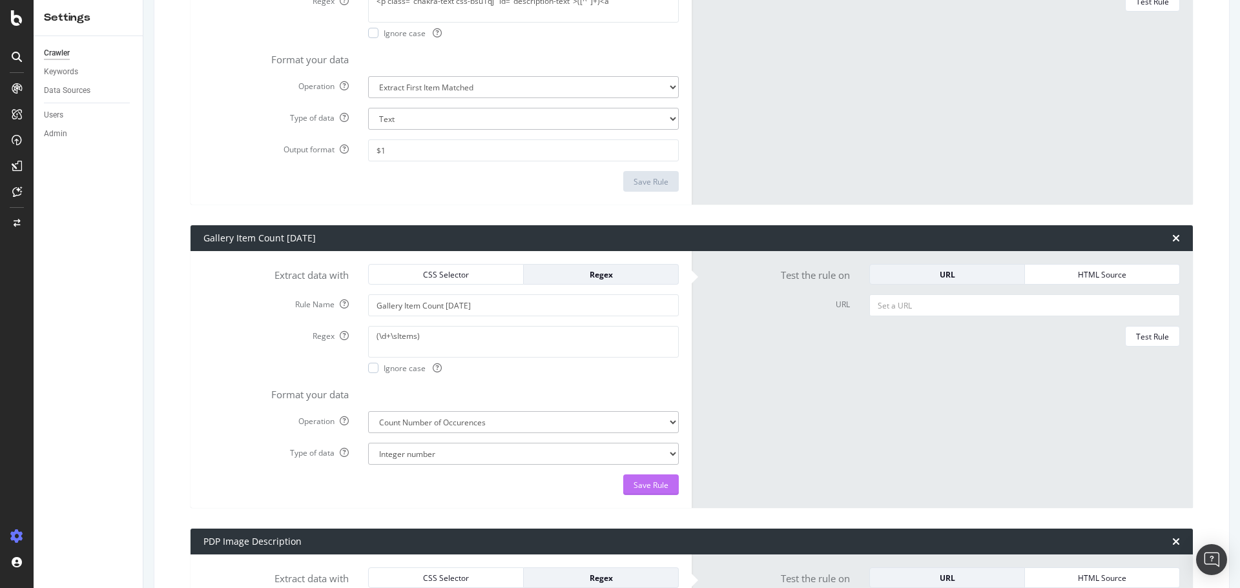
click at [633, 478] on div "Save Rule" at bounding box center [650, 484] width 35 height 19
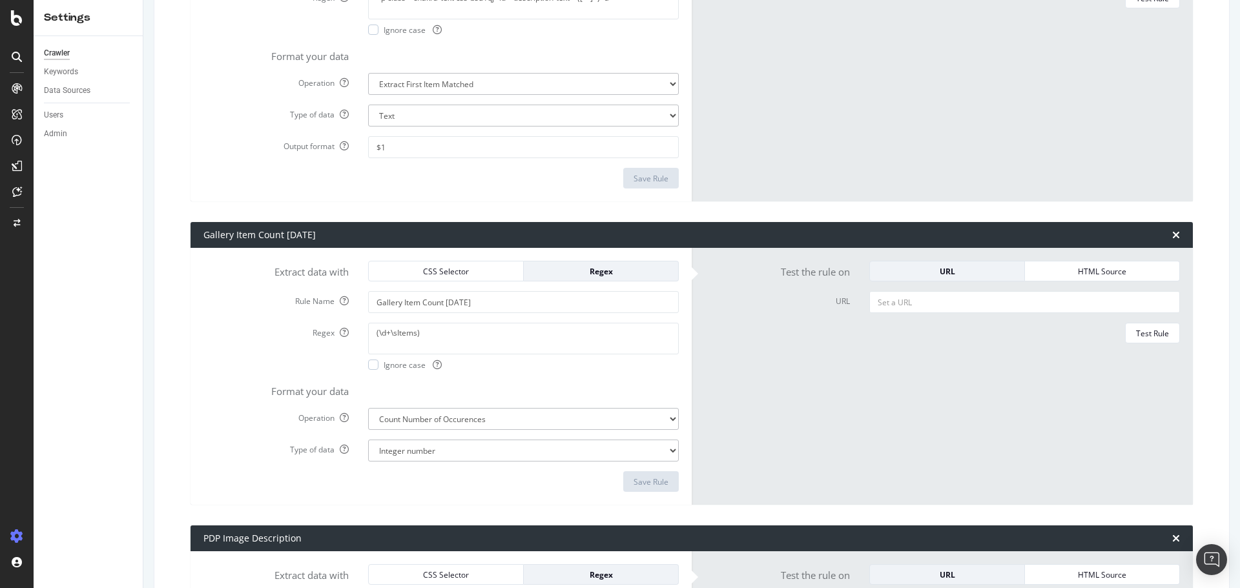
scroll to position [0, 0]
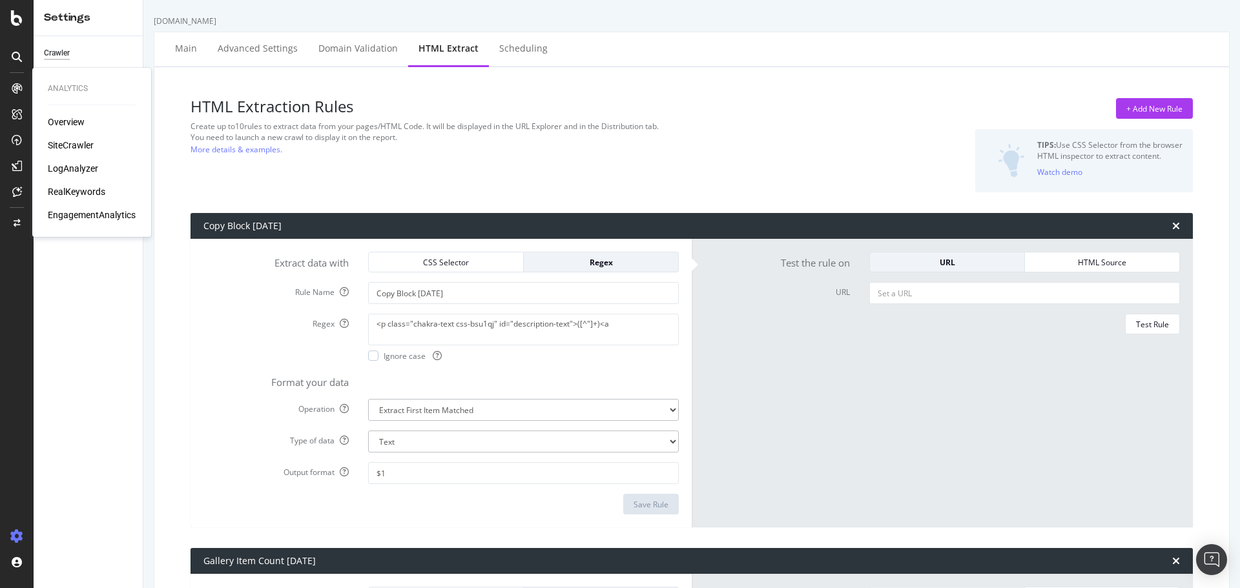
click at [76, 143] on div "SiteCrawler" at bounding box center [71, 145] width 46 height 13
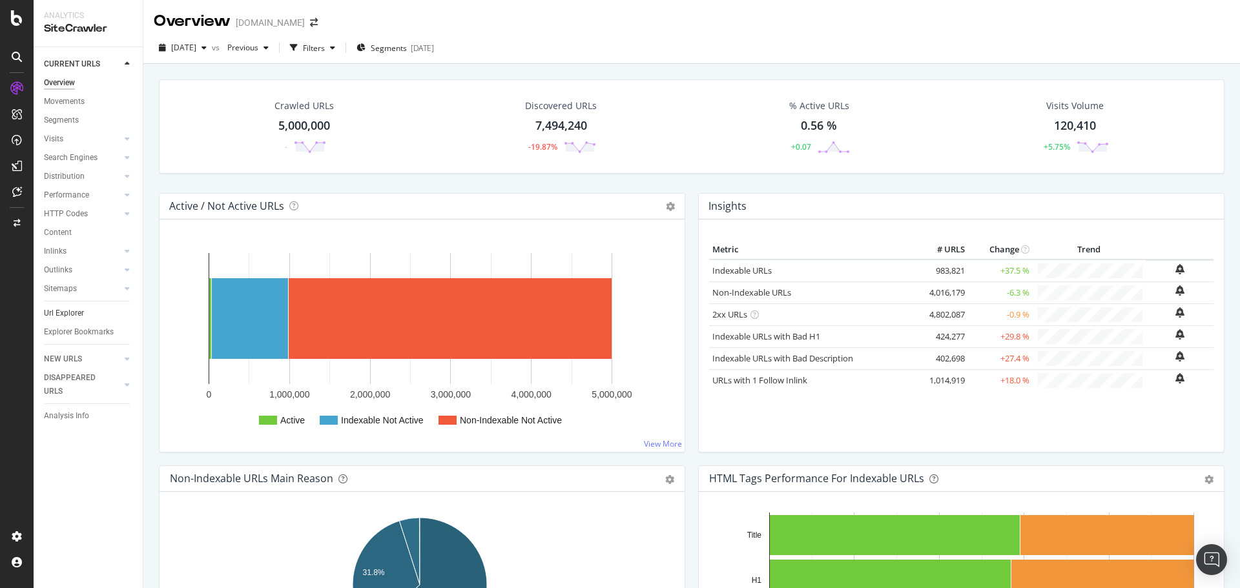
drag, startPoint x: 76, startPoint y: 312, endPoint x: 92, endPoint y: 312, distance: 16.8
click at [76, 311] on div "Url Explorer" at bounding box center [64, 314] width 40 height 14
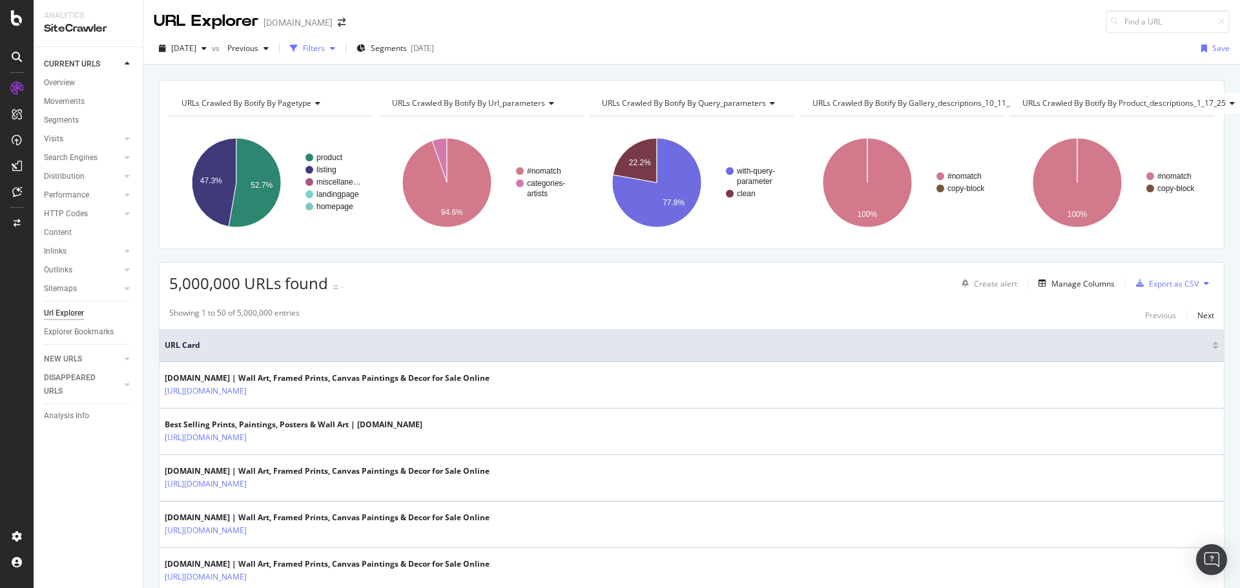
click at [325, 51] on div "Filters" at bounding box center [314, 48] width 22 height 11
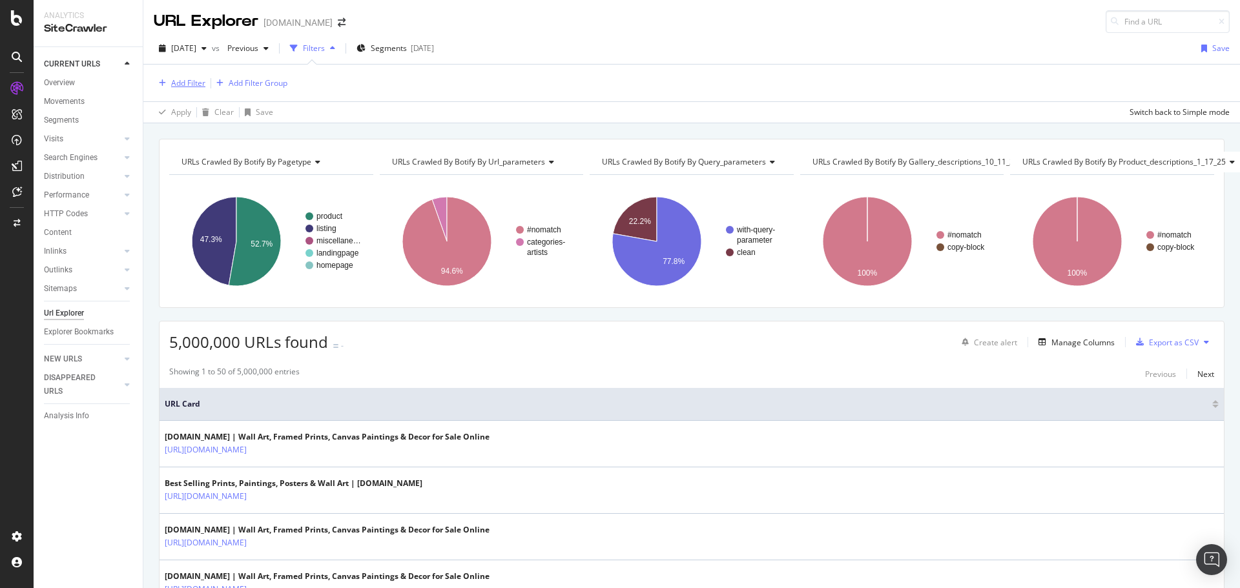
click at [179, 83] on div "Add Filter" at bounding box center [188, 82] width 34 height 11
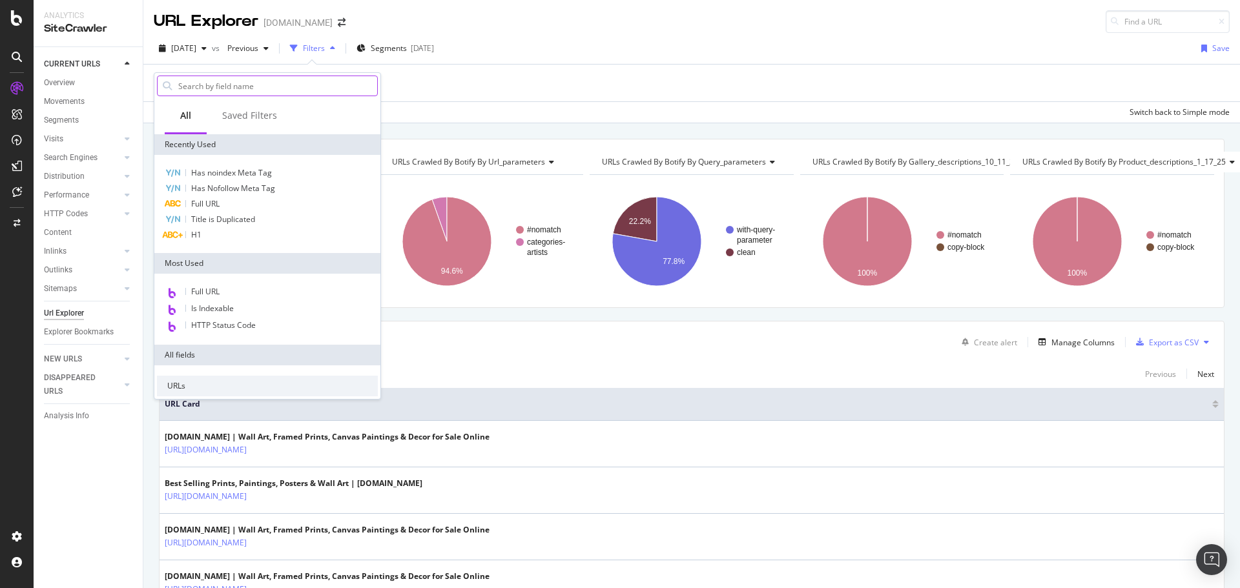
click at [252, 87] on input "text" at bounding box center [277, 85] width 200 height 19
click at [234, 171] on span "Has noindex Meta Tag" at bounding box center [231, 172] width 81 height 11
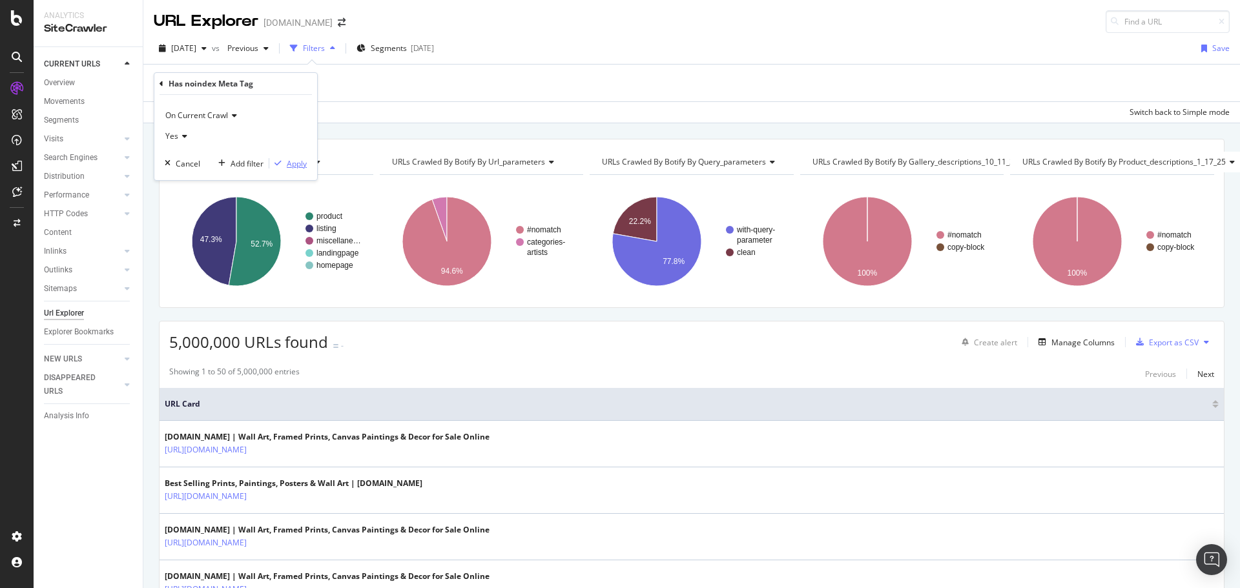
click at [292, 168] on div "Apply" at bounding box center [297, 163] width 20 height 11
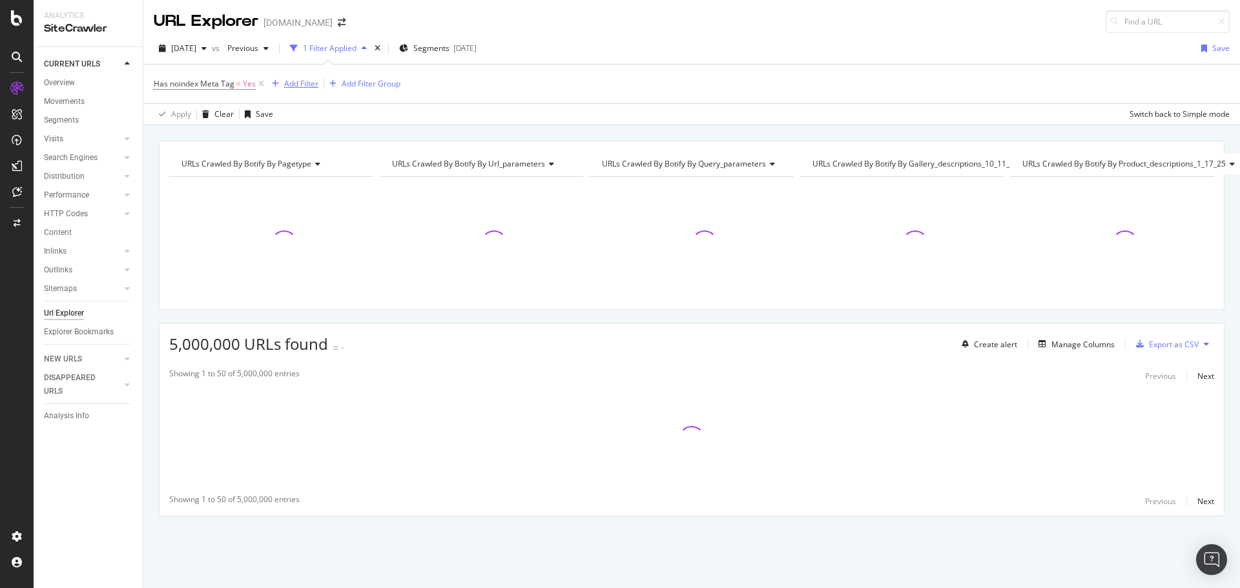
click at [296, 88] on div "Add Filter" at bounding box center [301, 83] width 34 height 11
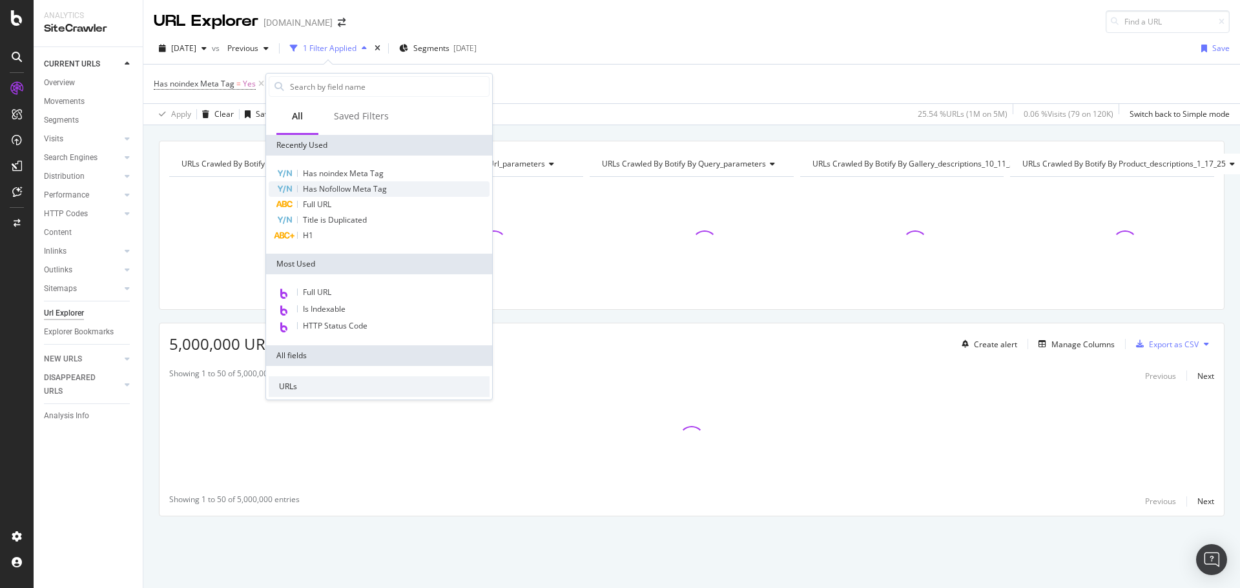
click at [346, 189] on span "Has Nofollow Meta Tag" at bounding box center [345, 188] width 84 height 11
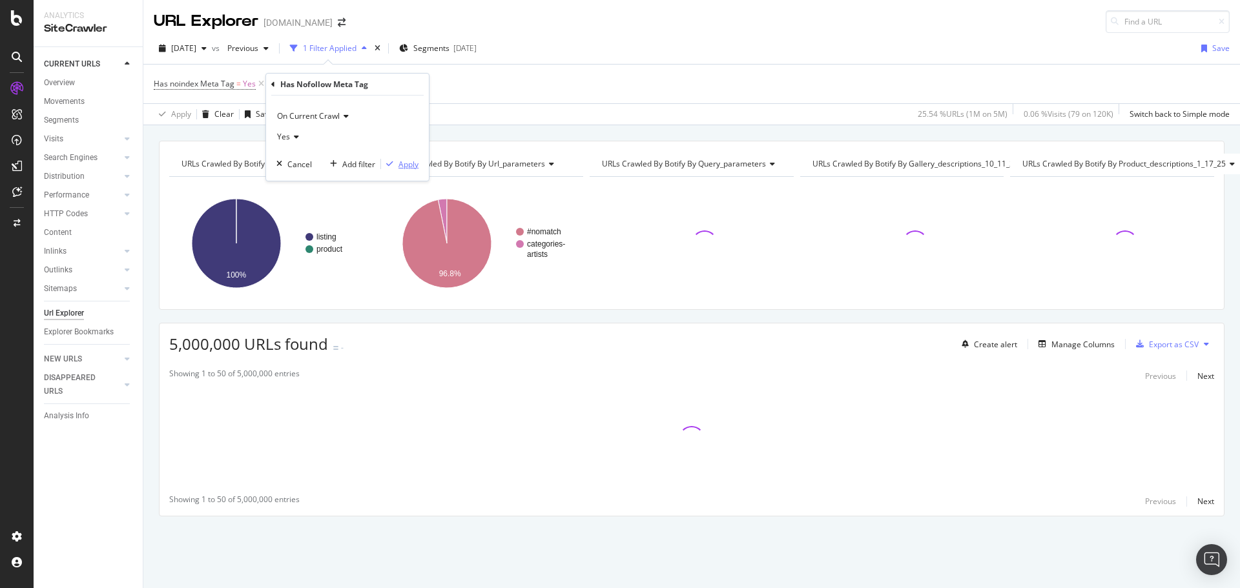
click at [409, 163] on div "Apply" at bounding box center [408, 164] width 20 height 11
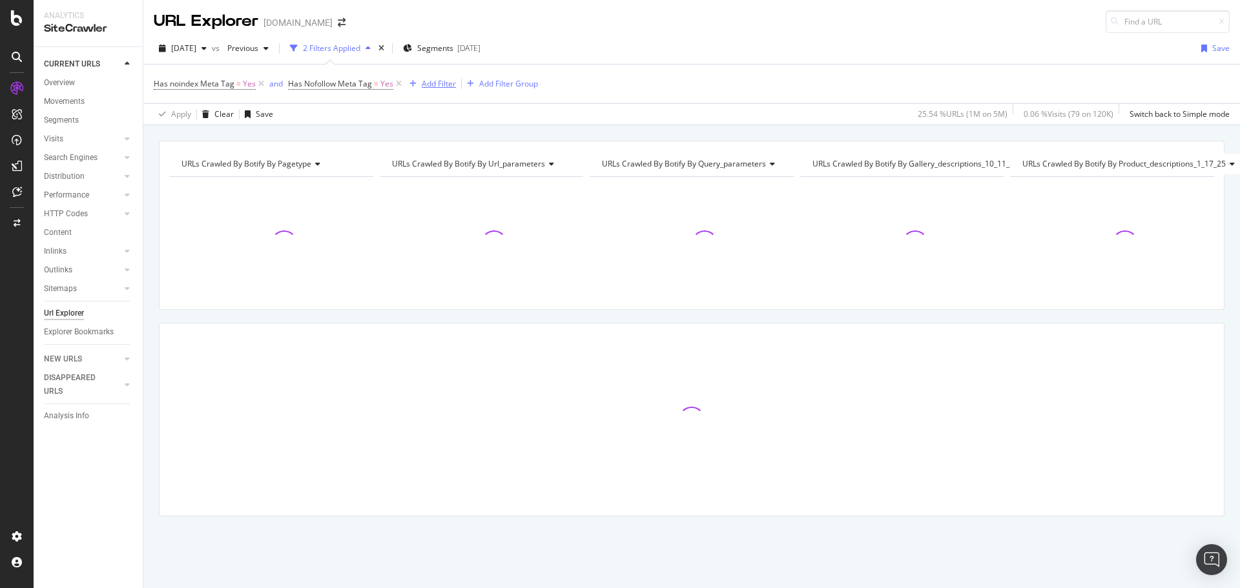
click at [433, 86] on div "Add Filter" at bounding box center [439, 83] width 34 height 11
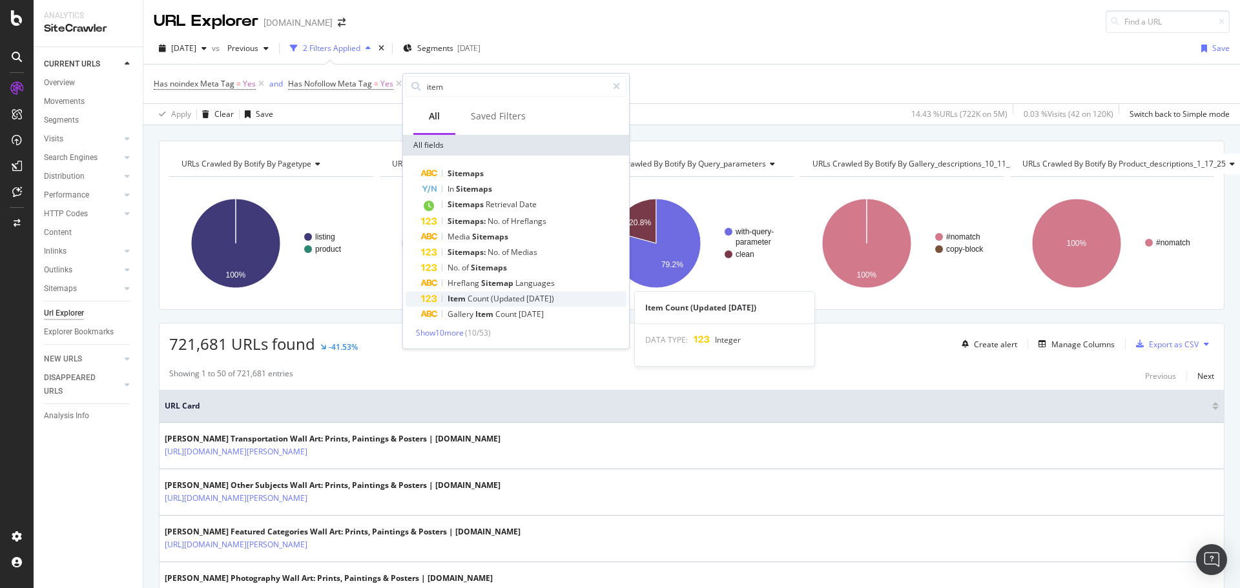
type input "item"
click at [522, 296] on span "(Updated" at bounding box center [509, 298] width 36 height 11
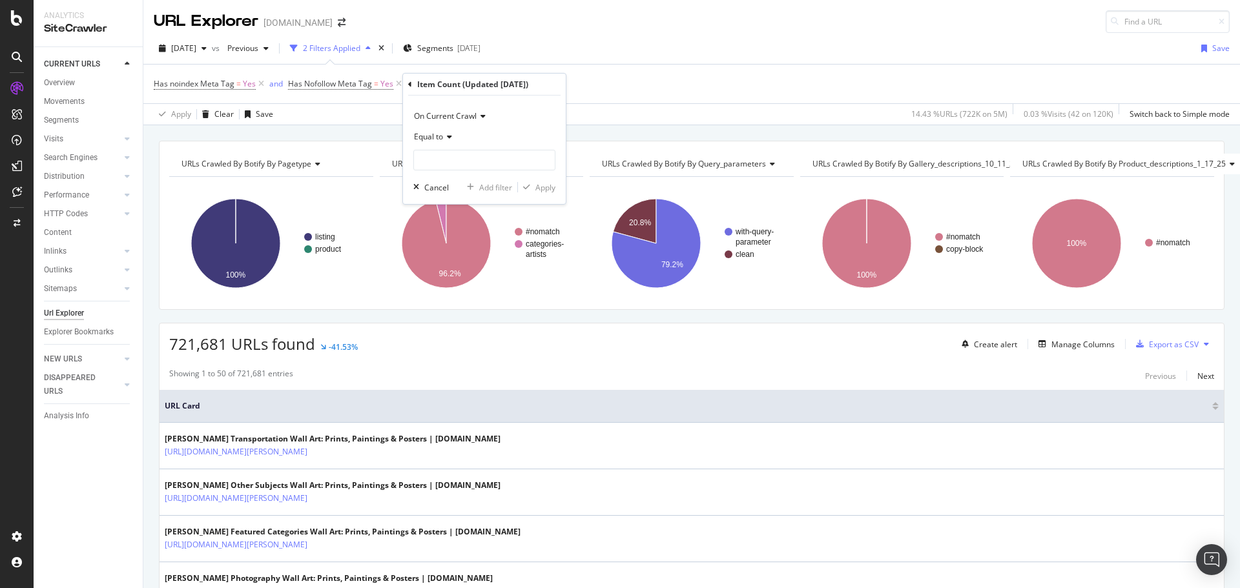
click at [450, 140] on icon at bounding box center [447, 137] width 9 height 8
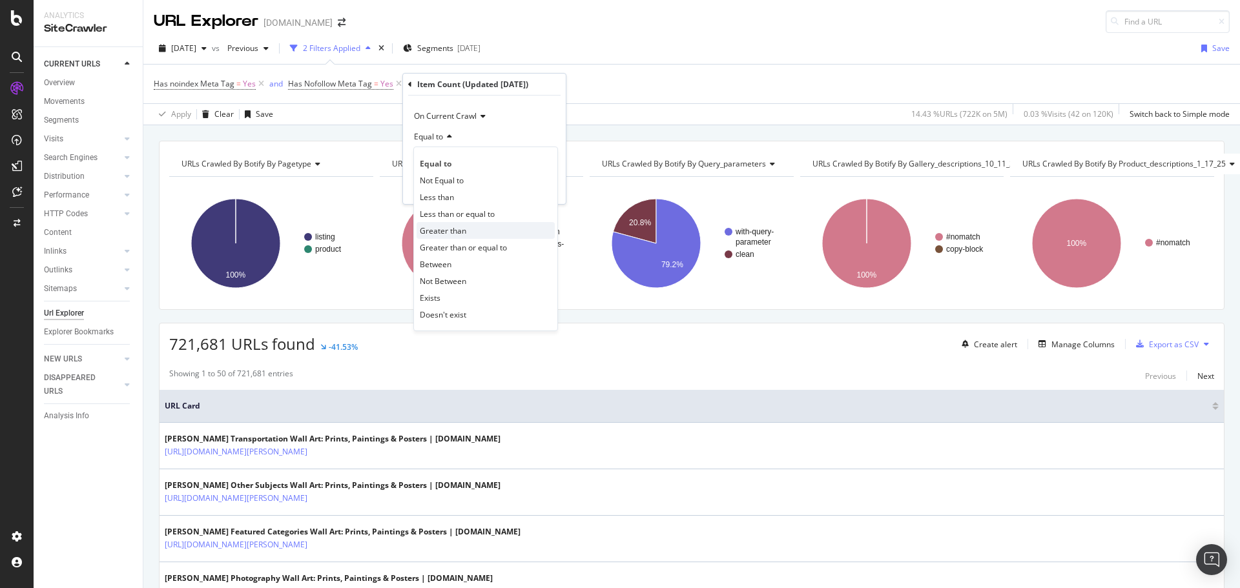
click at [458, 229] on span "Greater than" at bounding box center [443, 230] width 46 height 11
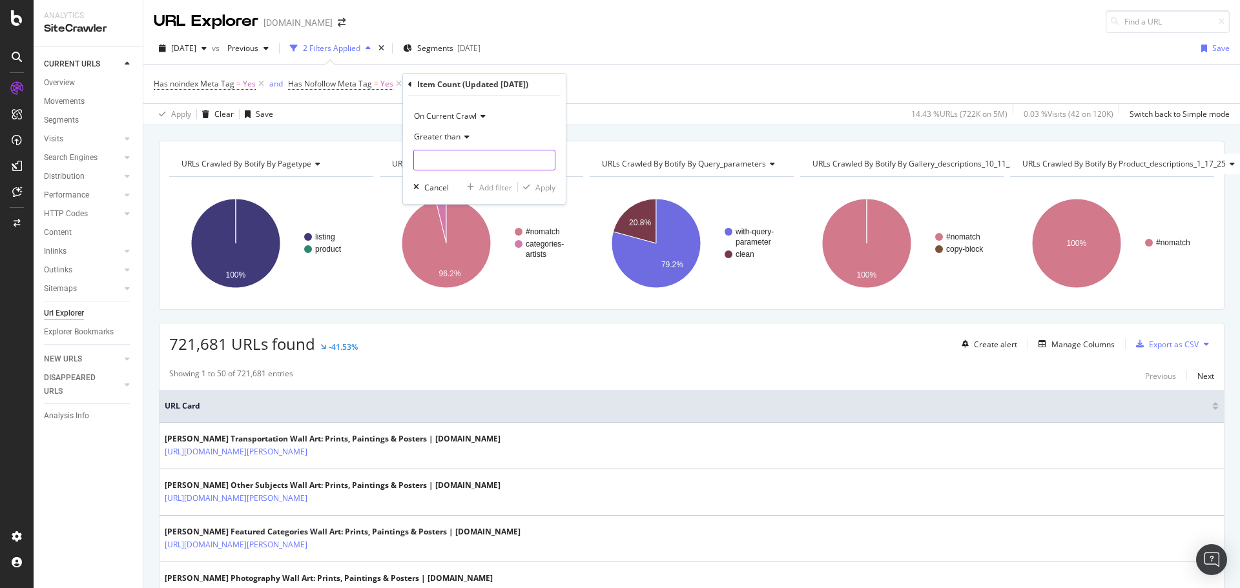
click at [454, 165] on input "number" at bounding box center [484, 160] width 142 height 21
type input "3"
click at [549, 188] on div "Apply" at bounding box center [545, 187] width 20 height 11
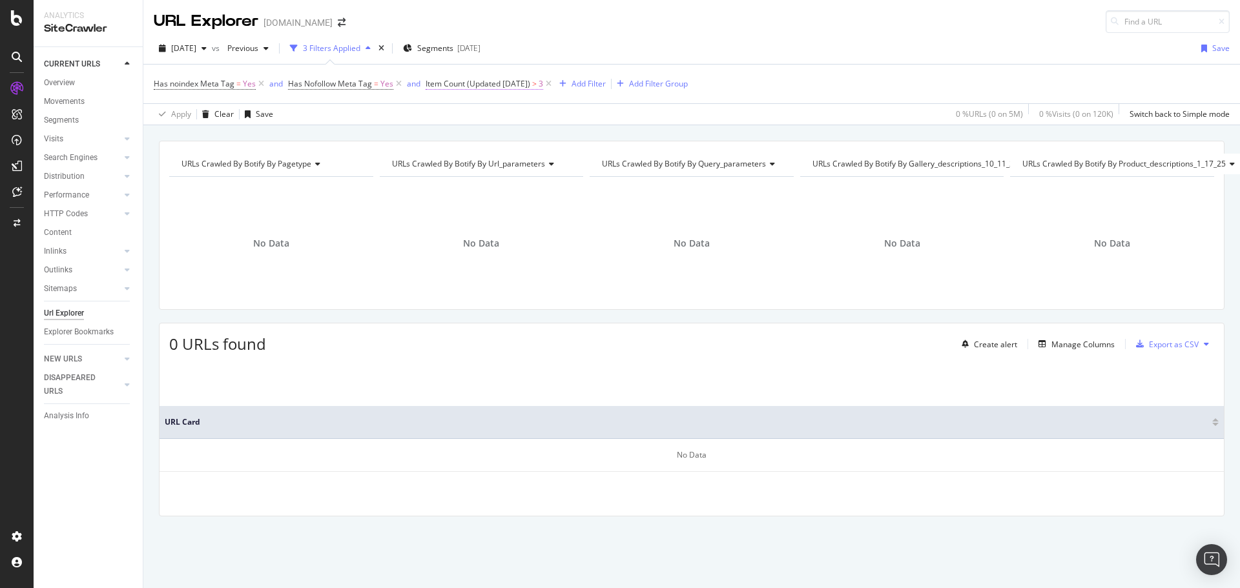
click at [484, 86] on span "Item Count (Updated [DATE])" at bounding box center [477, 83] width 105 height 11
click at [483, 136] on icon at bounding box center [486, 135] width 9 height 8
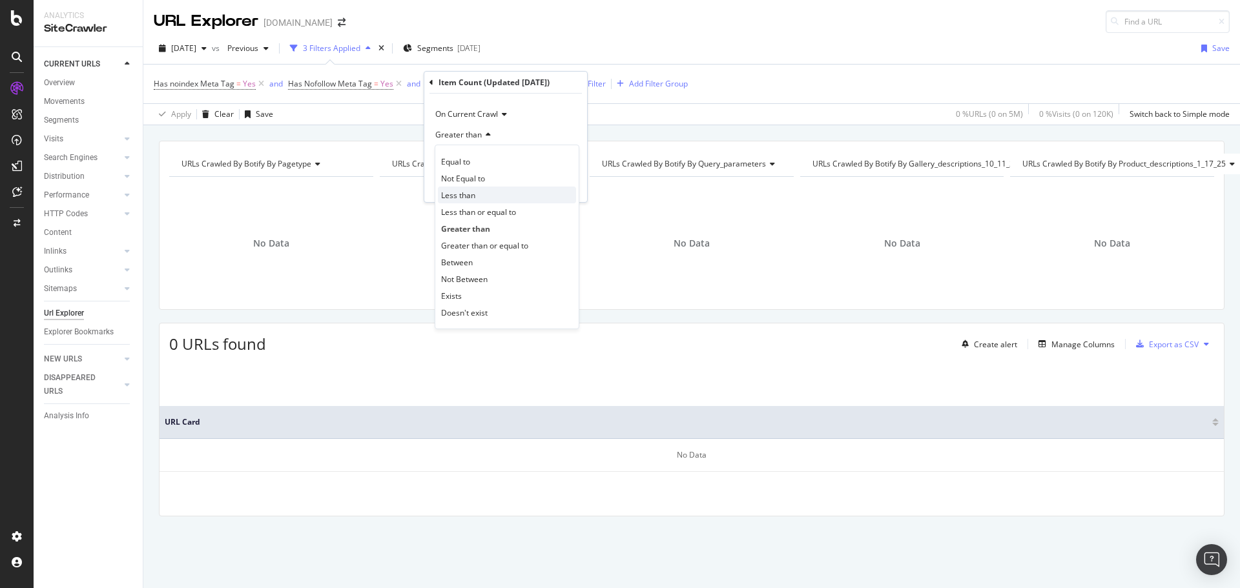
click at [475, 196] on span "Less than" at bounding box center [458, 195] width 34 height 11
drag, startPoint x: 467, startPoint y: 160, endPoint x: 431, endPoint y: 159, distance: 36.2
click at [431, 159] on div "On Current Crawl Less than 3 Cancel Add filter Apply" at bounding box center [505, 148] width 163 height 108
type input "2"
click at [562, 184] on div "Apply" at bounding box center [567, 185] width 20 height 11
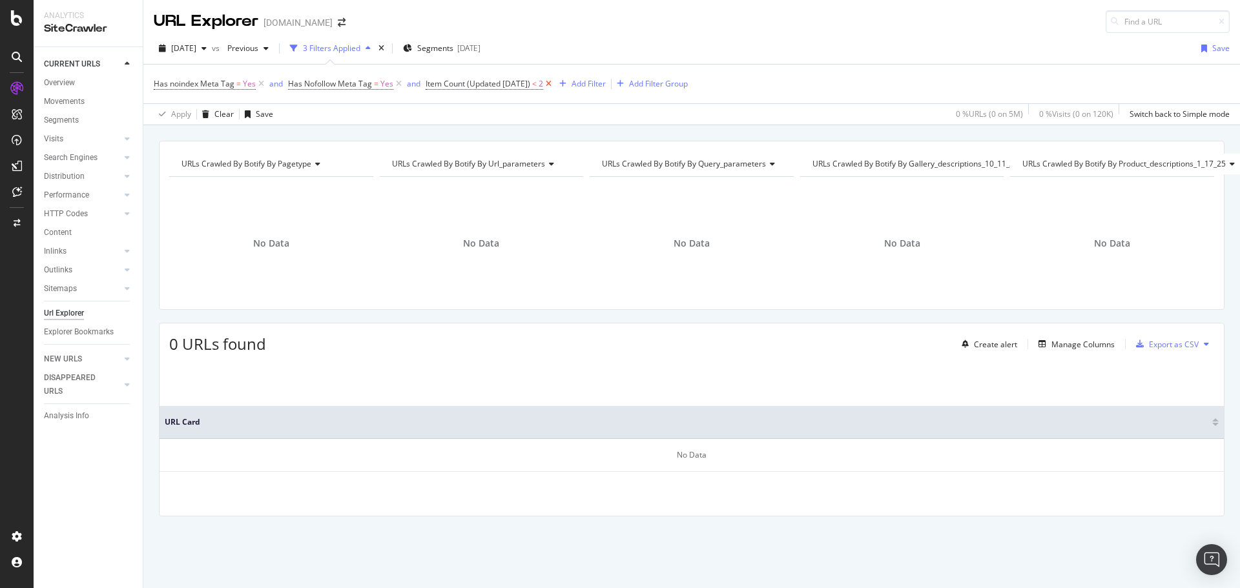
click at [546, 84] on icon at bounding box center [548, 83] width 11 height 13
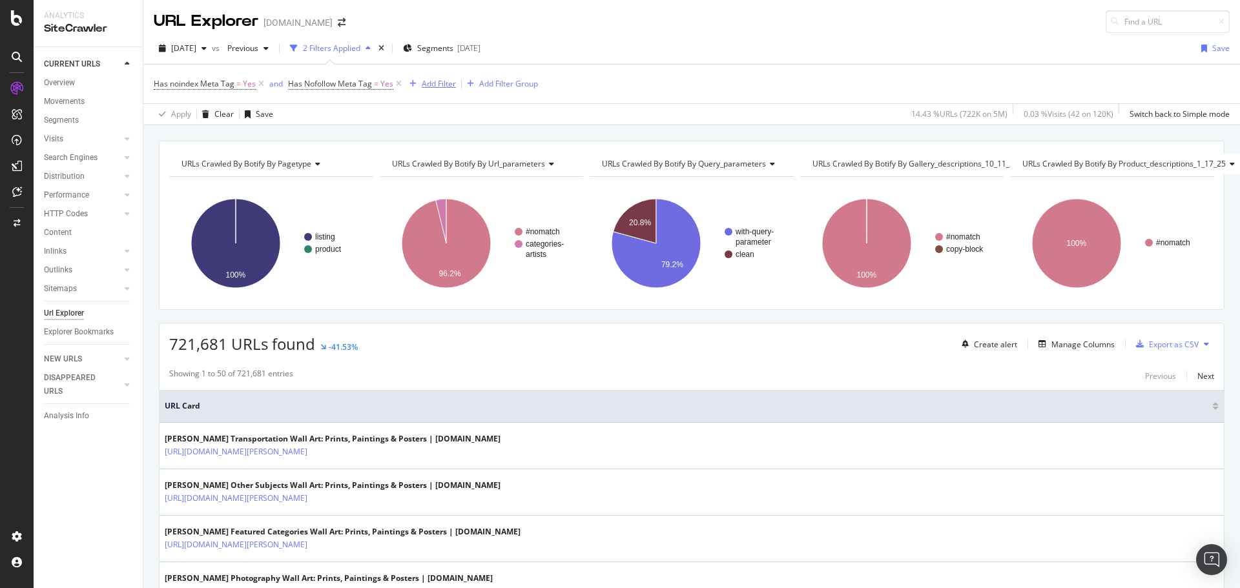
click at [440, 84] on div "Add Filter" at bounding box center [439, 83] width 34 height 11
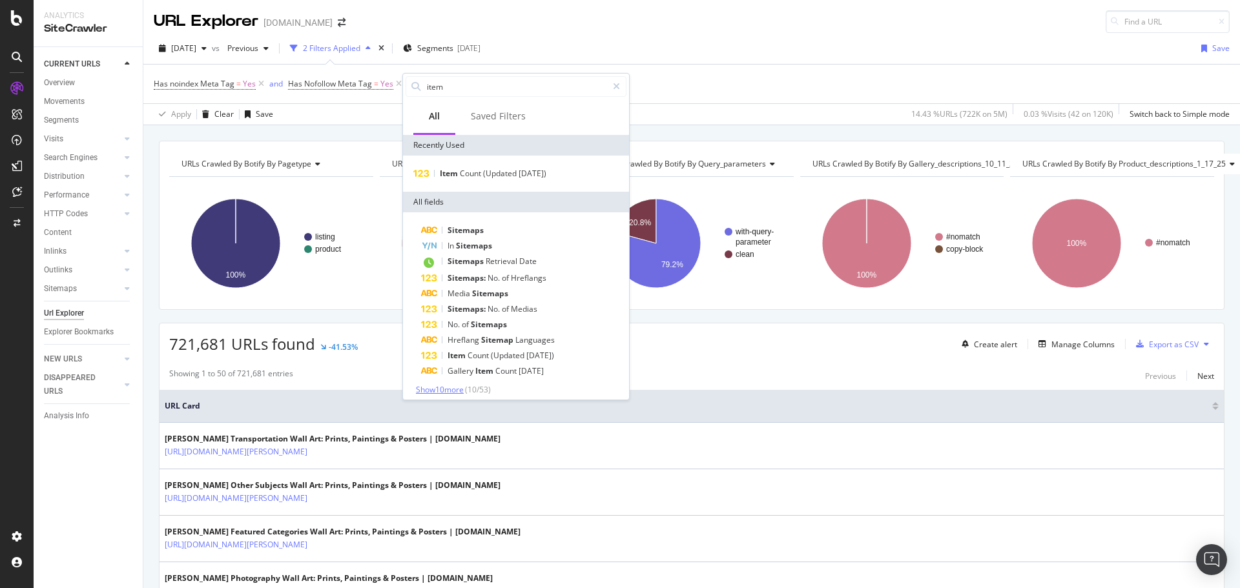
click at [448, 386] on span "Show 10 more" at bounding box center [440, 389] width 48 height 11
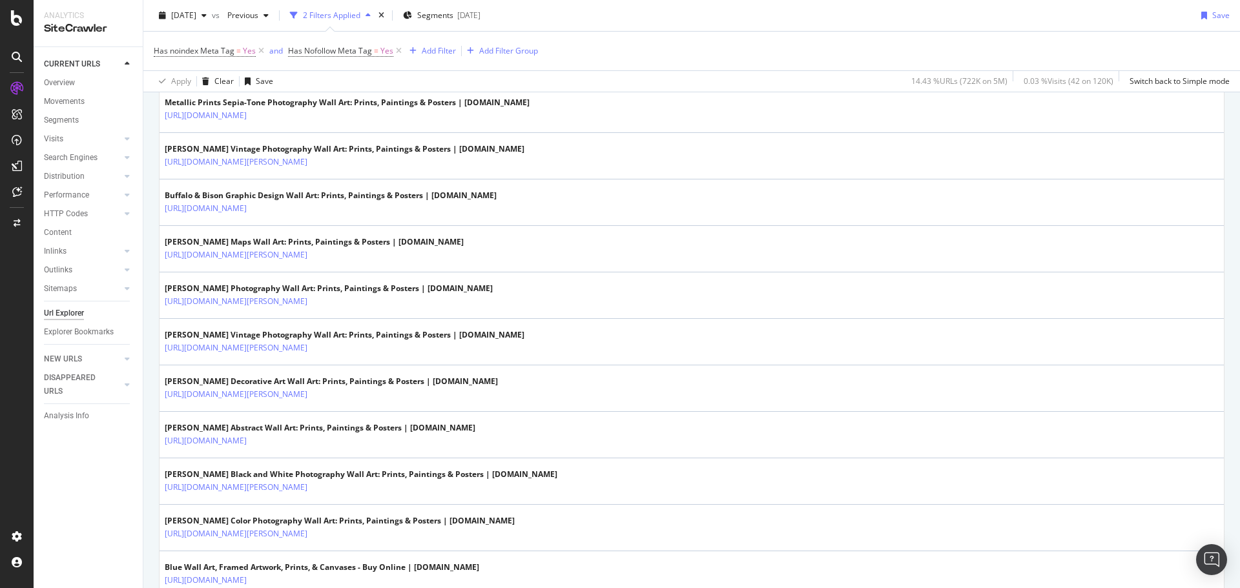
scroll to position [968, 0]
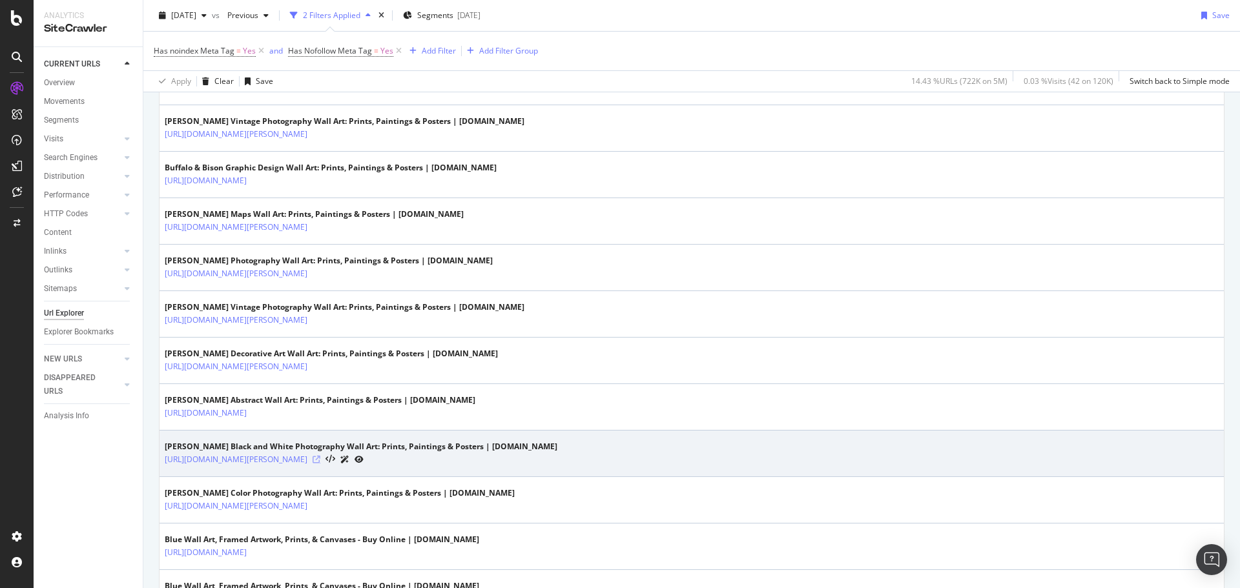
click at [320, 460] on icon at bounding box center [316, 460] width 8 height 8
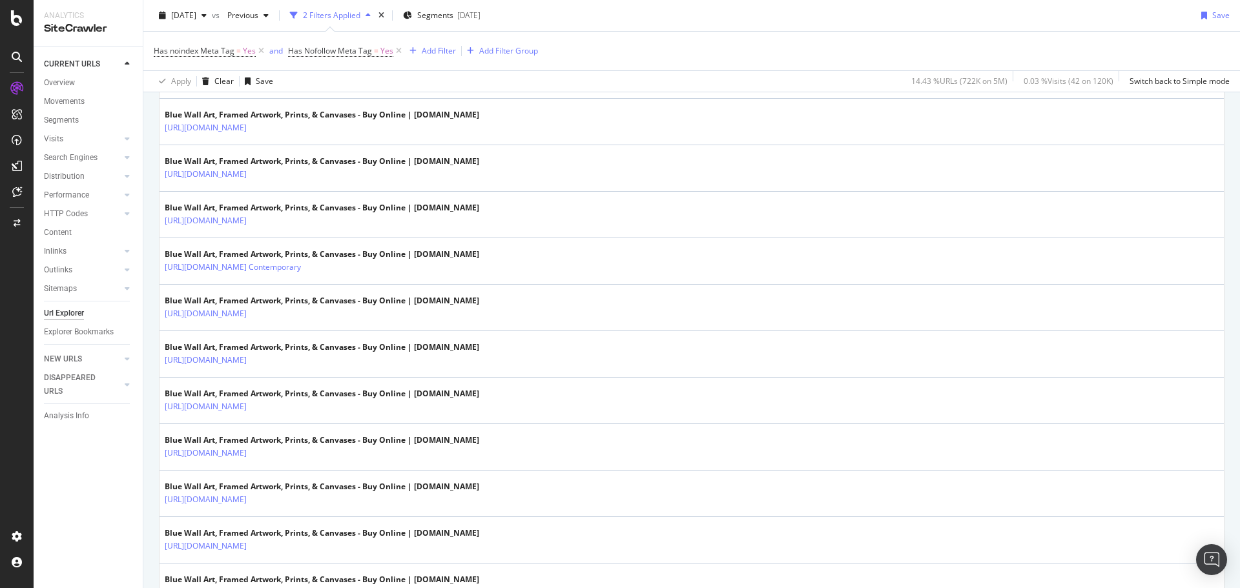
scroll to position [1679, 0]
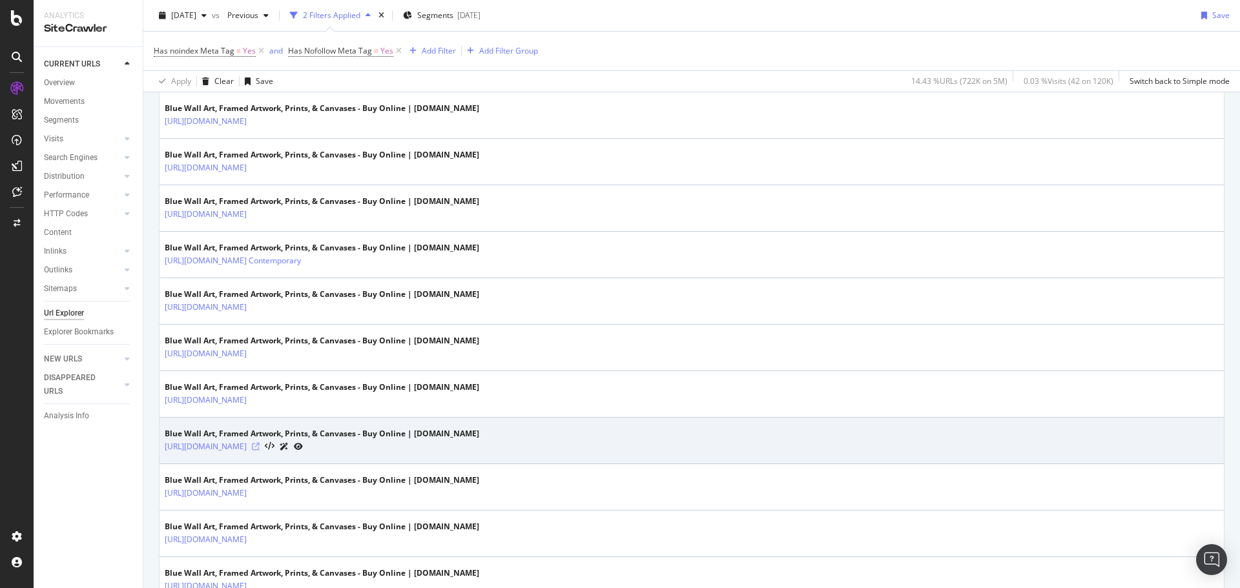
click at [260, 446] on icon at bounding box center [256, 447] width 8 height 8
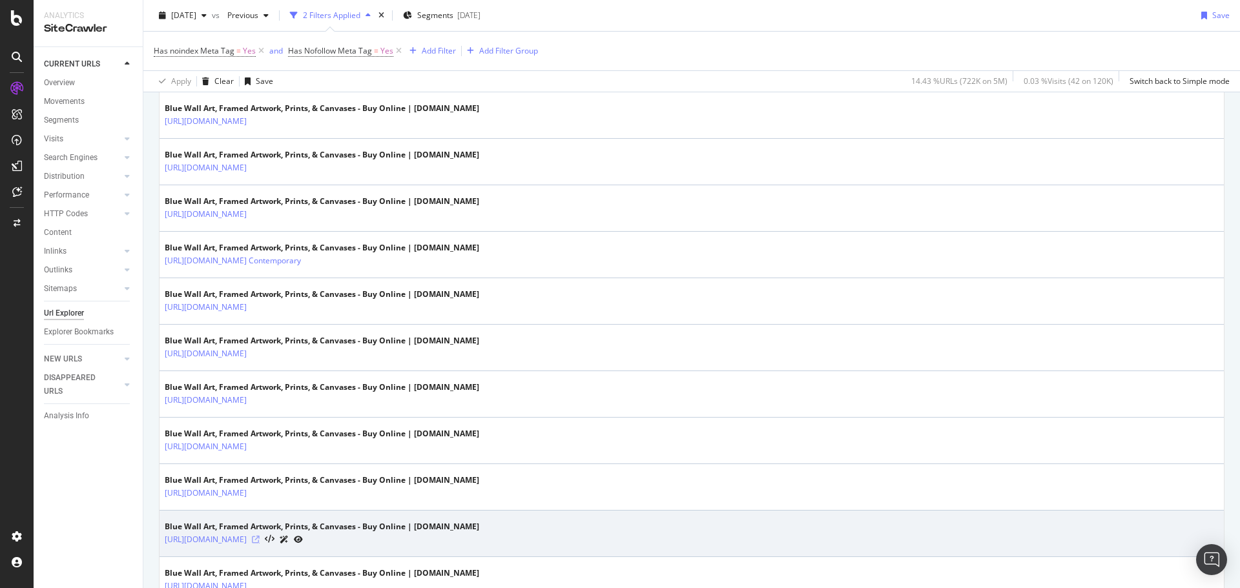
click at [260, 537] on icon at bounding box center [256, 540] width 8 height 8
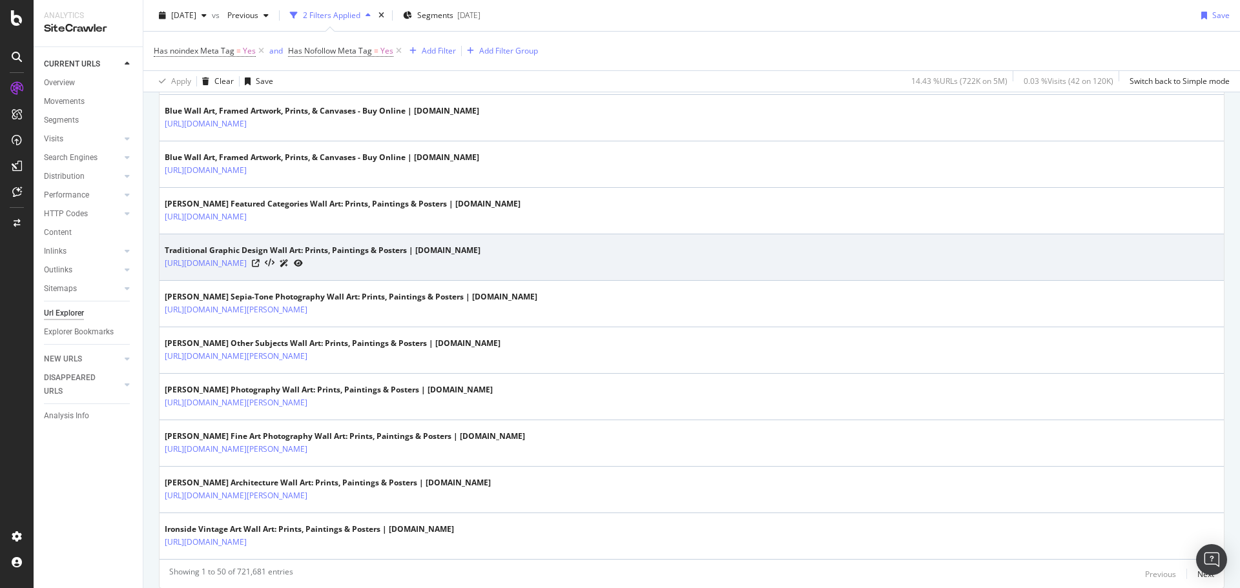
scroll to position [2243, 0]
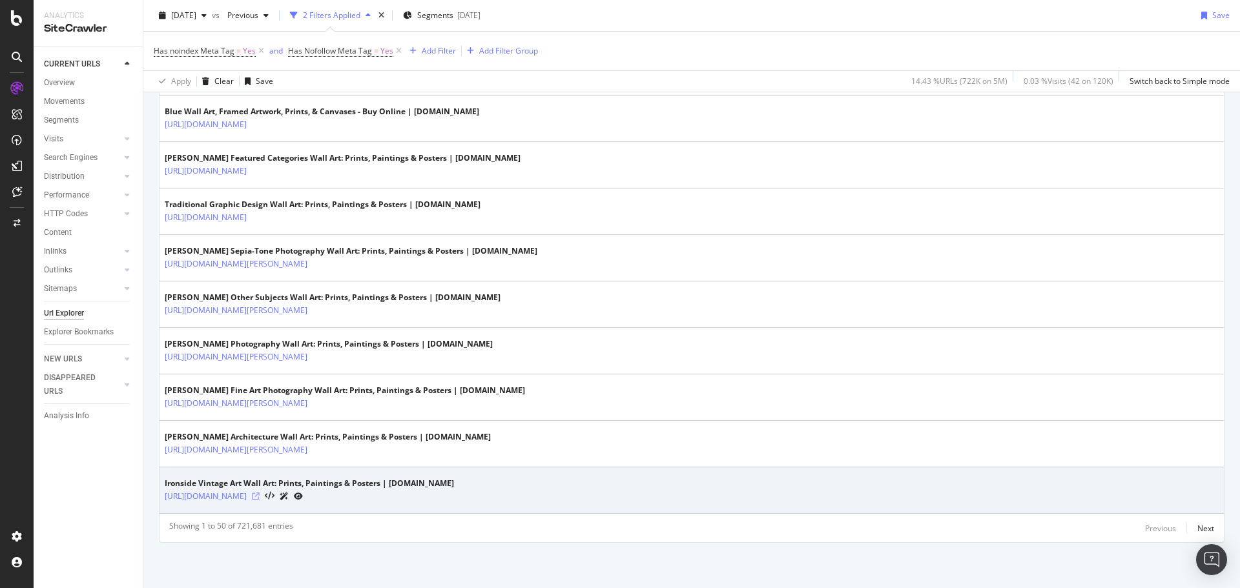
click at [260, 493] on icon at bounding box center [256, 497] width 8 height 8
